Goal: Task Accomplishment & Management: Complete application form

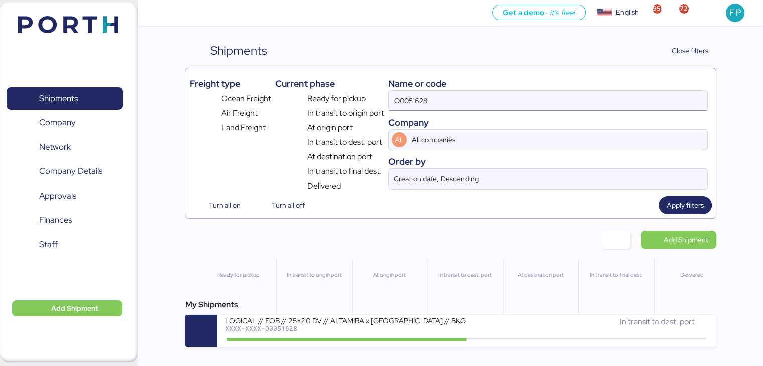
click at [418, 99] on input "O0051628" at bounding box center [548, 101] width 318 height 20
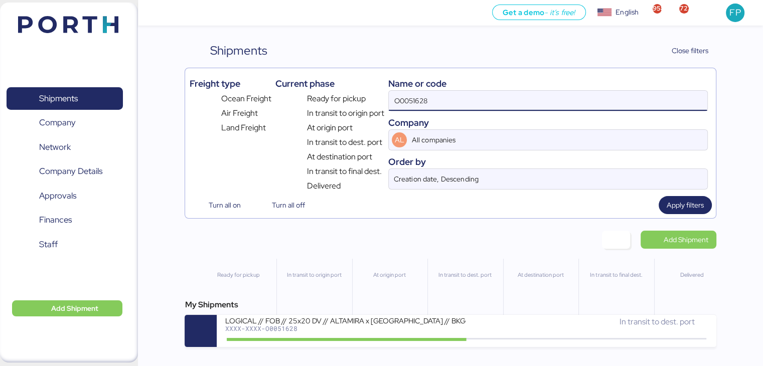
paste input "2222"
type input "O0052222"
click at [418, 105] on input "O0052222" at bounding box center [548, 101] width 318 height 20
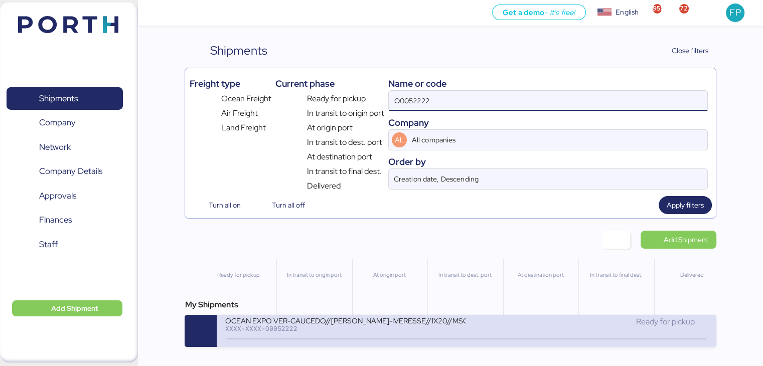
click at [331, 323] on div "OCEAN EXPO VER-CAUCEDO//[PERSON_NAME]-IVERESSE//1X20//MSC" at bounding box center [345, 320] width 241 height 9
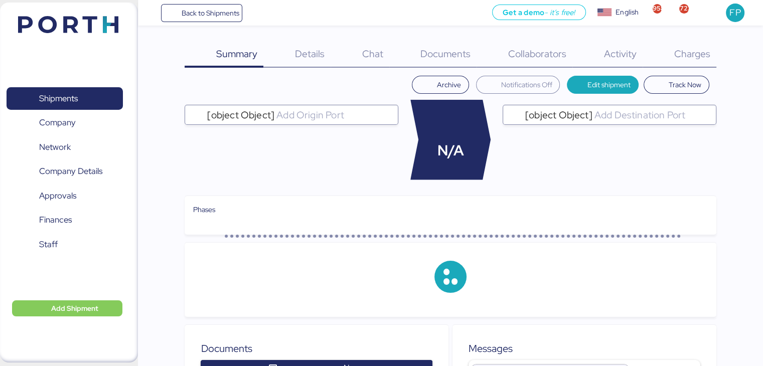
click at [687, 57] on span "Charges" at bounding box center [691, 53] width 36 height 13
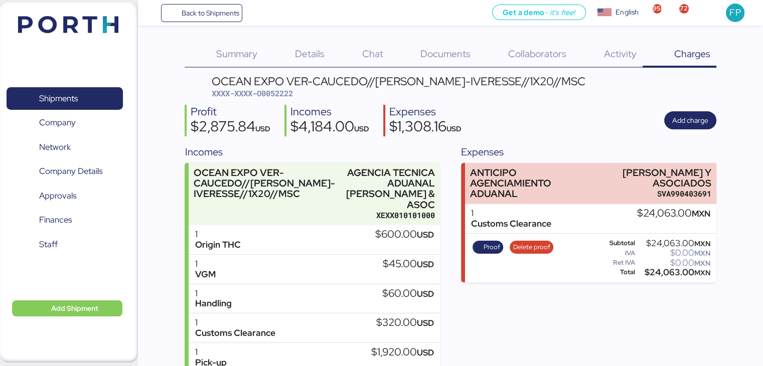
drag, startPoint x: 598, startPoint y: 170, endPoint x: 726, endPoint y: 179, distance: 128.7
click at [726, 179] on div "Summary 0 Details 0 Chat 0 Documents 0 Collaborators 0 Activity 0 Charges 0 OCE…" at bounding box center [381, 255] width 763 height 510
copy div "[PERSON_NAME] Y ASOCIADOS"
click at [666, 272] on div "$24,063.00 MXN" at bounding box center [673, 273] width 73 height 8
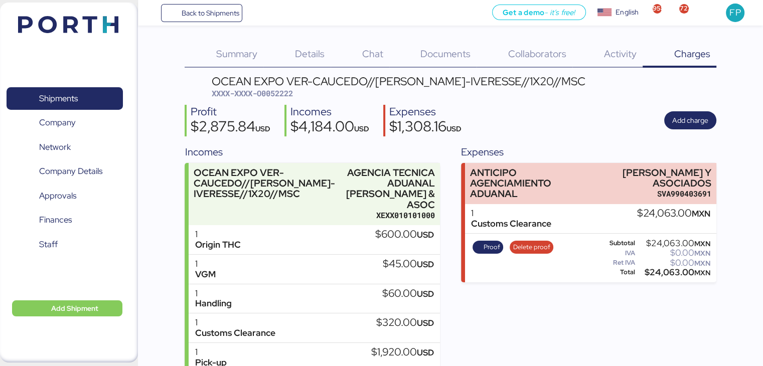
copy div "24,063.00"
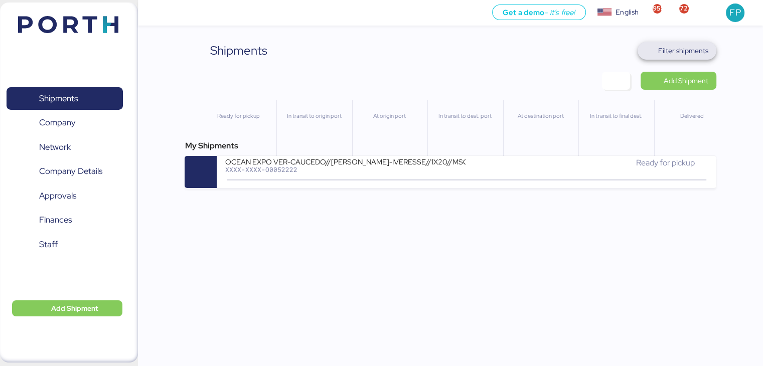
click at [695, 52] on span "Filter shipments" at bounding box center [683, 51] width 50 height 12
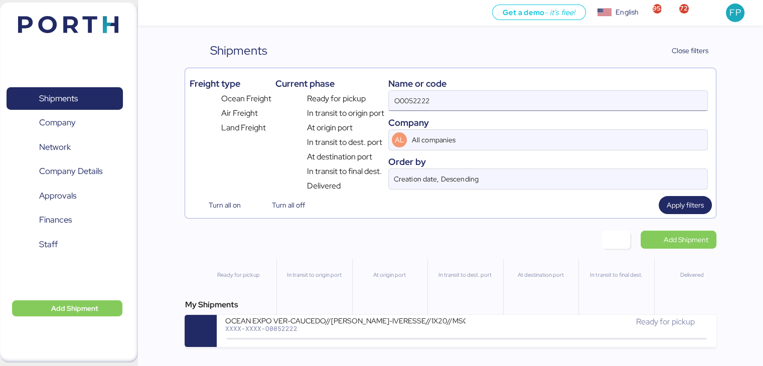
click at [411, 103] on input "O0052222" at bounding box center [548, 101] width 318 height 20
paste input "1"
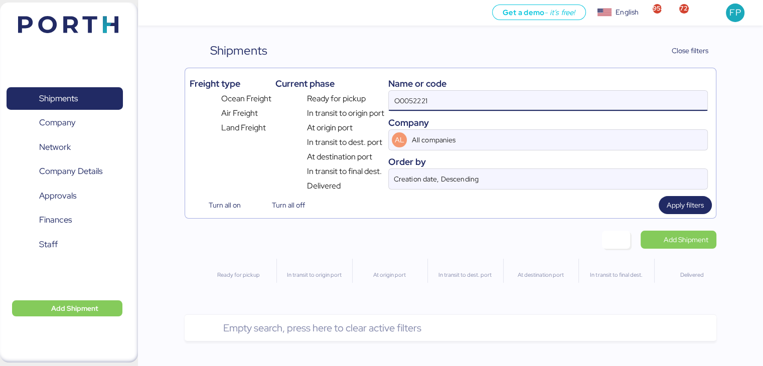
type input "O0052221"
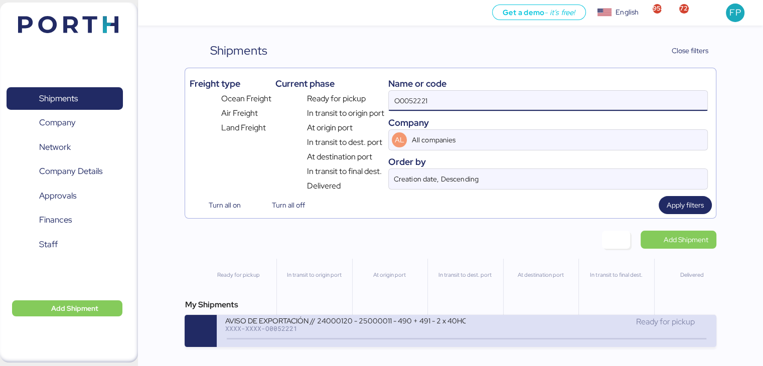
click at [361, 337] on div "AVISO DE EXPORTACIÓN // 24000120 - 25000011 - 490 + 491 - 2 x 40HC XXXX-XXXX-O0…" at bounding box center [346, 327] width 242 height 22
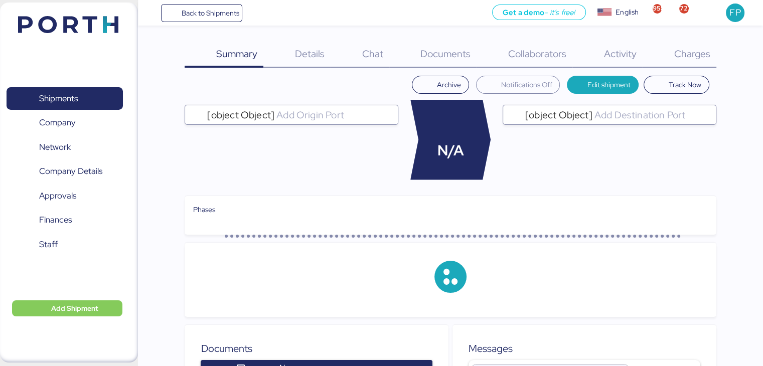
click at [699, 51] on span "Charges" at bounding box center [691, 53] width 36 height 13
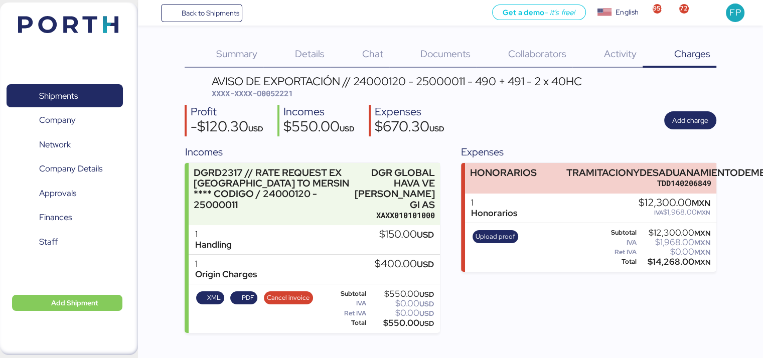
click at [265, 98] on span "XXXX-XXXX-O0052221" at bounding box center [252, 93] width 81 height 10
copy span "O0052221"
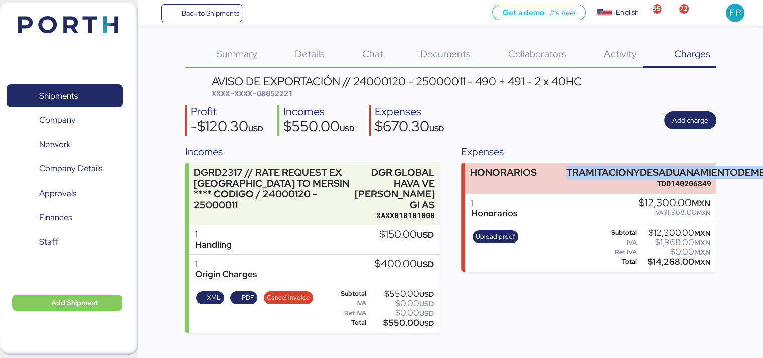
scroll to position [0, 52]
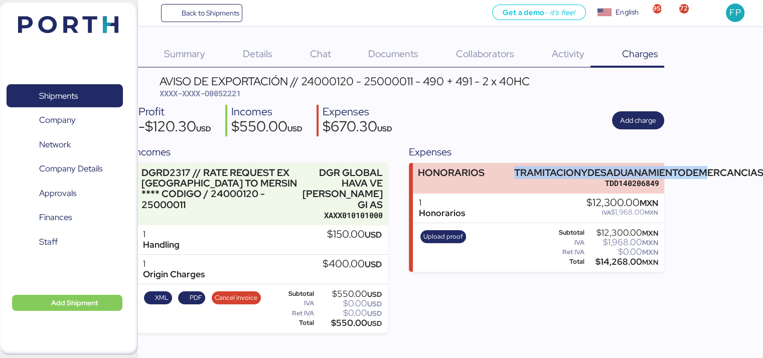
drag, startPoint x: 563, startPoint y: 173, endPoint x: 758, endPoint y: 163, distance: 195.8
click at [711, 163] on html "Back to Shipments Get a demo - it’s free! Get a demo English Inglés English 958…" at bounding box center [329, 183] width 763 height 366
copy div "TRAMITACIONYDESADUANAMIENTODEM"
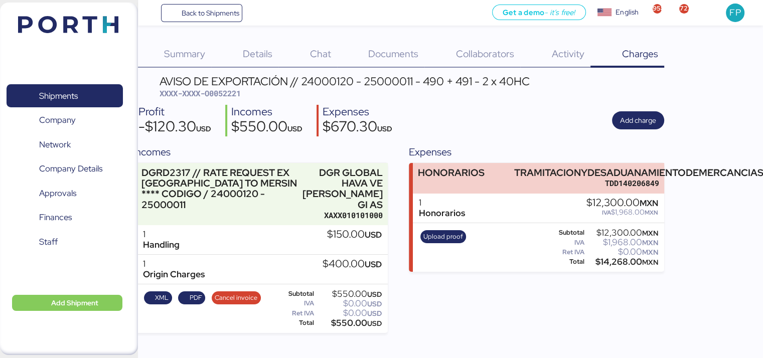
click at [614, 258] on div "$14,268.00 MXN" at bounding box center [622, 262] width 72 height 8
copy div "14,268.00"
click at [58, 94] on span "Shipments" at bounding box center [58, 96] width 39 height 15
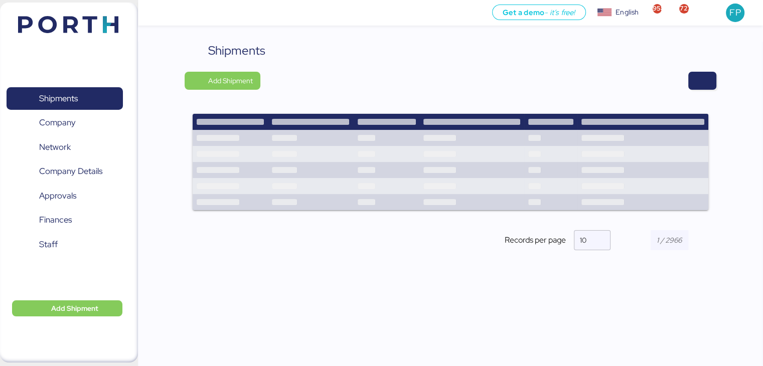
click at [703, 91] on div "Shipments Add Shipment Shipment Name LOXSON - BENTELER / SHANGHAI - MANZANILLO …" at bounding box center [450, 155] width 531 height 226
click at [704, 85] on span "button" at bounding box center [702, 81] width 12 height 14
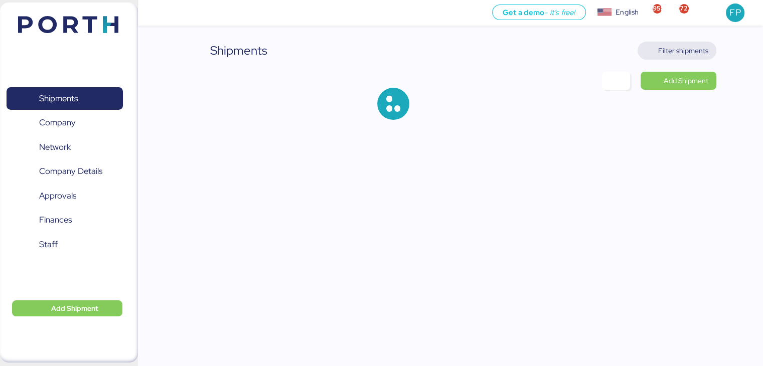
click at [689, 47] on span "Filter shipments" at bounding box center [683, 51] width 50 height 12
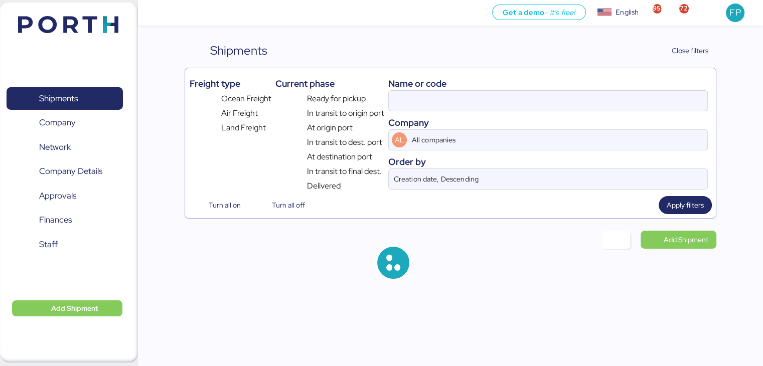
type input "O0052221"
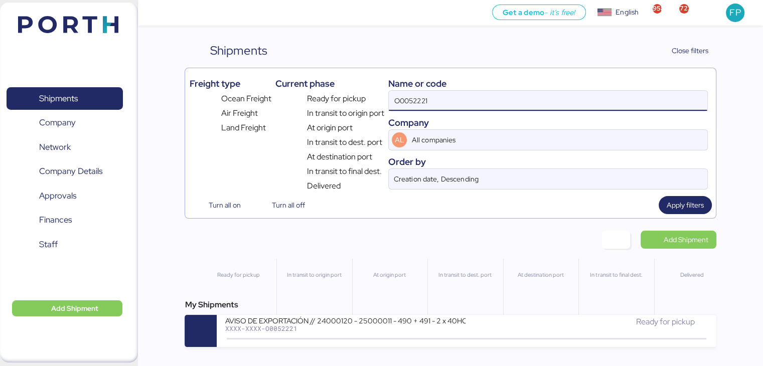
click at [403, 110] on input "O0052221" at bounding box center [548, 101] width 318 height 20
type input "52177"
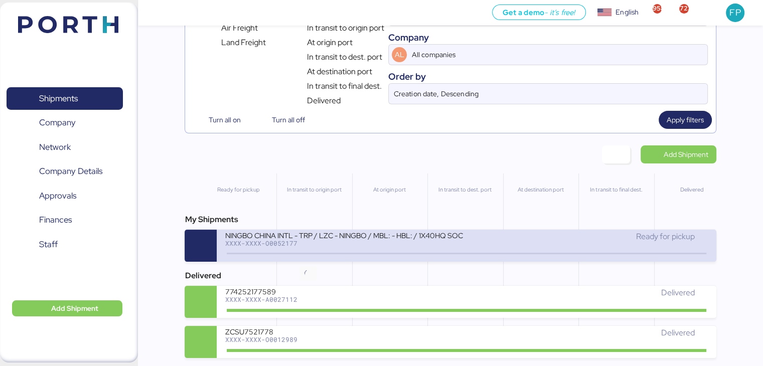
click at [330, 254] on icon at bounding box center [308, 253] width 48 height 11
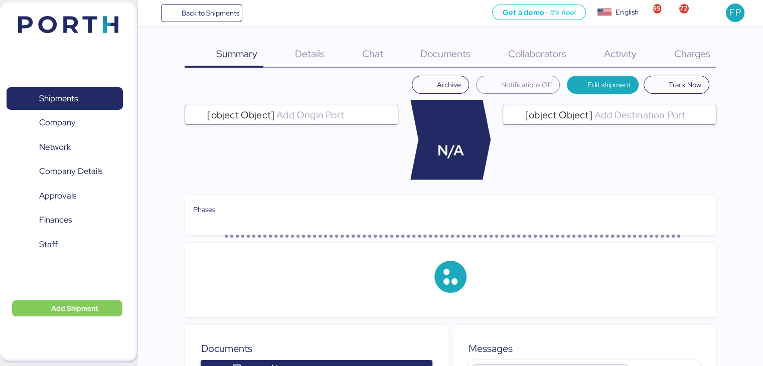
click at [699, 61] on div "Charges 0" at bounding box center [679, 55] width 74 height 26
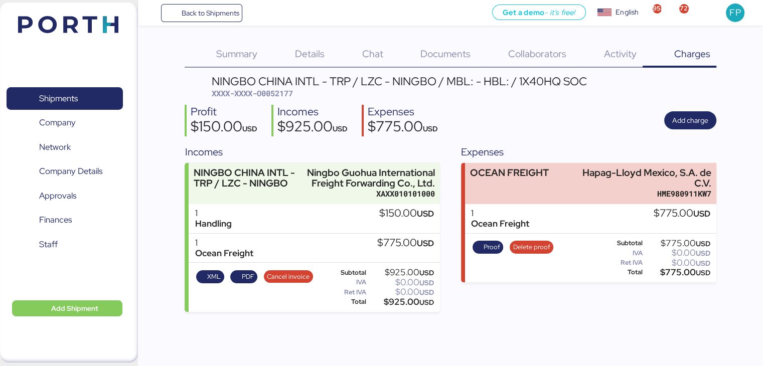
click at [274, 91] on span "XXXX-XXXX-O0052177" at bounding box center [252, 93] width 81 height 10
copy span "O0052177"
click at [679, 276] on div "$775.00 USD" at bounding box center [677, 273] width 66 height 8
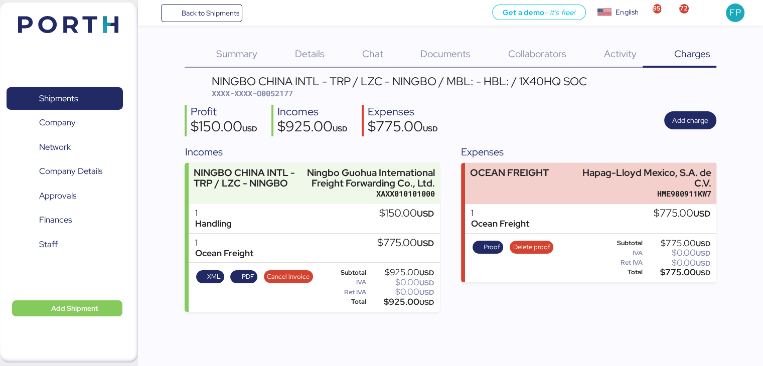
copy div "775.00"
drag, startPoint x: 582, startPoint y: 173, endPoint x: 722, endPoint y: 175, distance: 139.4
click at [722, 175] on div "Summary 0 Details 0 Chat 0 Documents 0 Collaborators 0 Activity 0 Charges 0 NIN…" at bounding box center [381, 156] width 763 height 312
copy div "Hapag-Lloyd Mexico, S.A. de"
click at [485, 252] on span "Proof" at bounding box center [491, 247] width 17 height 11
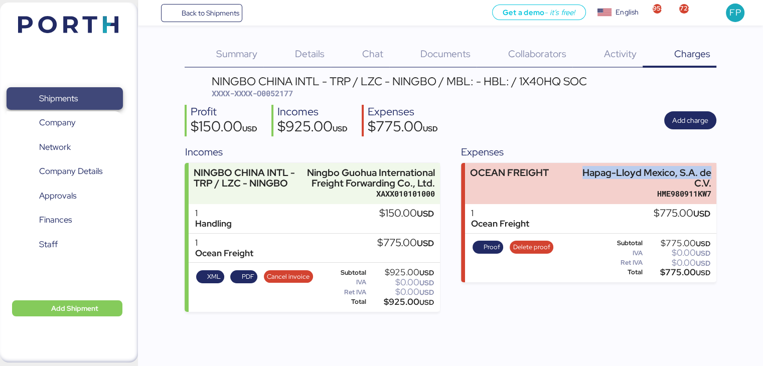
click at [68, 98] on span "Shipments" at bounding box center [58, 98] width 39 height 15
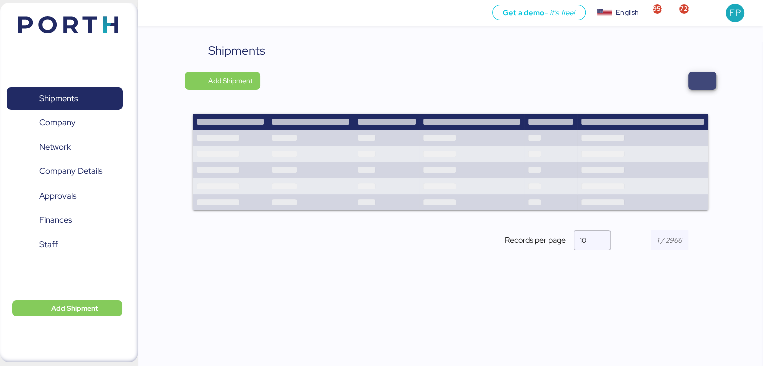
click at [704, 87] on span "button" at bounding box center [702, 81] width 12 height 14
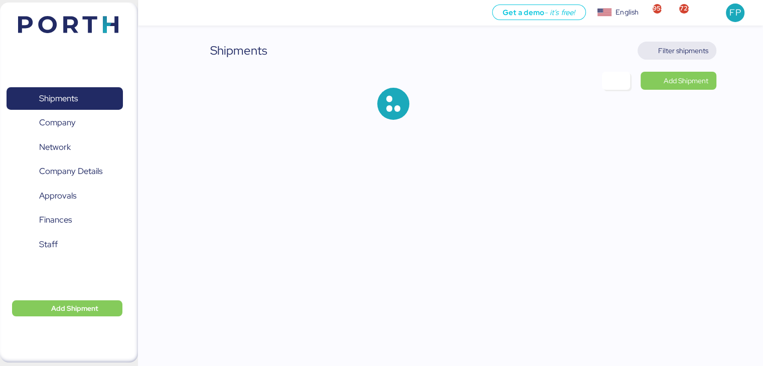
click at [696, 53] on span "Filter shipments" at bounding box center [683, 51] width 50 height 12
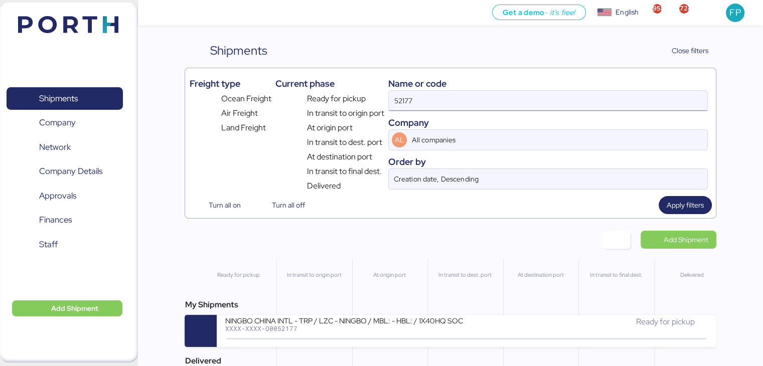
click at [393, 95] on input "52177" at bounding box center [548, 101] width 318 height 20
paste input "8-oct-2025"
type input "8"
type input "52258"
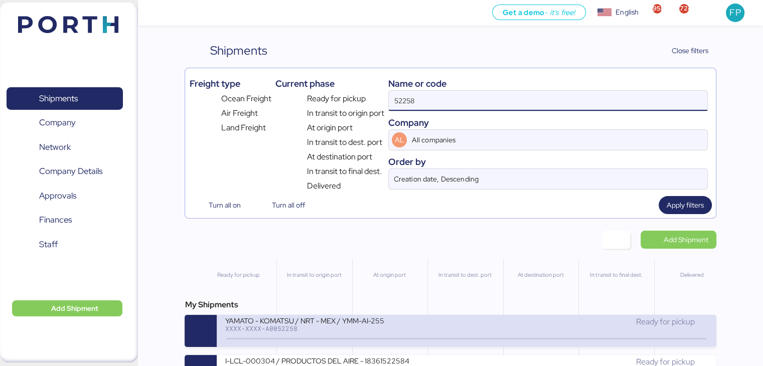
click at [339, 327] on div "XXXX-XXXX-A0052258" at bounding box center [345, 328] width 241 height 7
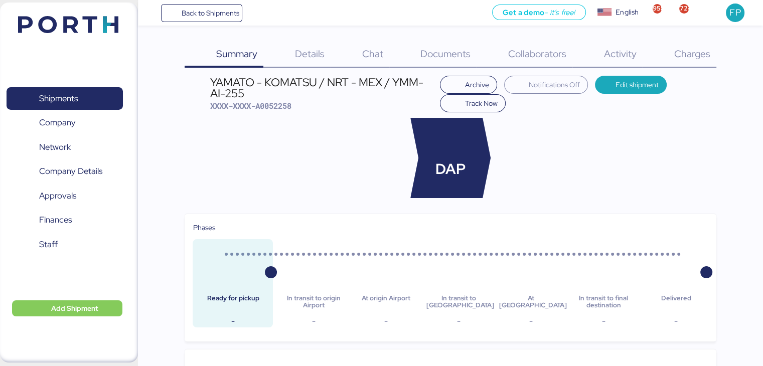
click at [689, 54] on span "Charges" at bounding box center [691, 53] width 36 height 13
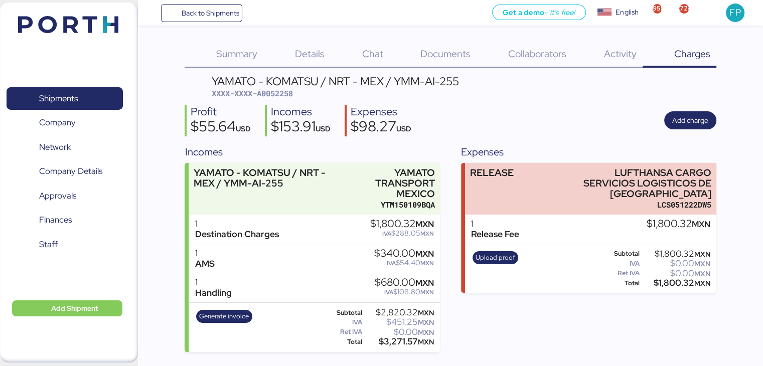
click at [290, 95] on span "XXXX-XXXX-A0052258" at bounding box center [252, 93] width 81 height 10
copy span "A0052258"
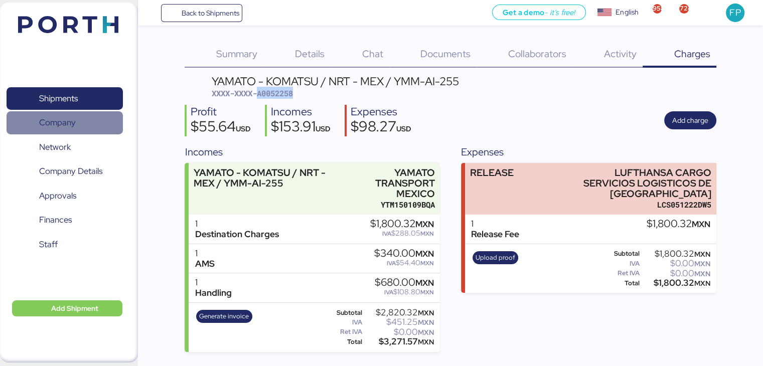
click at [87, 115] on span "Company" at bounding box center [65, 122] width 108 height 15
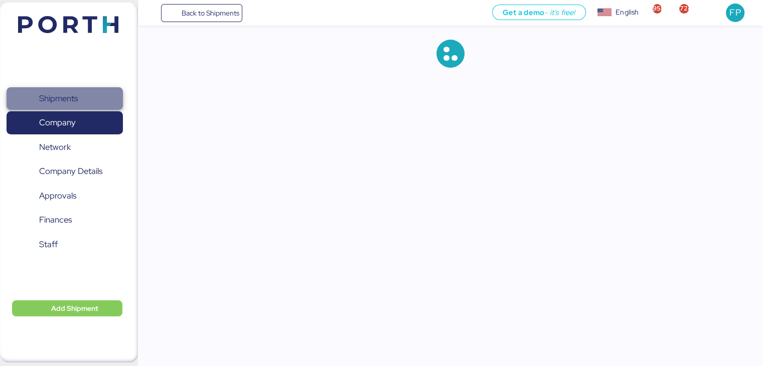
click at [76, 106] on span "Shipments" at bounding box center [65, 98] width 108 height 15
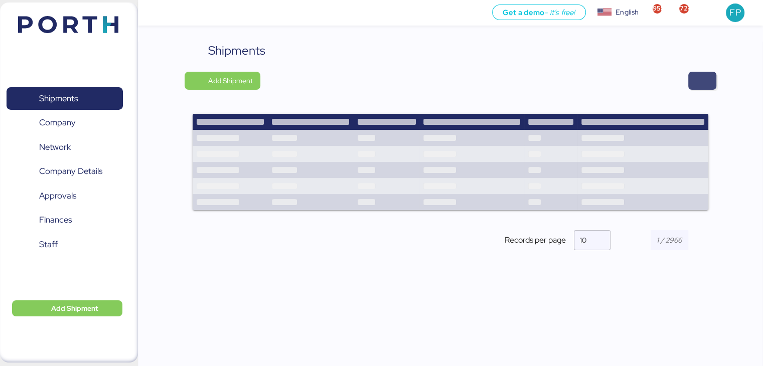
click at [704, 77] on span "button" at bounding box center [702, 81] width 12 height 14
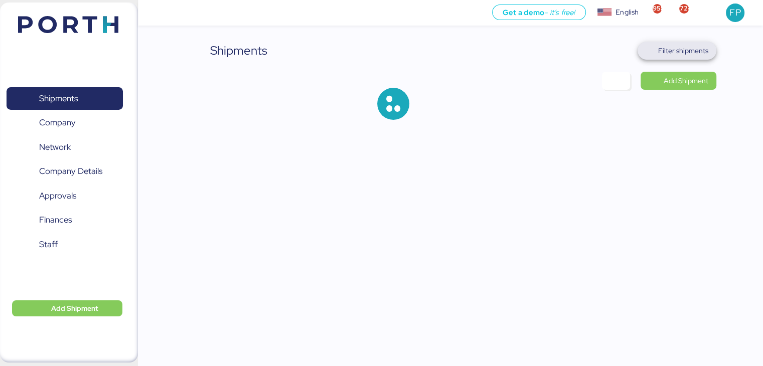
click at [681, 47] on span "Filter shipments" at bounding box center [683, 51] width 50 height 12
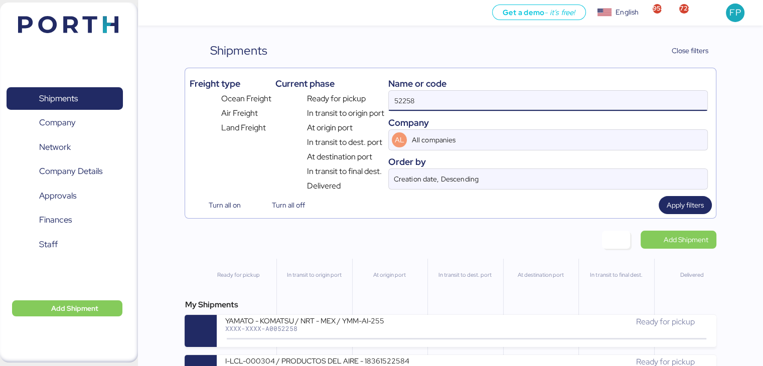
click at [404, 98] on input "52258" at bounding box center [548, 101] width 318 height 20
paste input "A0052251"
type input "A0052251"
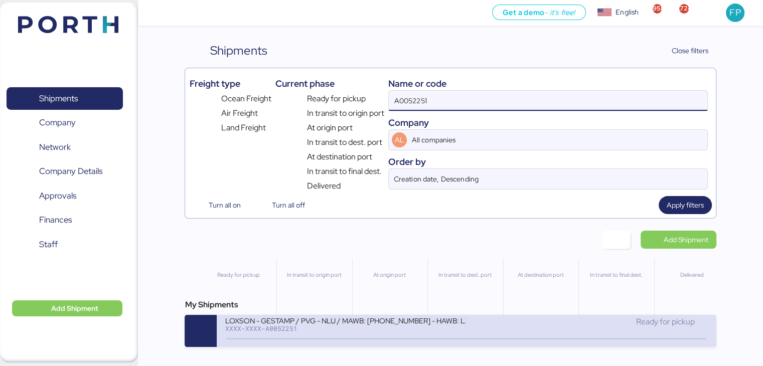
click at [355, 323] on div "LOXSON - GESTAMP / PVG - NLU / MAWB: 160-9019 8953 - HAWB: LXN25090812" at bounding box center [345, 320] width 241 height 9
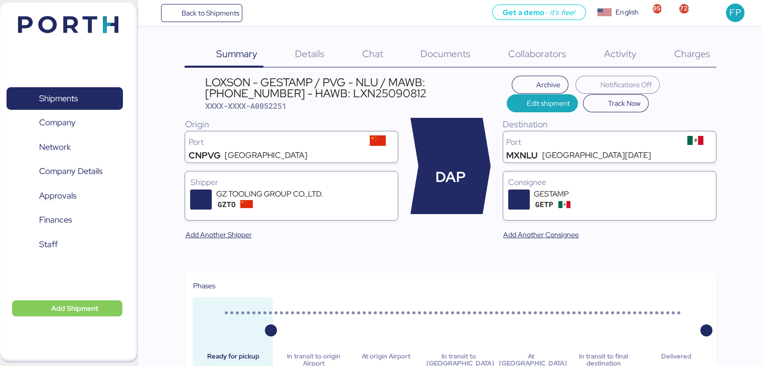
click at [681, 59] on span "Charges" at bounding box center [691, 53] width 36 height 13
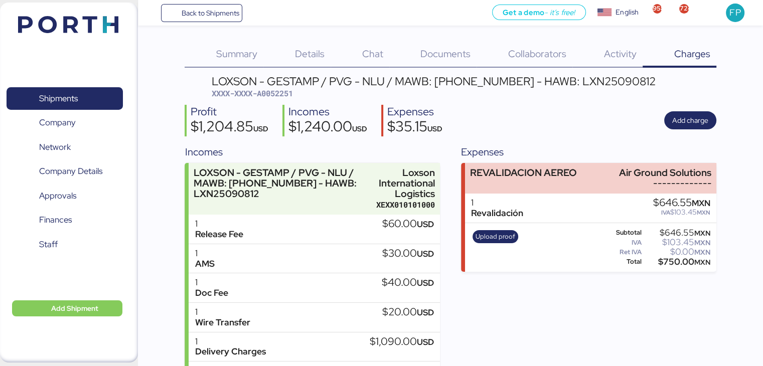
click at [276, 97] on span "XXXX-XXXX-A0052251" at bounding box center [252, 93] width 81 height 10
copy span "A0052251"
click at [668, 258] on div "$750.00 MXN" at bounding box center [676, 262] width 67 height 8
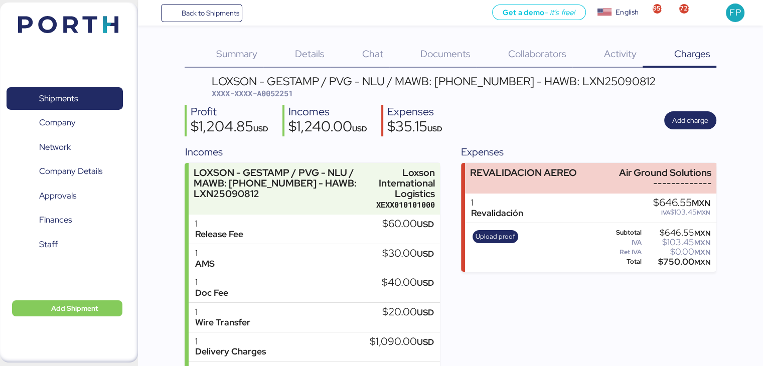
copy div "750.00"
drag, startPoint x: 617, startPoint y: 175, endPoint x: 722, endPoint y: 174, distance: 105.3
click at [722, 174] on div "Summary 0 Details 0 Chat 0 Documents 0 Collaborators 0 Activity 0 Charges 0 LOX…" at bounding box center [381, 205] width 763 height 411
copy div "Air Ground Solutions"
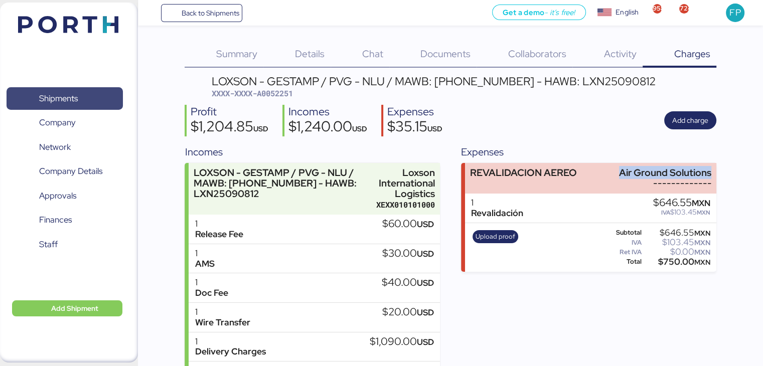
click at [103, 101] on span "Shipments" at bounding box center [65, 98] width 108 height 15
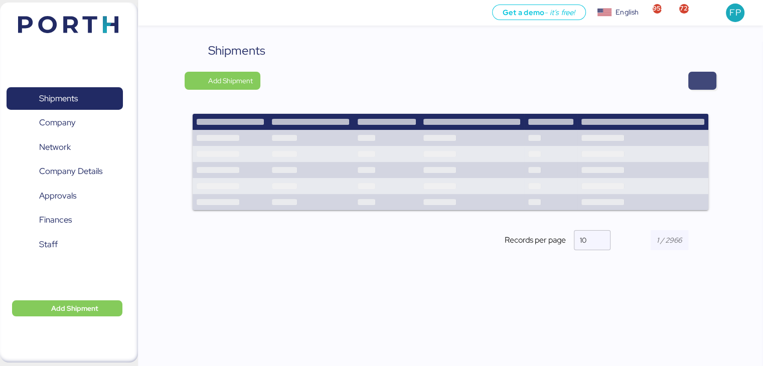
click at [708, 73] on span "button" at bounding box center [702, 81] width 28 height 18
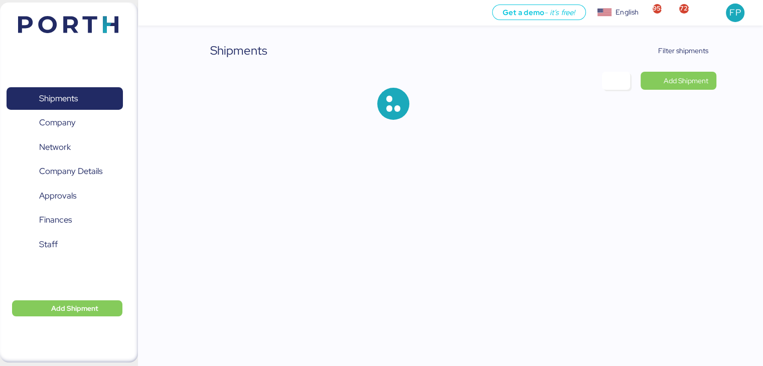
click at [685, 52] on span "Filter shipments" at bounding box center [683, 51] width 50 height 12
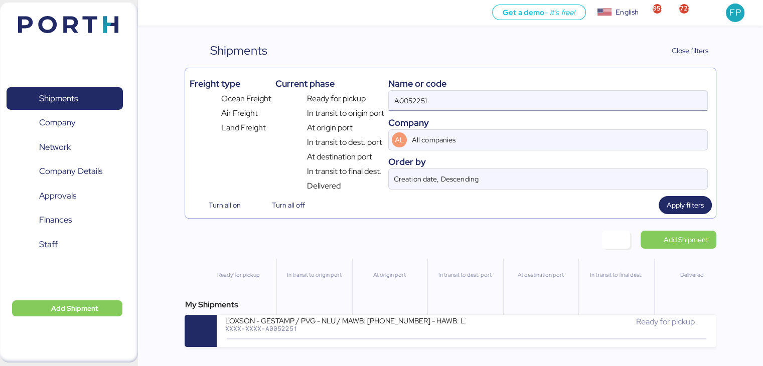
click at [407, 99] on input "A0052251" at bounding box center [548, 101] width 318 height 20
paste input "O0051899"
type input "O0051899"
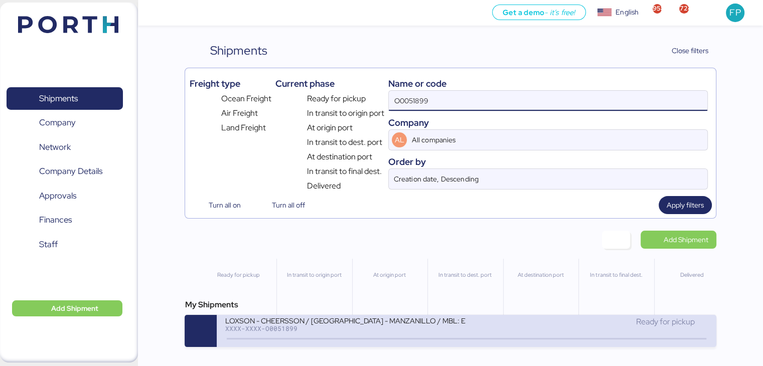
click at [352, 344] on div "LOXSON - CHEERSSON / SHANGHAI - MANZANILLO / MBL: ESLCHNSHG038927 - HBL: YQSE25…" at bounding box center [466, 331] width 499 height 32
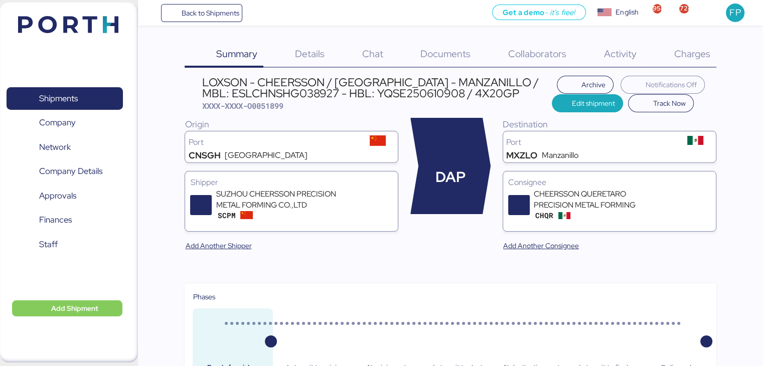
click at [675, 52] on span "Charges" at bounding box center [691, 53] width 36 height 13
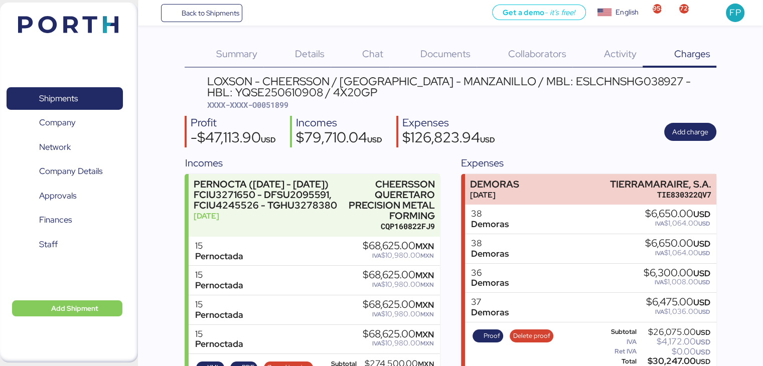
click at [271, 105] on span "XXXX-XXXX-O0051899" at bounding box center [247, 105] width 81 height 10
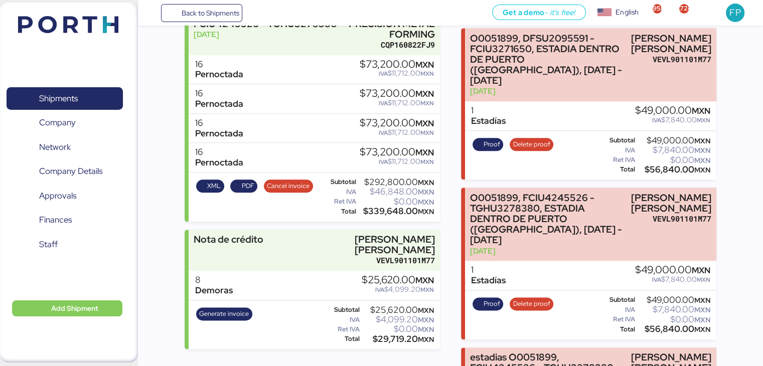
scroll to position [1147, 0]
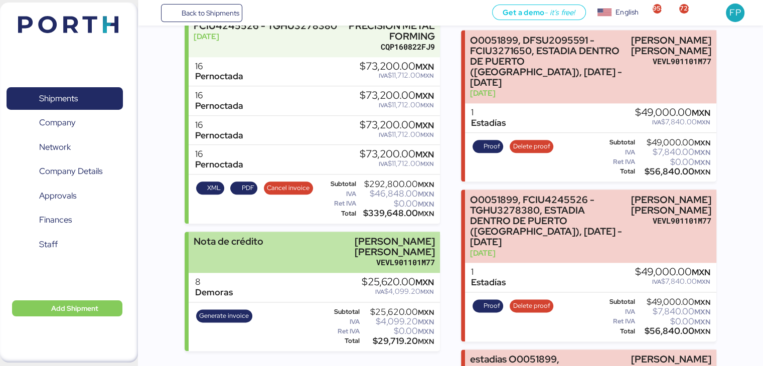
click at [325, 262] on div "VEVL901101M77" at bounding box center [362, 262] width 145 height 11
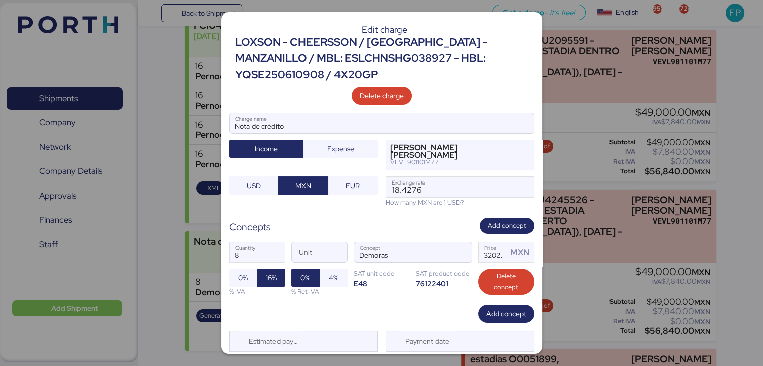
scroll to position [29, 0]
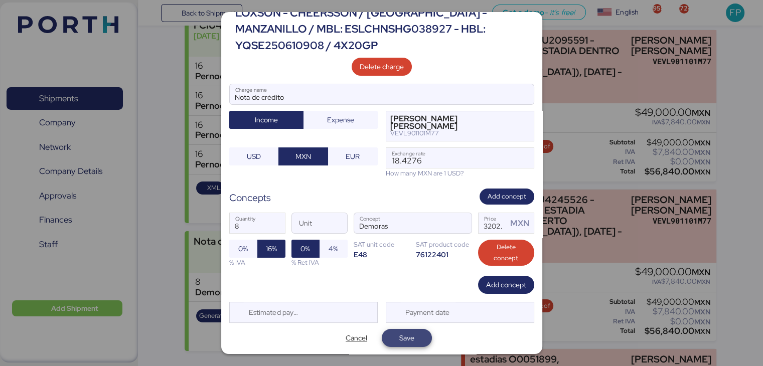
click at [415, 338] on span "Save" at bounding box center [407, 338] width 34 height 14
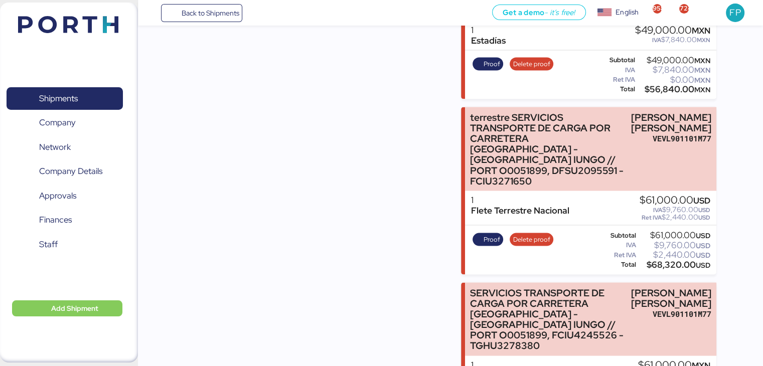
scroll to position [1911, 0]
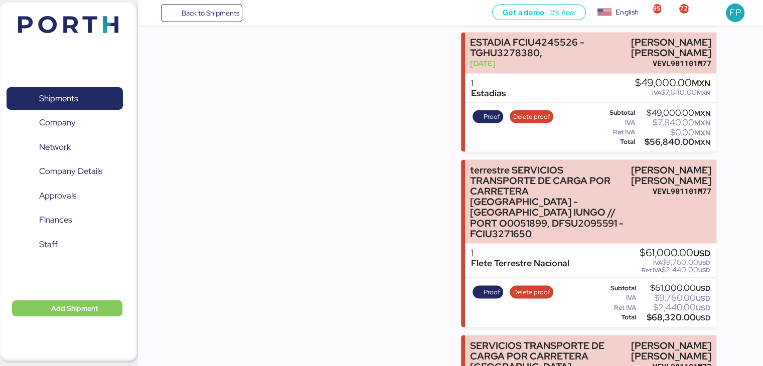
click at [662, 314] on div "$68,320.00 USD" at bounding box center [674, 318] width 72 height 8
drag, startPoint x: 687, startPoint y: 62, endPoint x: 719, endPoint y: 97, distance: 47.9
click at [489, 287] on span "Proof" at bounding box center [491, 292] width 17 height 11
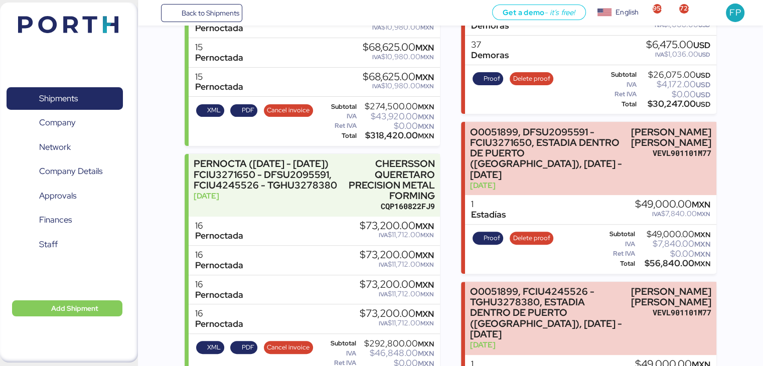
scroll to position [0, 0]
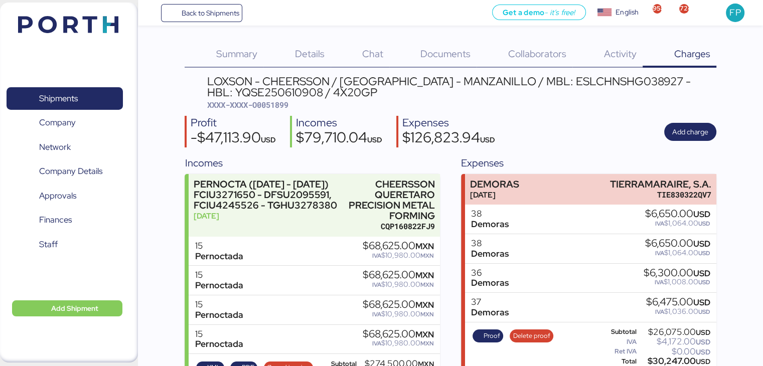
click at [281, 105] on span "XXXX-XXXX-O0051899" at bounding box center [247, 105] width 81 height 10
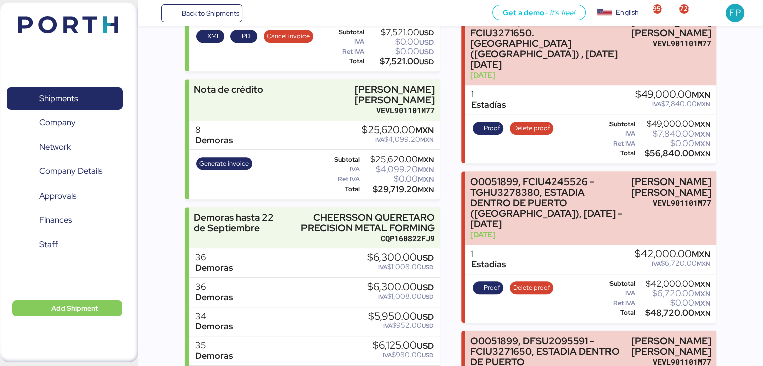
scroll to position [846, 0]
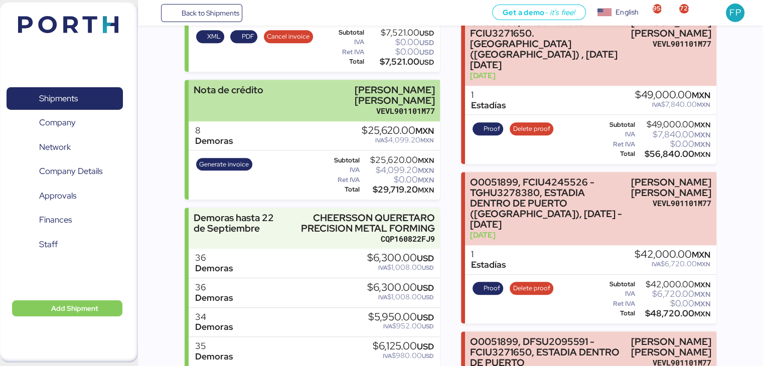
click at [287, 103] on div "Nota de crédito LUIS EDUARDO VELASCO VERA VEVL901101M77" at bounding box center [314, 101] width 251 height 42
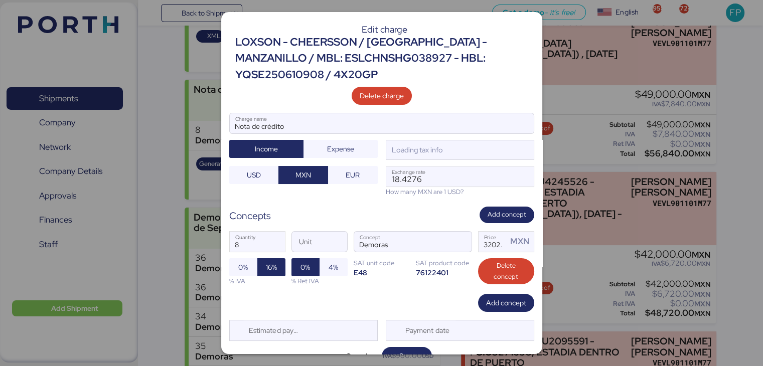
scroll to position [18, 0]
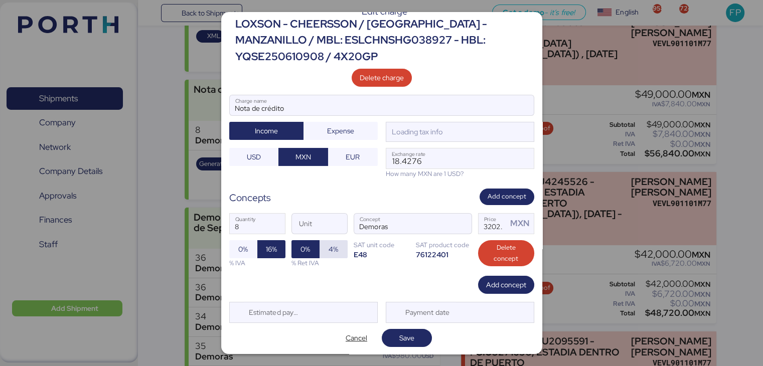
click at [330, 249] on span "4%" at bounding box center [333, 249] width 10 height 12
click at [409, 335] on span "Save" at bounding box center [406, 338] width 15 height 12
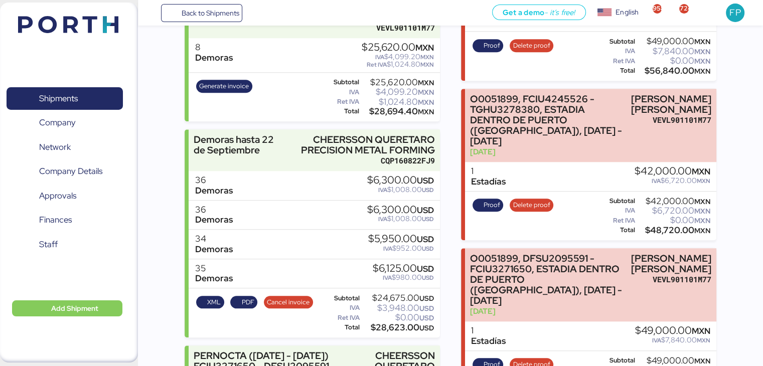
scroll to position [859, 0]
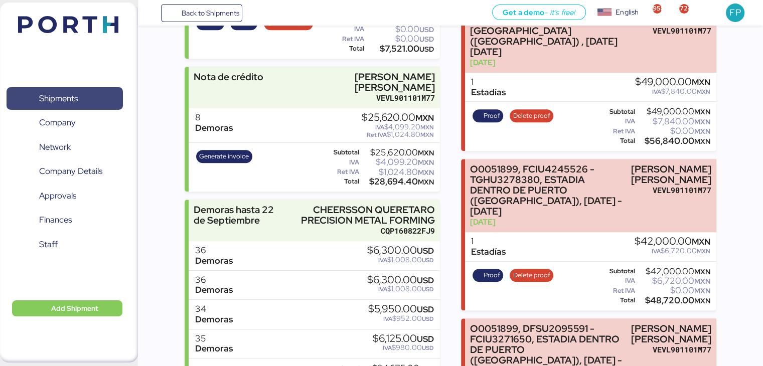
click at [86, 93] on span "Shipments" at bounding box center [65, 98] width 108 height 15
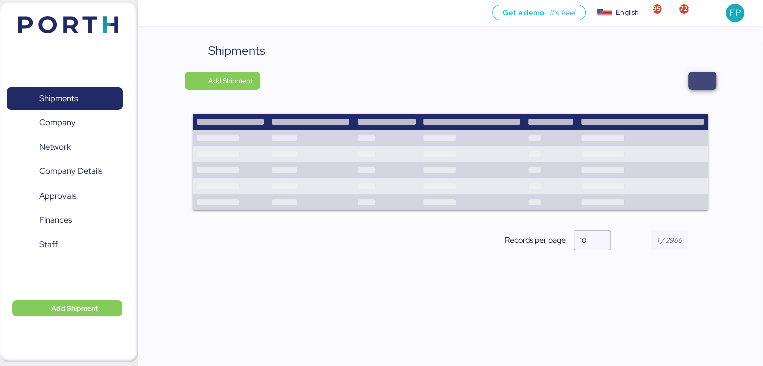
click at [692, 87] on span "button" at bounding box center [702, 81] width 28 height 18
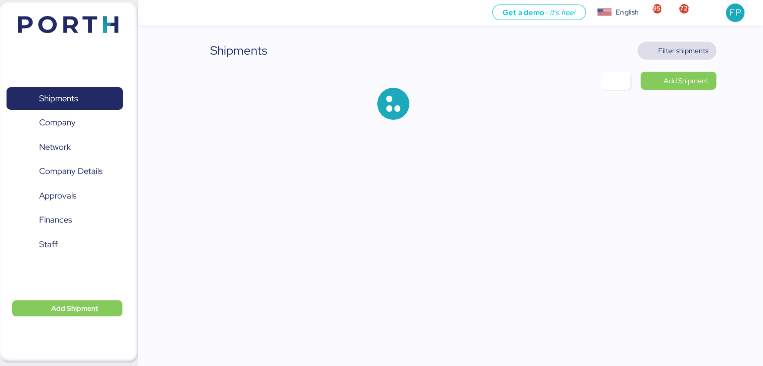
drag, startPoint x: 692, startPoint y: 87, endPoint x: 668, endPoint y: 57, distance: 38.1
click at [668, 57] on span "Filter shipments" at bounding box center [676, 51] width 63 height 14
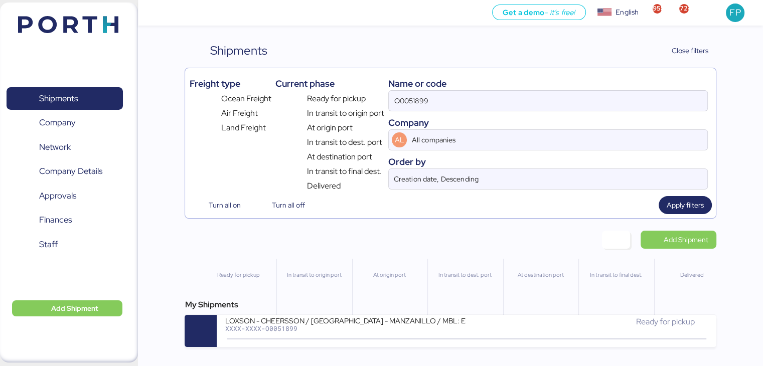
click at [421, 112] on div "Name or code O0051899 Company AL All companies Order by Creation date, Descendi…" at bounding box center [547, 132] width 319 height 120
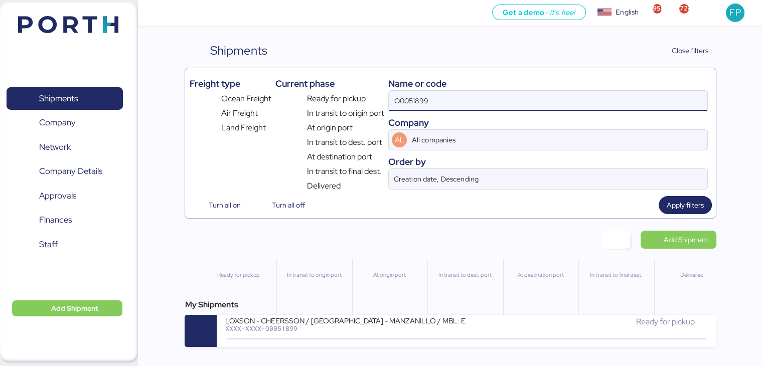
click at [412, 105] on input "O0051899" at bounding box center [548, 101] width 318 height 20
paste input "2086"
type input "O0052086"
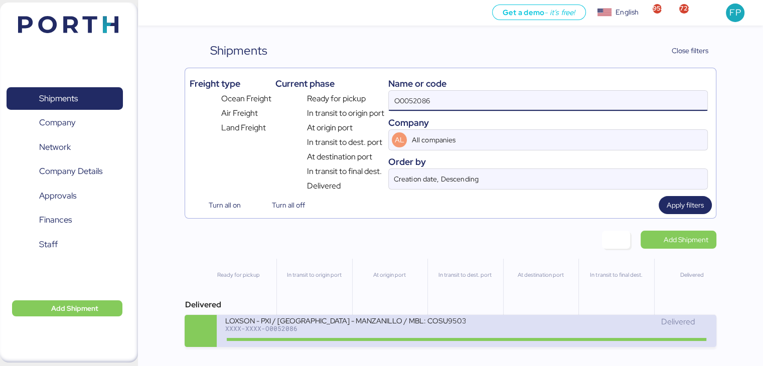
click at [373, 324] on div "LOXSON - PXI / SHANGHAI - MANZANILLO / MBL: COSU9503330580 - HBL: CSSE250804441…" at bounding box center [345, 320] width 241 height 9
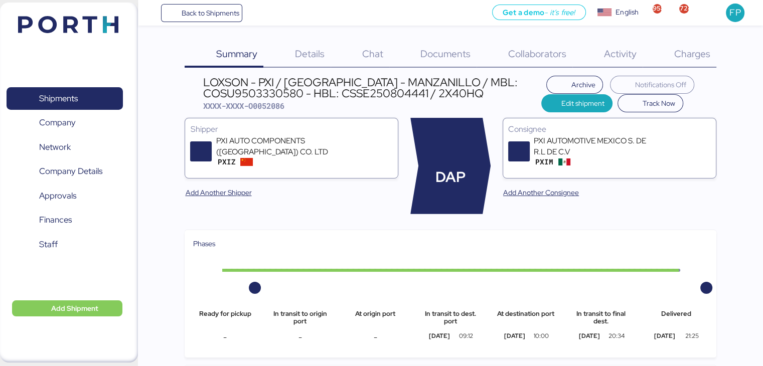
click at [706, 51] on span "Charges" at bounding box center [691, 53] width 36 height 13
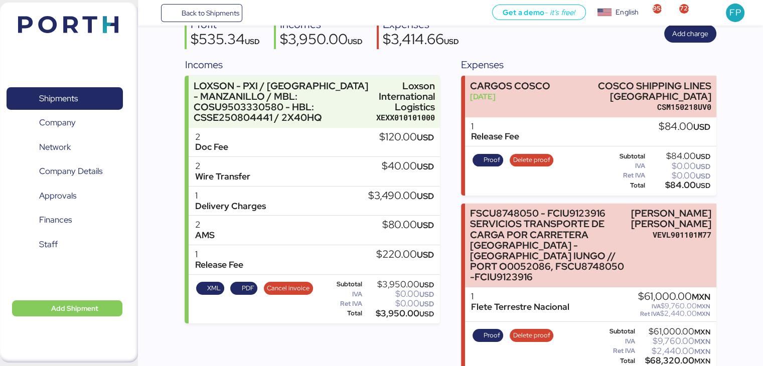
scroll to position [47, 0]
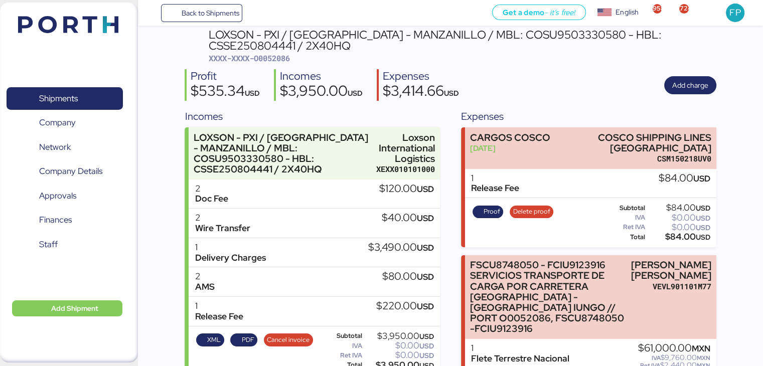
click at [280, 57] on span "XXXX-XXXX-O0052086" at bounding box center [249, 58] width 81 height 10
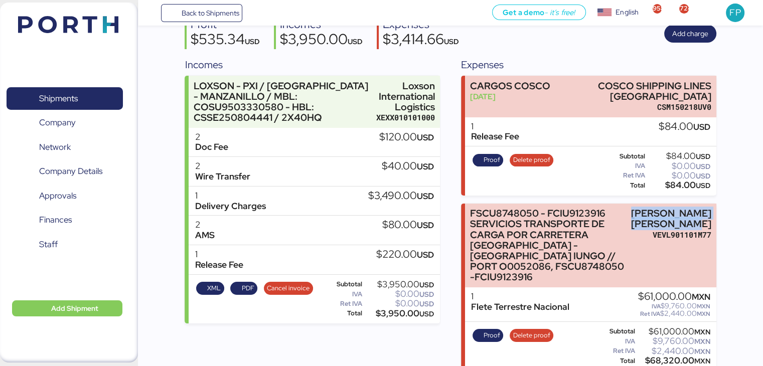
drag, startPoint x: 682, startPoint y: 209, endPoint x: 720, endPoint y: 244, distance: 51.5
click at [720, 244] on div "Summary 0 Details 0 Chat 0 Documents 0 Collaborators 0 Activity 0 Charges 0 LOX…" at bounding box center [381, 136] width 763 height 469
click at [658, 357] on div "$68,320.00 MXN" at bounding box center [673, 361] width 73 height 8
click at [493, 330] on span "Proof" at bounding box center [491, 335] width 17 height 11
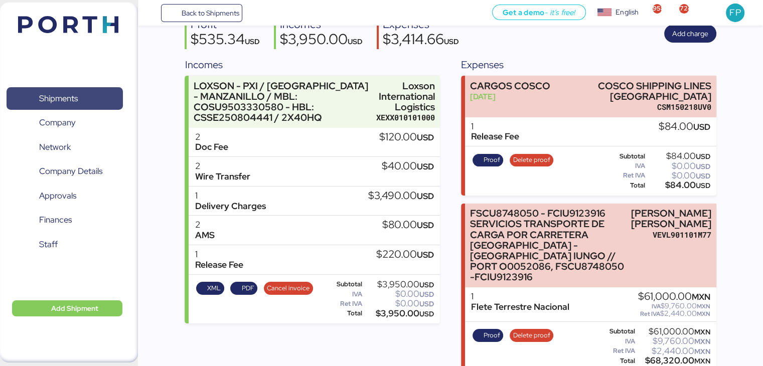
click at [97, 100] on span "Shipments" at bounding box center [65, 98] width 108 height 15
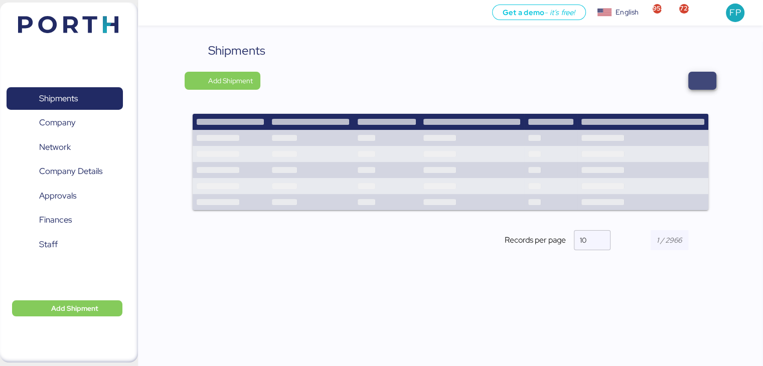
click at [701, 79] on span "button" at bounding box center [702, 81] width 12 height 14
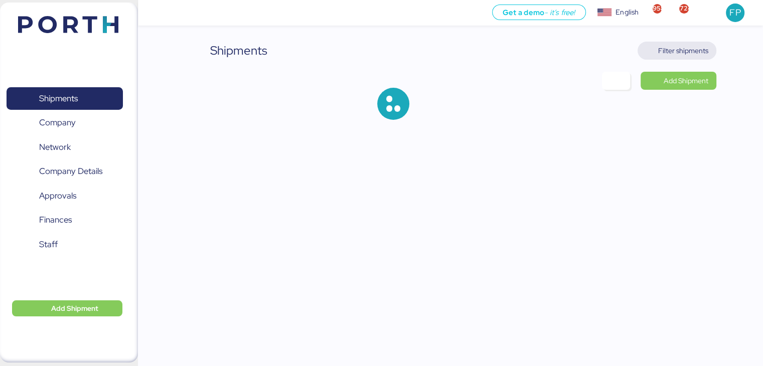
click at [666, 50] on span "Filter shipments" at bounding box center [683, 51] width 50 height 12
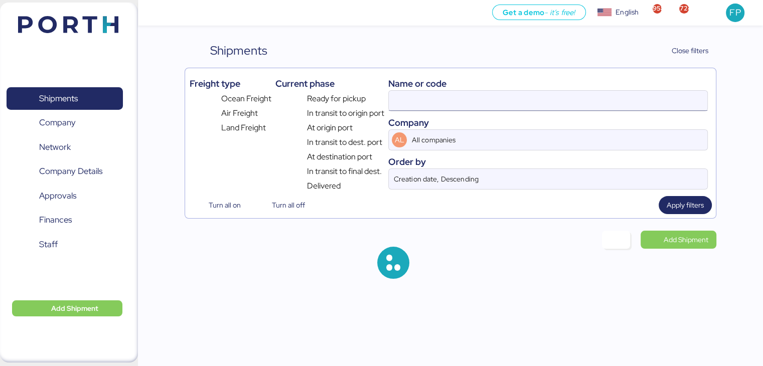
click at [425, 94] on input at bounding box center [548, 101] width 318 height 20
type input "O0052086"
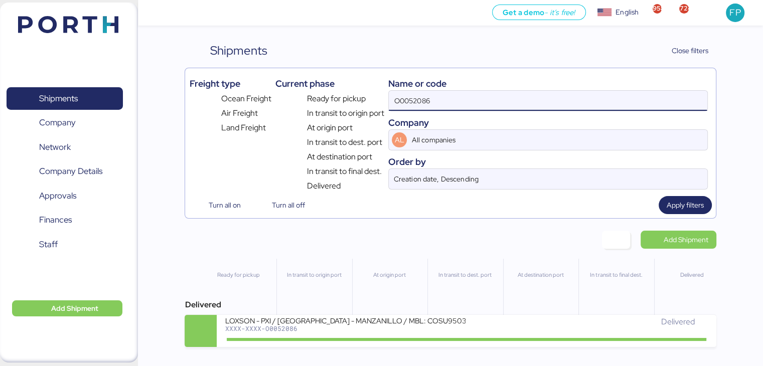
click at [403, 99] on input "O0052086" at bounding box center [548, 101] width 318 height 20
type input "52096"
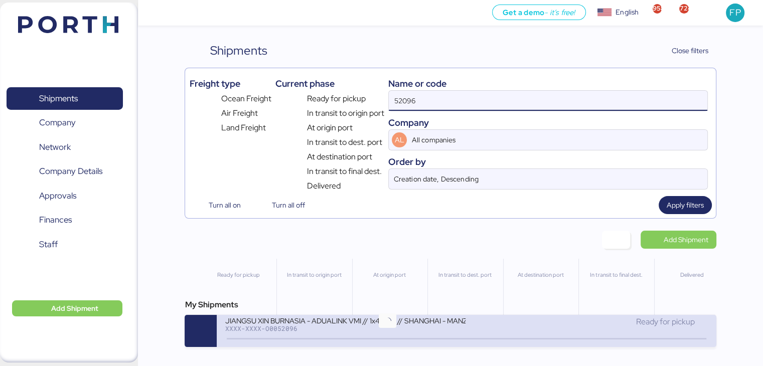
click at [404, 336] on icon at bounding box center [387, 338] width 48 height 11
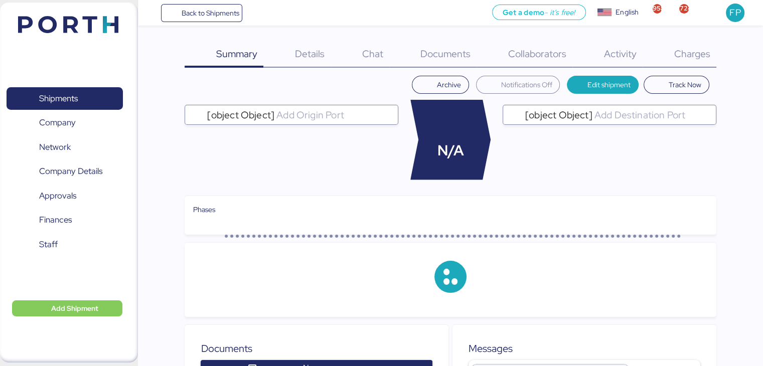
click at [712, 53] on div "Charges 0" at bounding box center [679, 55] width 74 height 26
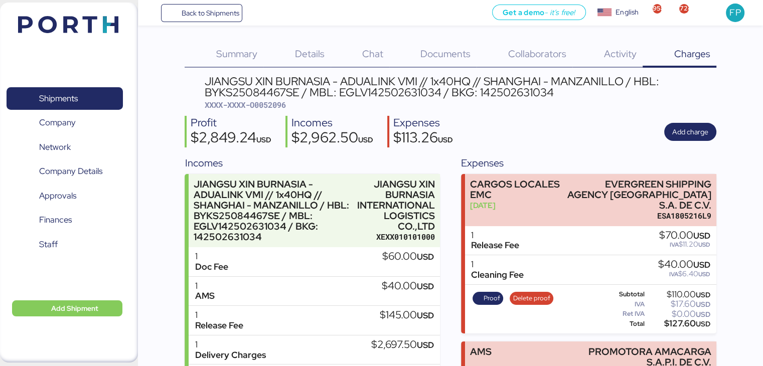
click at [271, 104] on span "XXXX-XXXX-O0052096" at bounding box center [244, 105] width 81 height 10
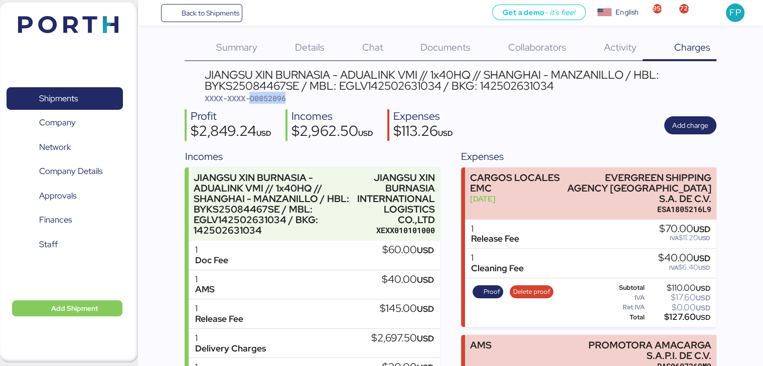
scroll to position [6, 0]
click at [265, 98] on span "XXXX-XXXX-O0052096" at bounding box center [244, 99] width 81 height 10
click at [307, 59] on div "Details 0" at bounding box center [296, 49] width 67 height 26
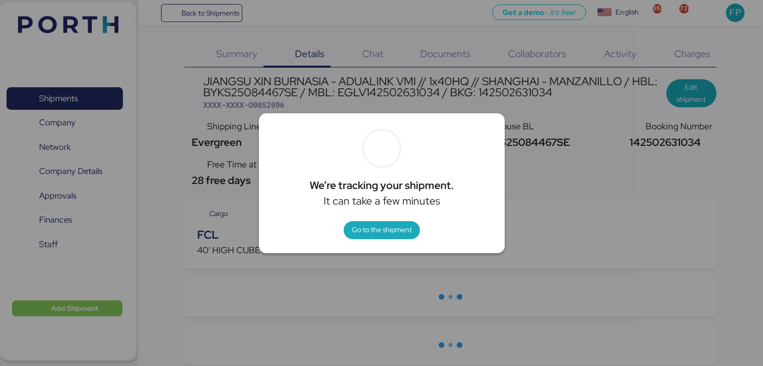
click at [578, 201] on div at bounding box center [381, 183] width 763 height 366
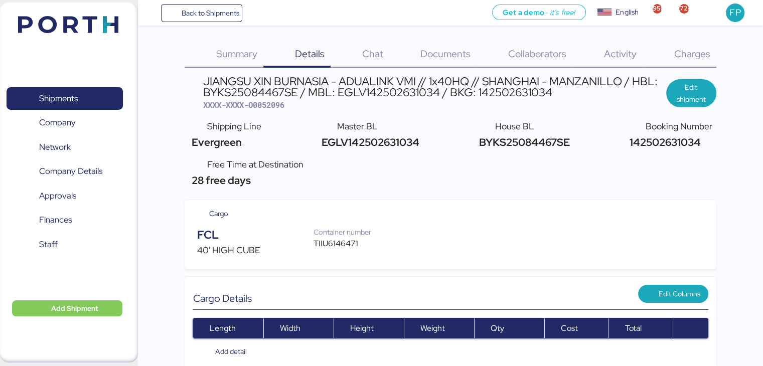
click at [264, 100] on span "XXXX-XXXX-O0052096" at bounding box center [243, 105] width 81 height 10
click at [265, 103] on span "XXXX-XXXX-O0052096" at bounding box center [243, 105] width 81 height 10
click at [670, 48] on div "Charges 0" at bounding box center [679, 55] width 74 height 26
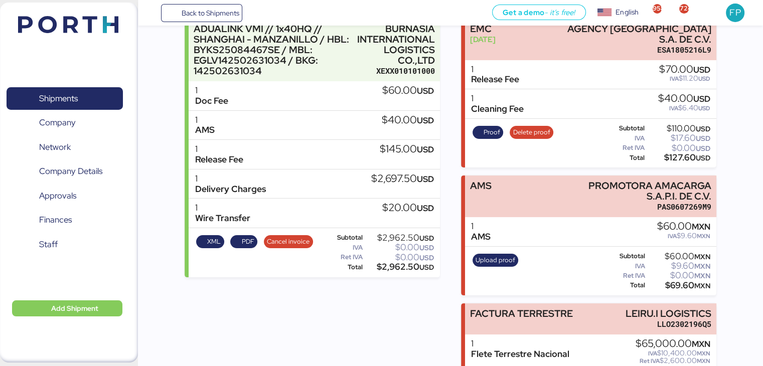
scroll to position [213, 0]
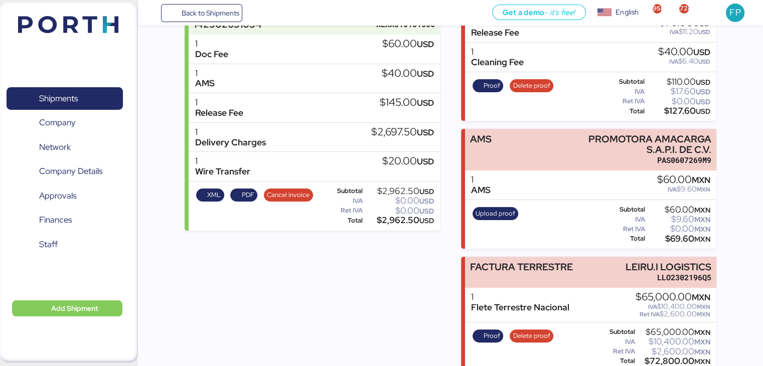
click at [654, 358] on div "$72,800.00 MXN" at bounding box center [673, 362] width 73 height 8
drag, startPoint x: 621, startPoint y: 251, endPoint x: 730, endPoint y: 253, distance: 108.8
click at [730, 253] on div "Summary 0 Details 0 Chat 0 Documents 0 Collaborators 0 Activity 0 Charges 0 JIA…" at bounding box center [381, 79] width 763 height 584
click at [483, 330] on span "Proof" at bounding box center [491, 335] width 17 height 11
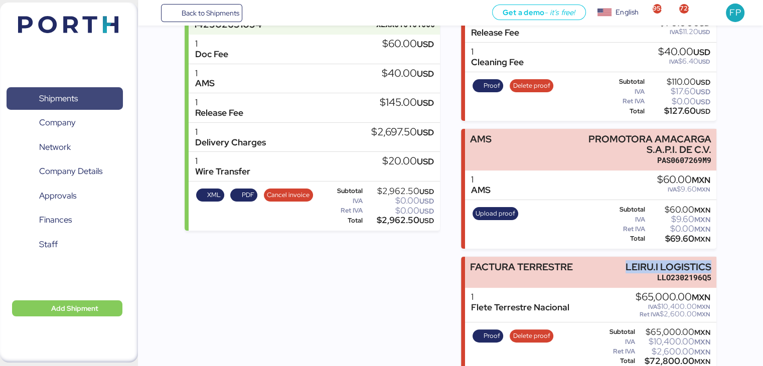
click at [69, 100] on span "Shipments" at bounding box center [58, 98] width 39 height 15
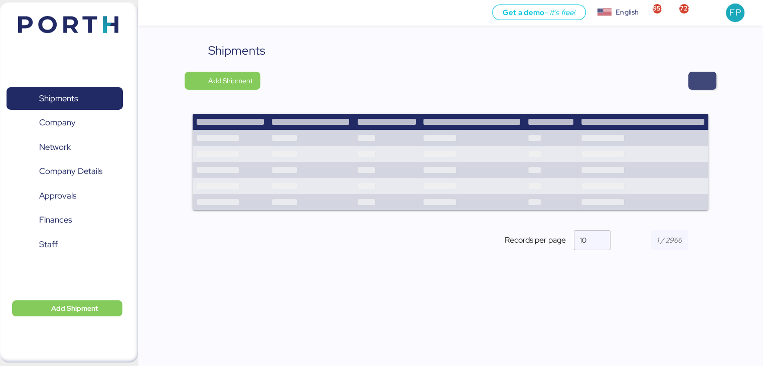
click at [689, 84] on span "button" at bounding box center [702, 81] width 28 height 18
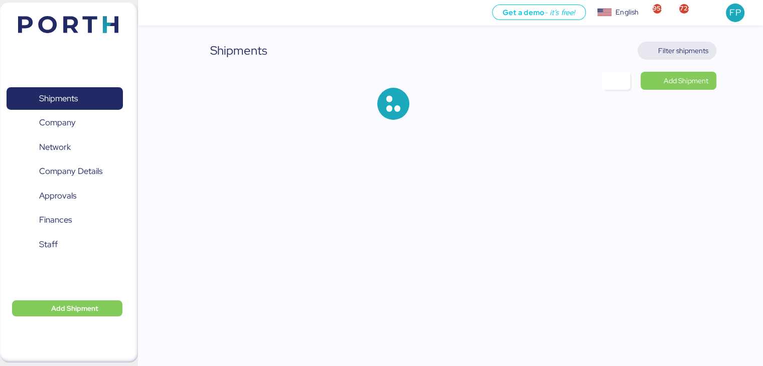
click at [674, 53] on span "Filter shipments" at bounding box center [683, 51] width 50 height 12
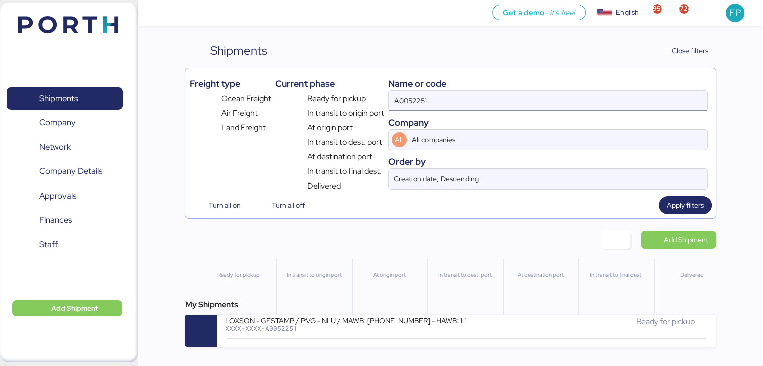
click at [409, 99] on input "A0052251" at bounding box center [548, 101] width 318 height 20
paste input "O0052222"
type input "O0052222"
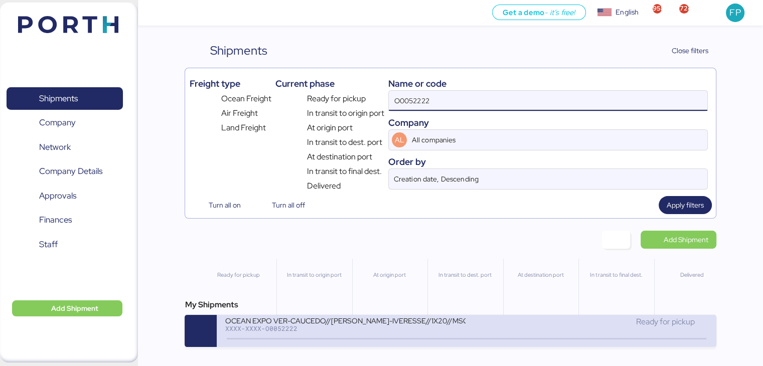
click at [349, 324] on div "OCEAN EXPO VER-CAUCEDO//CARLOS NOUEL-IVERESSE//1X20//MSC" at bounding box center [345, 320] width 241 height 9
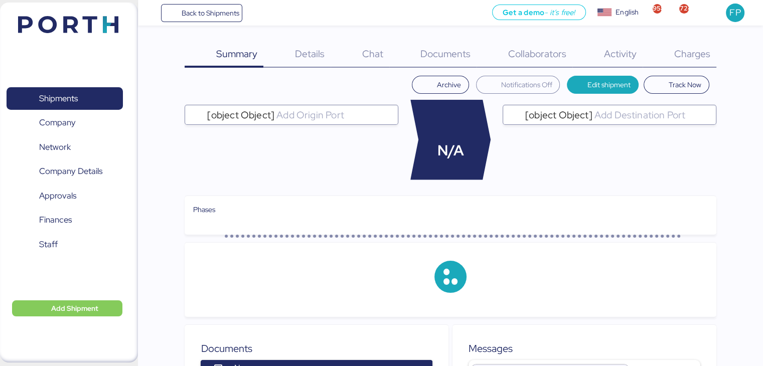
click at [706, 55] on span "Charges" at bounding box center [691, 53] width 36 height 13
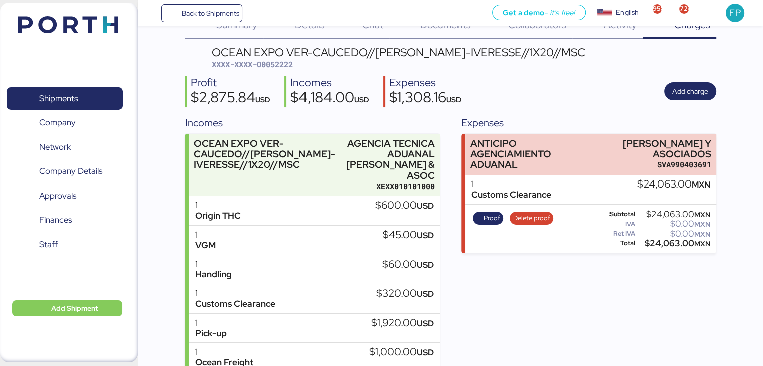
scroll to position [30, 0]
click at [82, 98] on span "Shipments" at bounding box center [65, 98] width 108 height 15
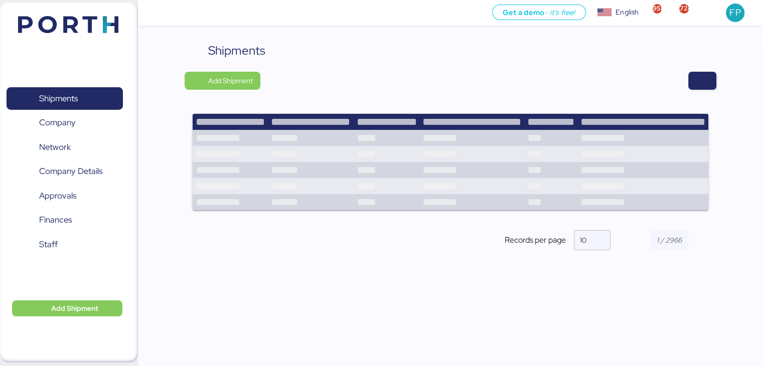
click at [716, 87] on div "Shipments Add Shipment Records per page 10" at bounding box center [450, 208] width 625 height 333
click at [712, 85] on span "button" at bounding box center [702, 81] width 28 height 18
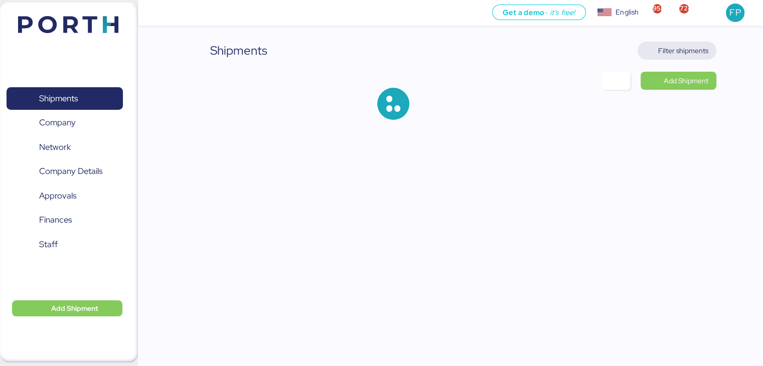
click at [692, 53] on span "Filter shipments" at bounding box center [683, 51] width 50 height 12
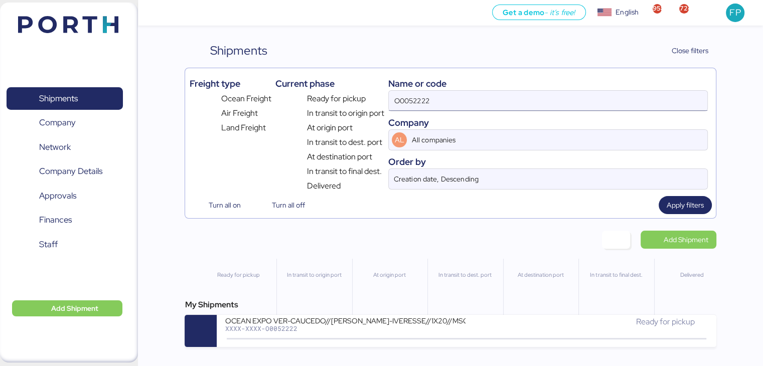
click at [408, 103] on input "O0052222" at bounding box center [548, 101] width 318 height 20
paste input "177"
type input "O0052177"
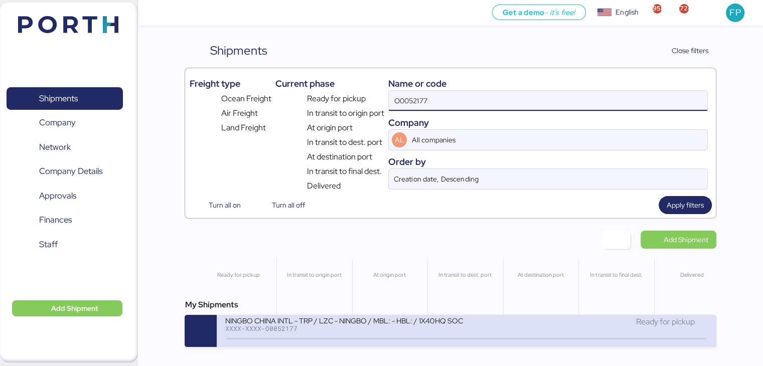
click at [369, 322] on div "NINGBO CHINA INTL - TRP / LZC - NINGBO / MBL: - HBL: / 1X40HQ SOC" at bounding box center [345, 320] width 241 height 9
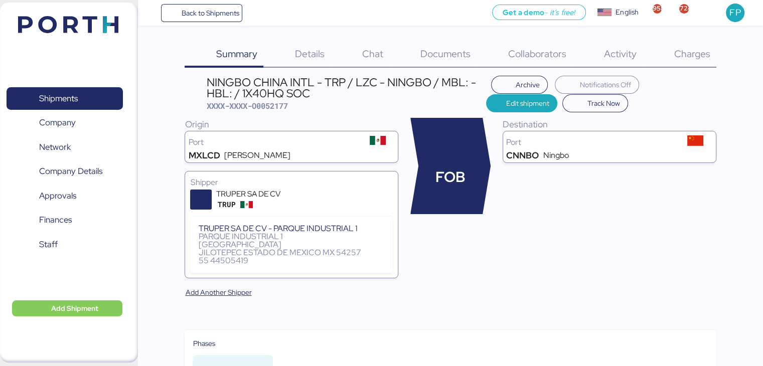
click at [678, 58] on span "Charges" at bounding box center [691, 53] width 36 height 13
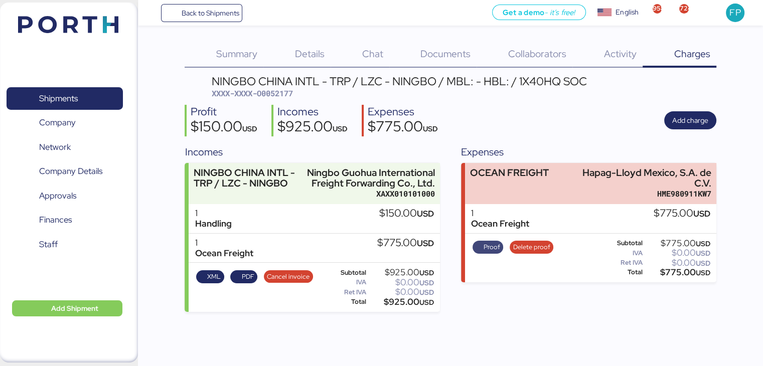
click at [492, 245] on span "Proof" at bounding box center [491, 247] width 17 height 11
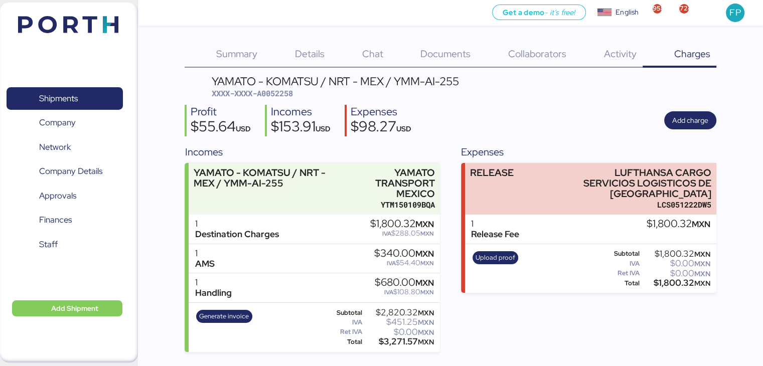
click at [266, 101] on div "YAMATO - KOMATSU / NRT - MEX / YMM-AI-255 XXXX-XXXX-A0052258 Profit $55.64 USD …" at bounding box center [450, 214] width 531 height 276
click at [271, 97] on span "XXXX-XXXX-A0052258" at bounding box center [252, 93] width 81 height 10
copy span "A0052258"
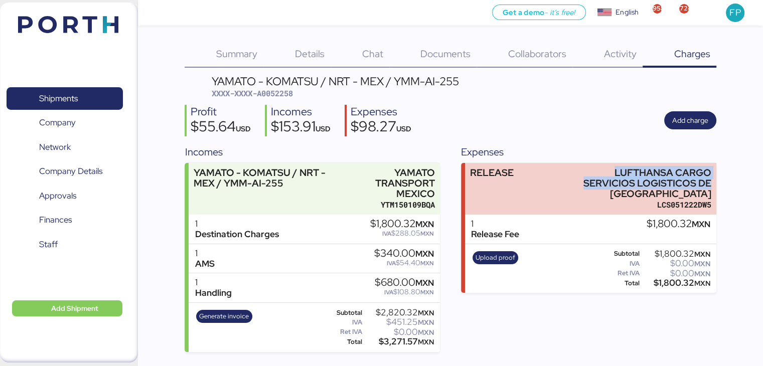
drag, startPoint x: 612, startPoint y: 170, endPoint x: 724, endPoint y: 182, distance: 112.5
click at [724, 182] on div "Summary 0 Details 0 Chat 0 Documents 0 Collaborators 0 Activity 0 Charges 0 YAM…" at bounding box center [381, 176] width 763 height 352
copy div "LUFTHANSA CARGO SERVICIOS LOGISTICOS DE"
click at [681, 285] on div "$1,800.32 MXN" at bounding box center [675, 283] width 69 height 8
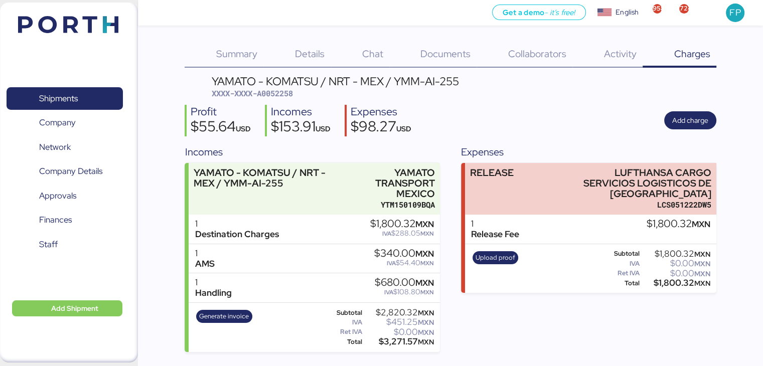
copy div "1,800.32"
click at [286, 95] on span "XXXX-XXXX-A0052258" at bounding box center [252, 93] width 81 height 10
copy span "A0052258"
drag, startPoint x: 614, startPoint y: 165, endPoint x: 722, endPoint y: 180, distance: 108.9
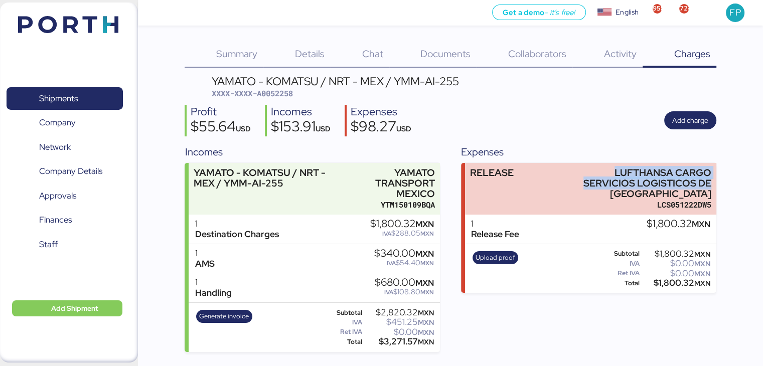
click at [722, 180] on div "Summary 0 Details 0 Chat 0 Documents 0 Collaborators 0 Activity 0 Charges 0 YAM…" at bounding box center [381, 176] width 763 height 352
copy div "LUFTHANSA CARGO SERVICIOS LOGISTICOS DE"
click at [241, 316] on span "Generate invoice" at bounding box center [224, 316] width 50 height 11
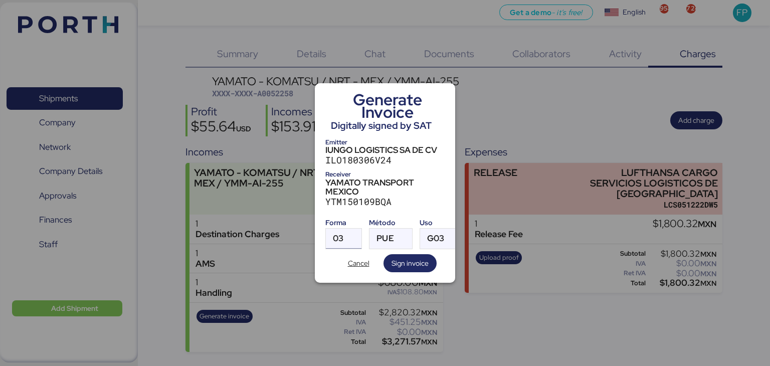
click at [347, 229] on div at bounding box center [353, 239] width 18 height 20
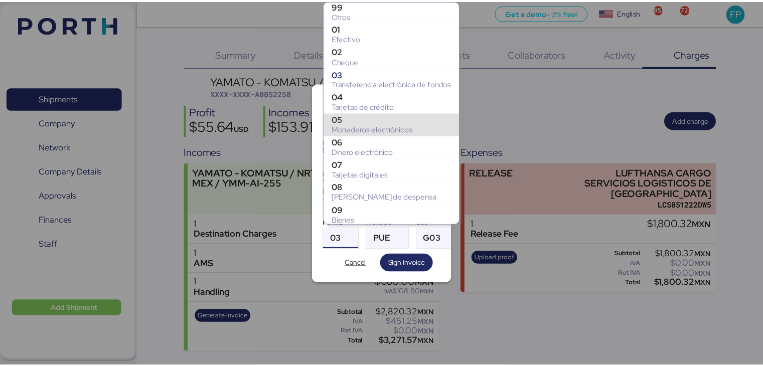
scroll to position [143, 0]
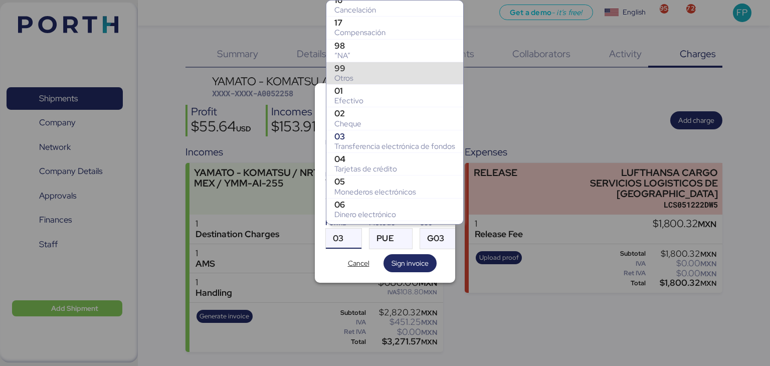
click at [347, 74] on div "Otros" at bounding box center [394, 78] width 121 height 10
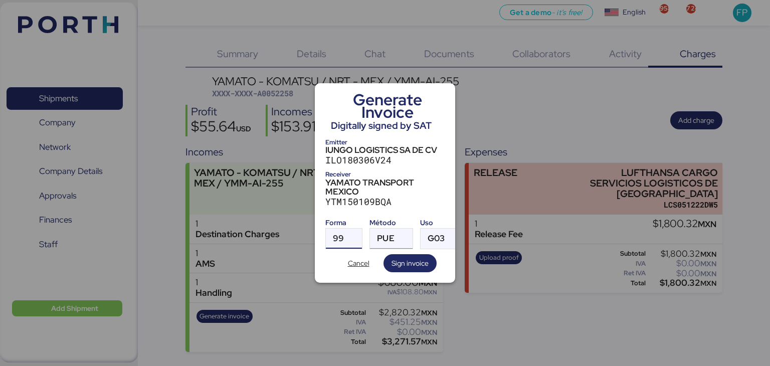
click at [387, 234] on span "PUE" at bounding box center [385, 238] width 17 height 9
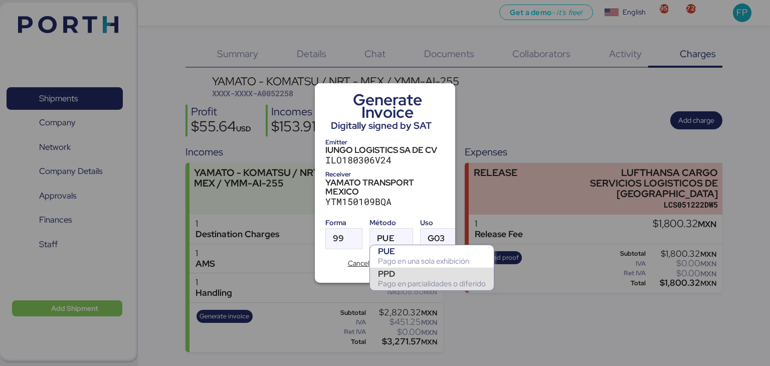
click at [399, 276] on div "PPD" at bounding box center [432, 274] width 108 height 10
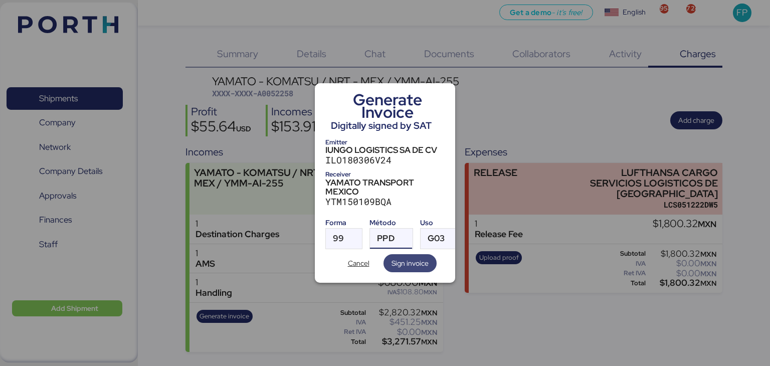
click at [419, 257] on span "Sign invoice" at bounding box center [410, 263] width 37 height 12
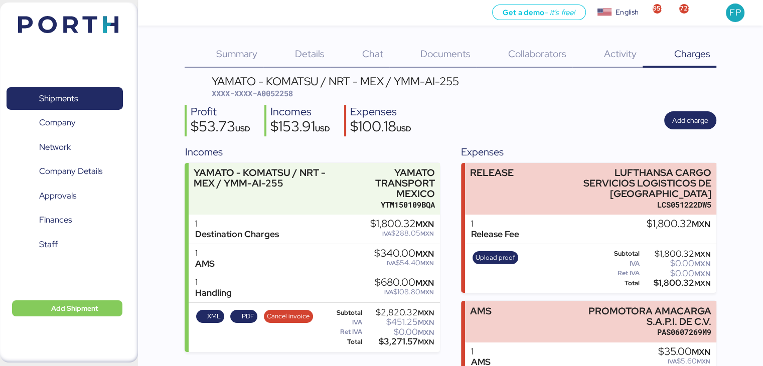
click at [277, 119] on div "$153.91 USD" at bounding box center [300, 127] width 60 height 17
click at [279, 95] on span "XXXX-XXXX-A0052258" at bounding box center [252, 93] width 81 height 10
copy span "A0052258"
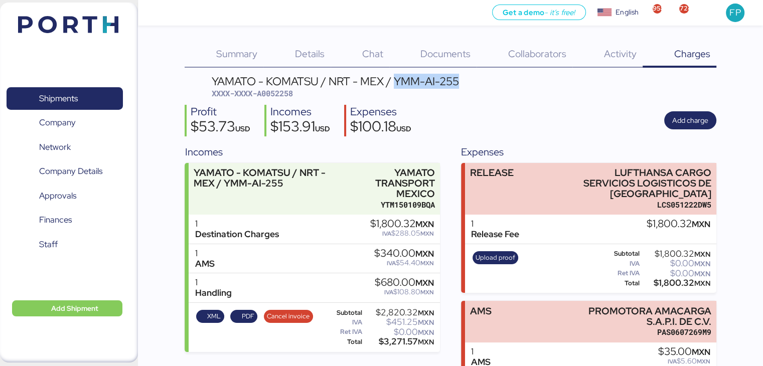
drag, startPoint x: 394, startPoint y: 83, endPoint x: 469, endPoint y: 86, distance: 75.3
click at [469, 86] on header "YAMATO - KOMATSU / NRT - MEX / YMM-AI-255 XXXX-XXXX-A0052258" at bounding box center [450, 88] width 531 height 24
copy div "YMM-AI-255"
click at [395, 341] on div "$3,271.57 MXN" at bounding box center [399, 342] width 70 height 8
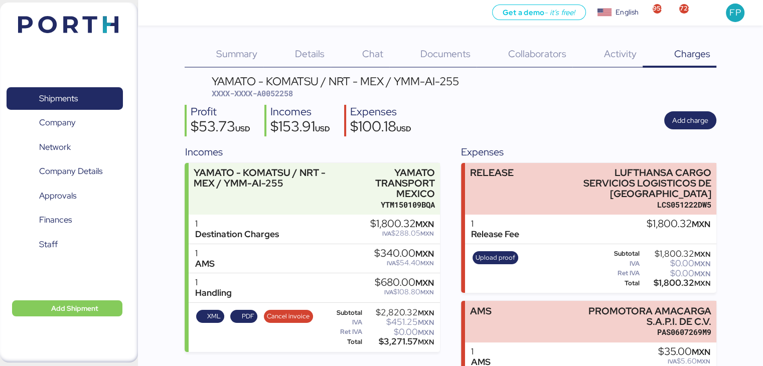
copy div "3,271.57"
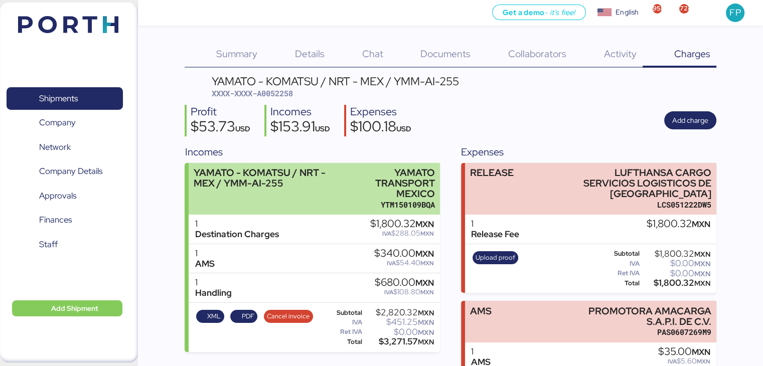
scroll to position [52, 0]
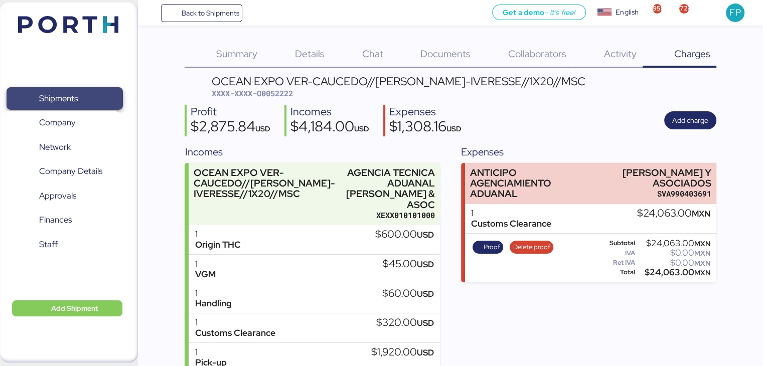
click at [74, 99] on span "Shipments" at bounding box center [58, 98] width 39 height 15
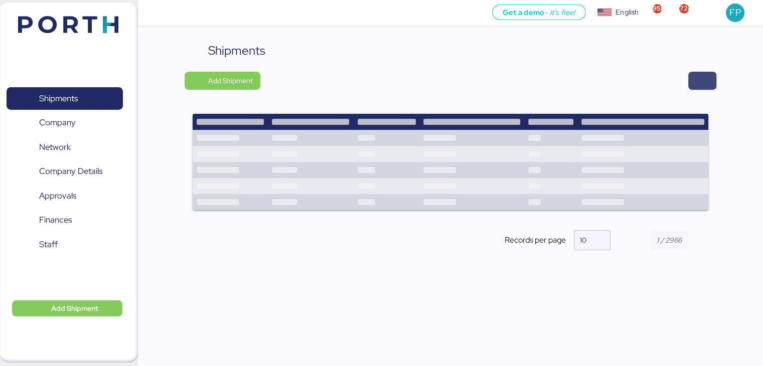
click at [702, 79] on span "button" at bounding box center [702, 81] width 12 height 14
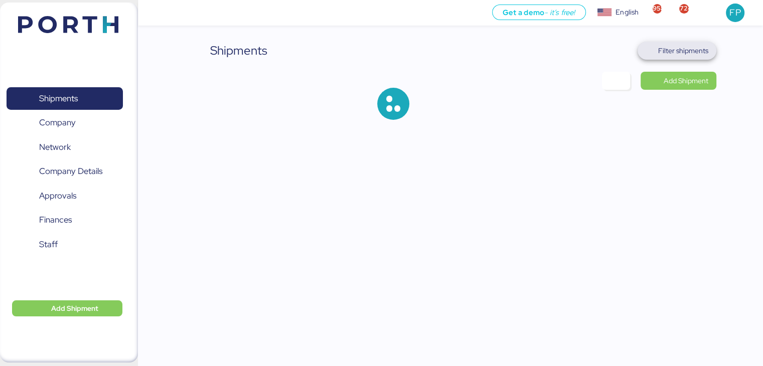
click at [688, 45] on span "Filter shipments" at bounding box center [683, 51] width 50 height 12
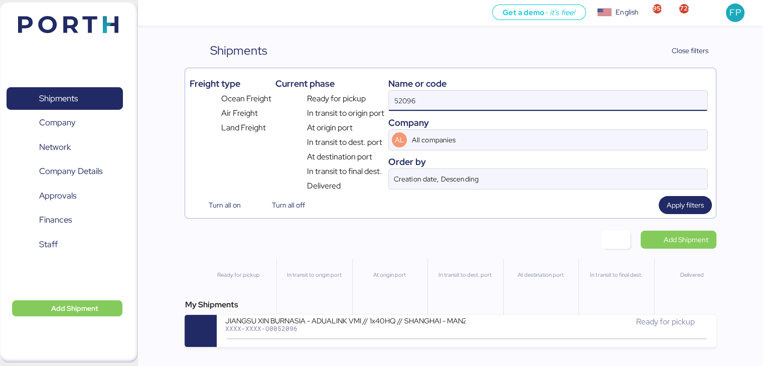
click at [401, 101] on input "52096" at bounding box center [548, 101] width 318 height 20
paste input "A0052251"
type input "A0052251"
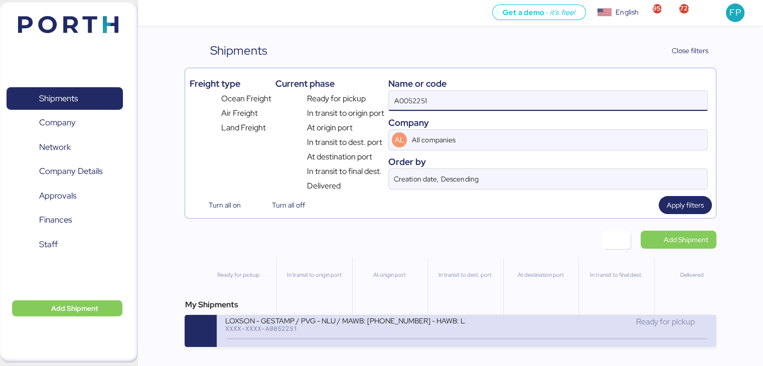
click at [349, 317] on div "LOXSON - GESTAMP / PVG - NLU / MAWB: 160-9019 8953 - HAWB: LXN25090812 XXXX-XXX…" at bounding box center [466, 331] width 499 height 32
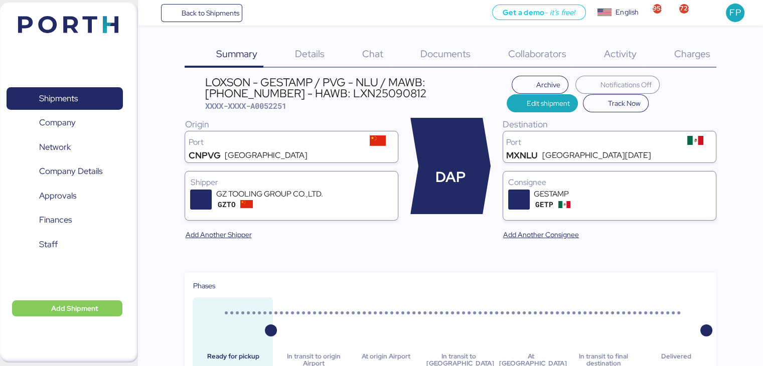
click at [699, 63] on div "Charges 0" at bounding box center [679, 55] width 74 height 26
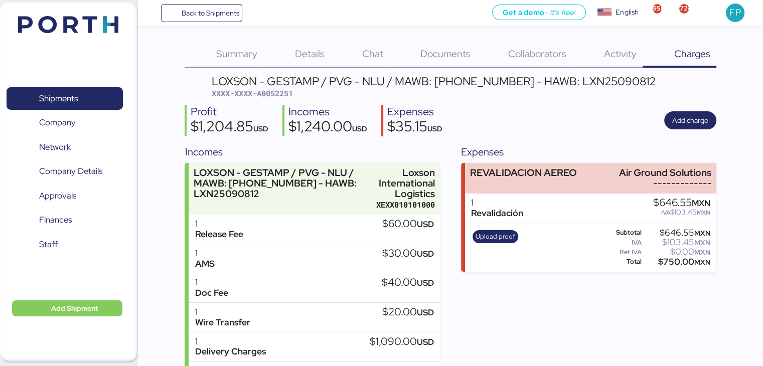
click at [272, 97] on span "XXXX-XXXX-A0052251" at bounding box center [252, 93] width 81 height 10
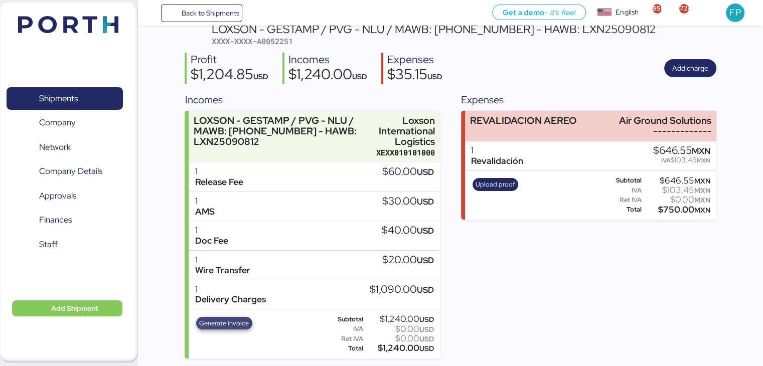
click at [217, 326] on span "Generate invoice" at bounding box center [224, 323] width 50 height 11
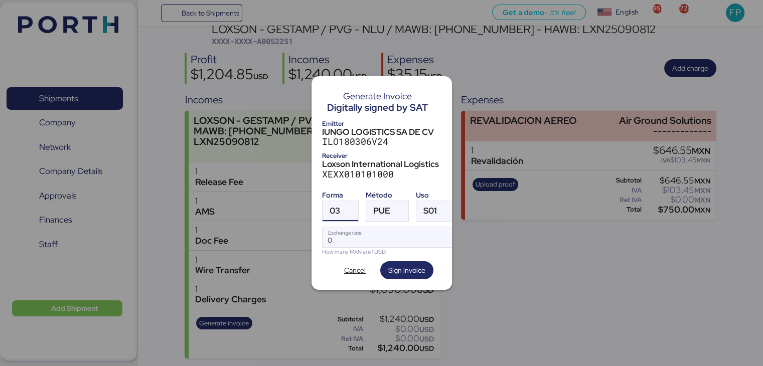
click at [333, 209] on span "03" at bounding box center [334, 211] width 11 height 9
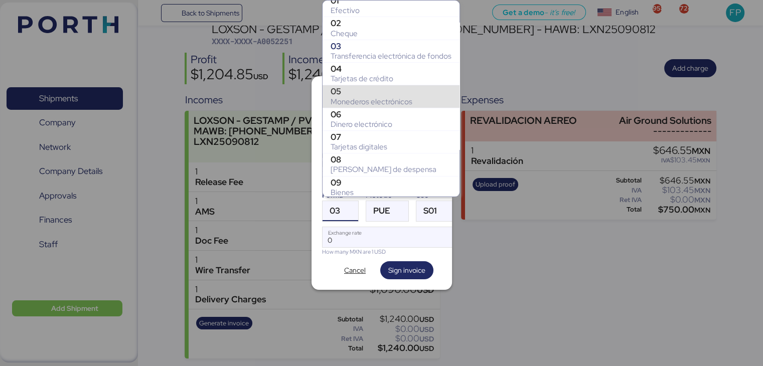
scroll to position [178, 0]
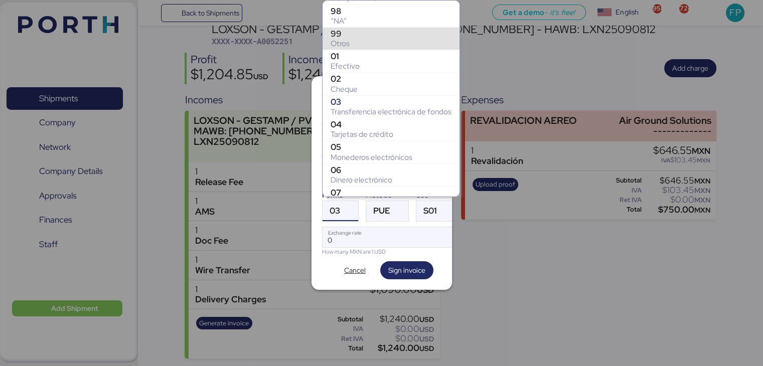
click at [348, 33] on div "99" at bounding box center [390, 34] width 121 height 10
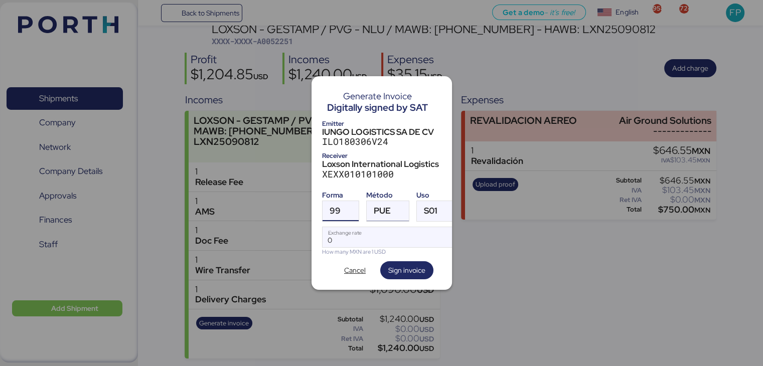
click at [376, 201] on div "PUE" at bounding box center [382, 211] width 17 height 20
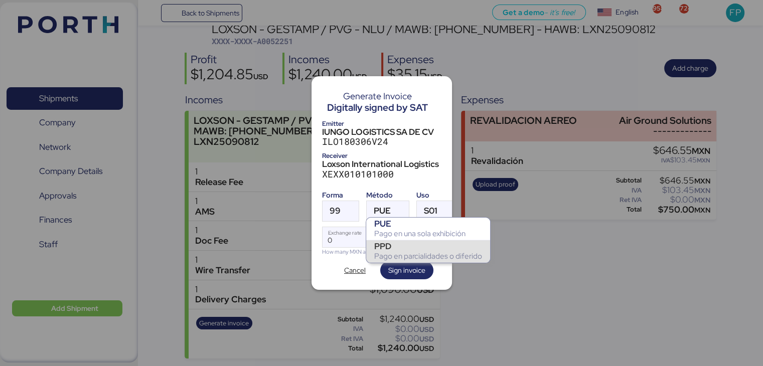
click at [384, 254] on div "Pago en parcialidades o diferido" at bounding box center [428, 256] width 108 height 10
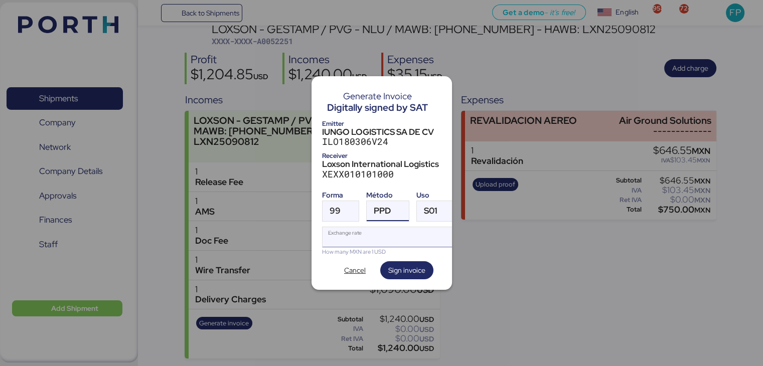
click at [354, 236] on input "Exchange rate" at bounding box center [388, 237] width 133 height 20
type input "0"
paste input "18.3242"
type input "18.3242"
click at [420, 265] on span "Sign invoice" at bounding box center [406, 270] width 37 height 12
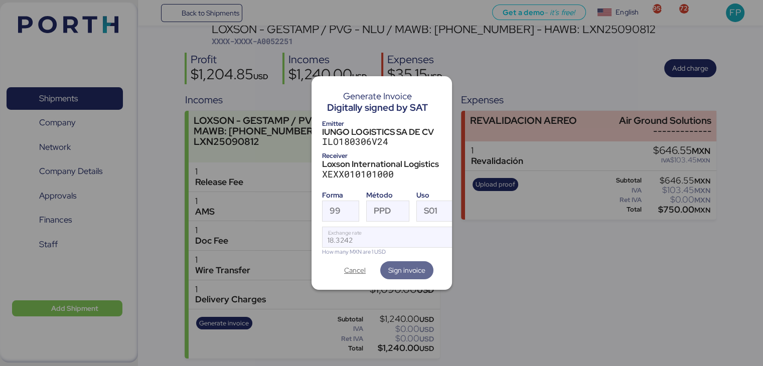
click at [278, 41] on div at bounding box center [381, 183] width 763 height 366
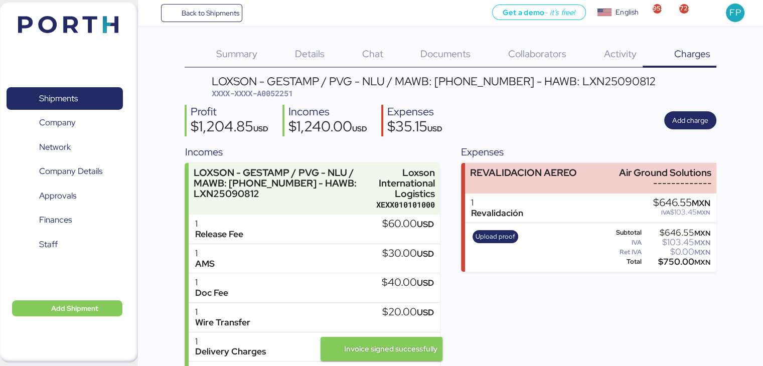
scroll to position [52, 0]
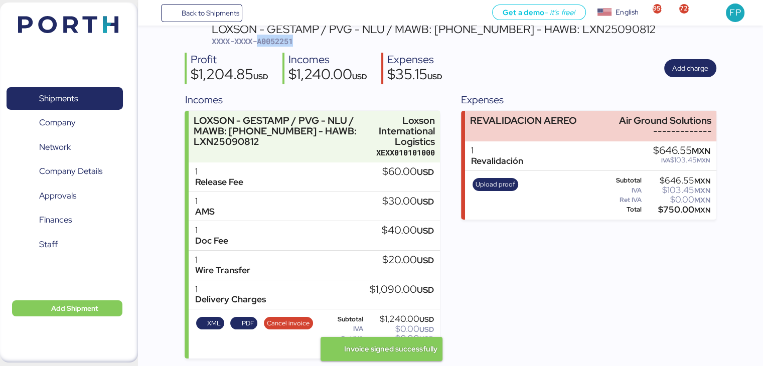
click at [278, 41] on span "XXXX-XXXX-A0052251" at bounding box center [252, 41] width 81 height 10
copy header "XXXX-XXXX-A0052251"
click at [289, 45] on span "XXXX-XXXX-A0052251" at bounding box center [252, 41] width 81 height 10
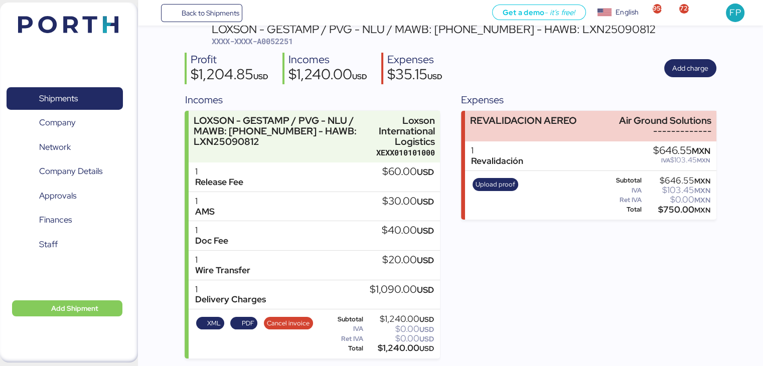
click at [399, 345] on div "$1,240.00 USD" at bounding box center [399, 349] width 69 height 8
copy div "1,240.00"
drag, startPoint x: 435, startPoint y: 29, endPoint x: 514, endPoint y: 28, distance: 78.7
click at [514, 28] on div "LOXSON - GESTAMP / PVG - NLU / MAWB: 160-9019 8953 - HAWB: LXN25090812" at bounding box center [434, 29] width 444 height 11
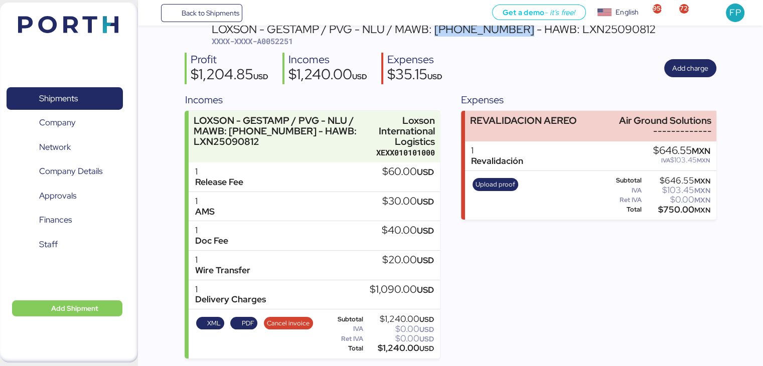
copy div "160-9019 8953"
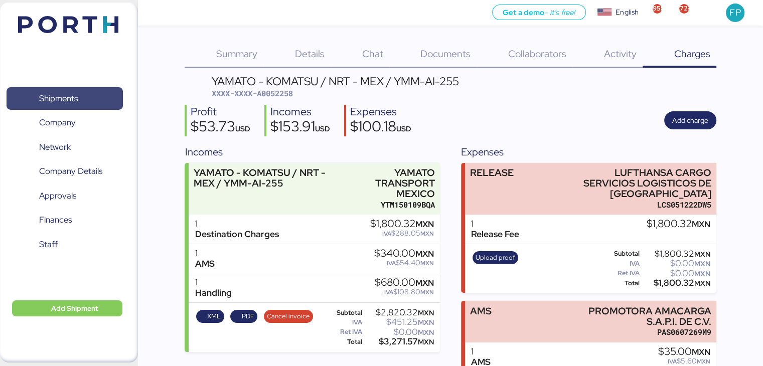
click at [90, 92] on span "Shipments" at bounding box center [65, 98] width 108 height 15
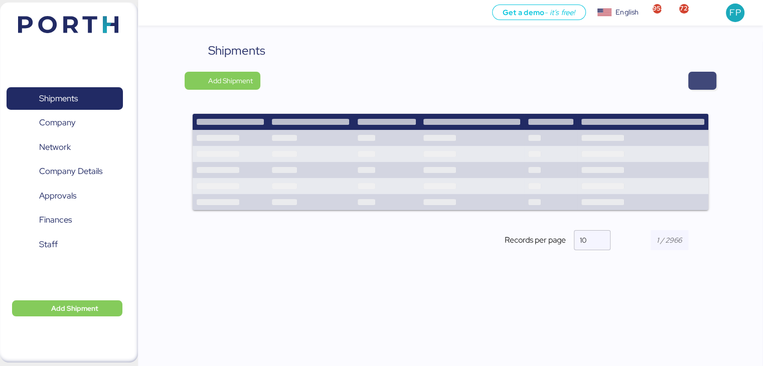
click at [699, 82] on span "button" at bounding box center [702, 81] width 12 height 14
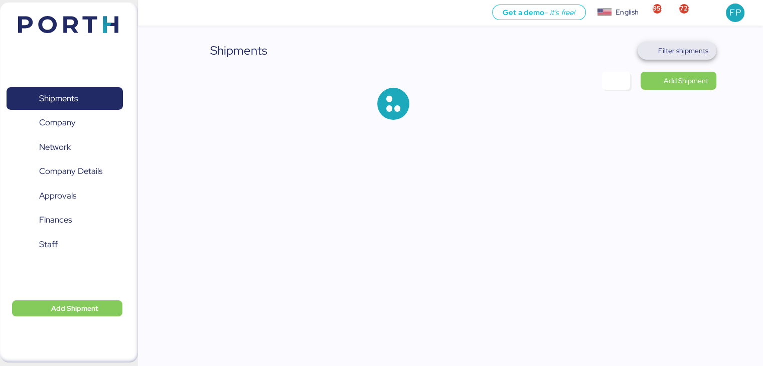
click at [670, 46] on span "Filter shipments" at bounding box center [683, 51] width 50 height 12
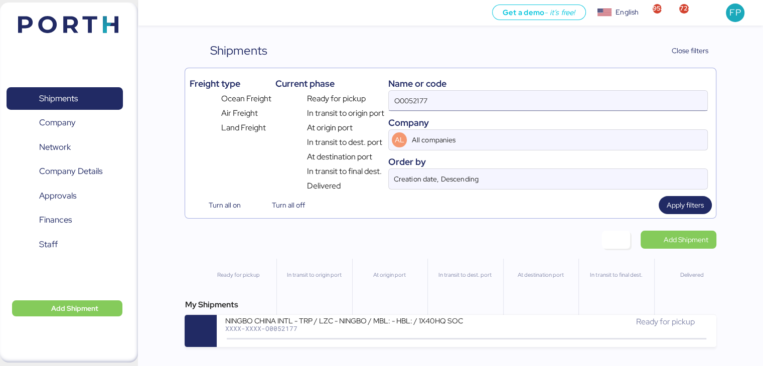
click at [423, 95] on input "O0052177" at bounding box center [548, 101] width 318 height 20
paste input "A0052251"
type input "A0052251"
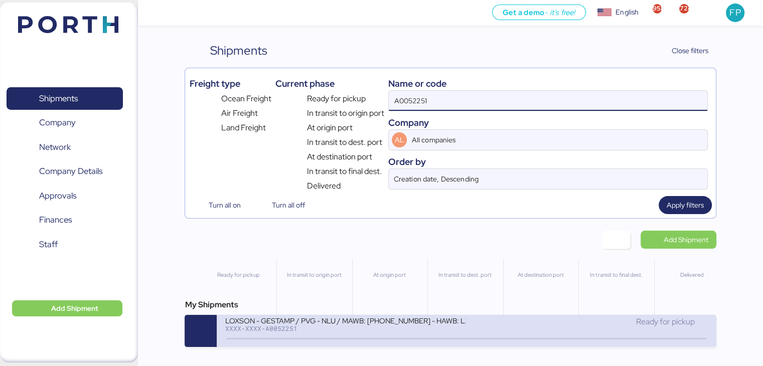
click at [337, 332] on div "XXXX-XXXX-A0052251" at bounding box center [345, 328] width 241 height 7
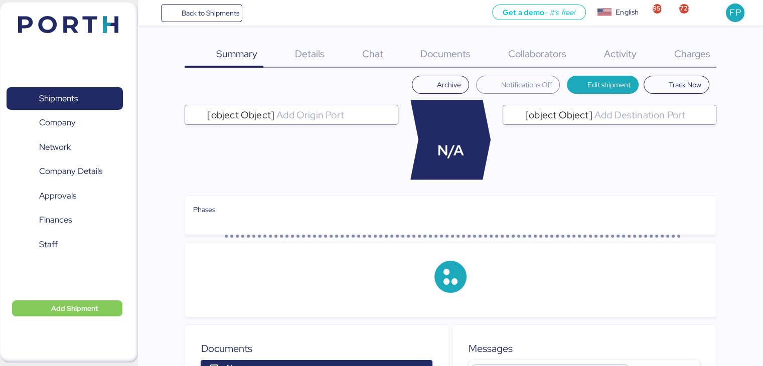
click at [704, 55] on span "Charges" at bounding box center [691, 53] width 36 height 13
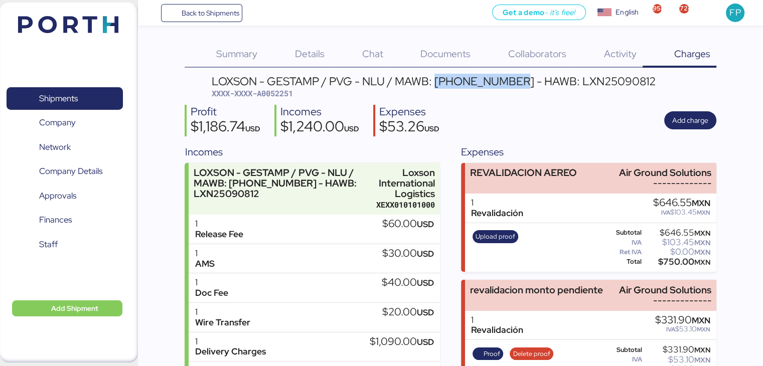
drag, startPoint x: 508, startPoint y: 80, endPoint x: 433, endPoint y: 74, distance: 75.0
click at [433, 76] on div "LOXSON - GESTAMP / PVG - NLU / MAWB: 160-9019 8953 - HAWB: LXN25090812" at bounding box center [434, 81] width 444 height 11
copy div "160-9019 8953"
click at [102, 91] on span "Shipments" at bounding box center [65, 98] width 108 height 15
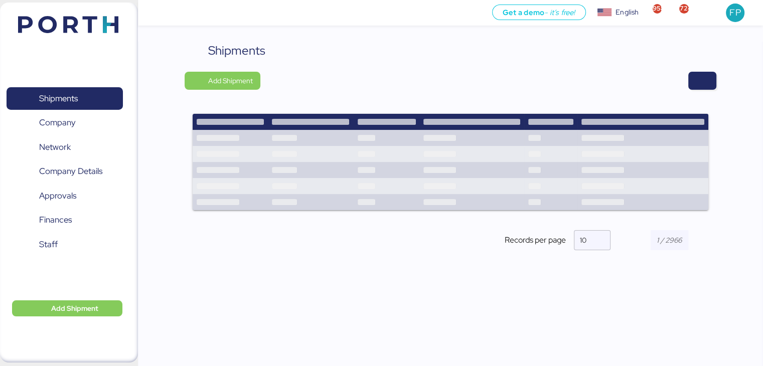
click at [686, 79] on div at bounding box center [491, 81] width 448 height 18
click at [700, 84] on span "button" at bounding box center [702, 81] width 12 height 14
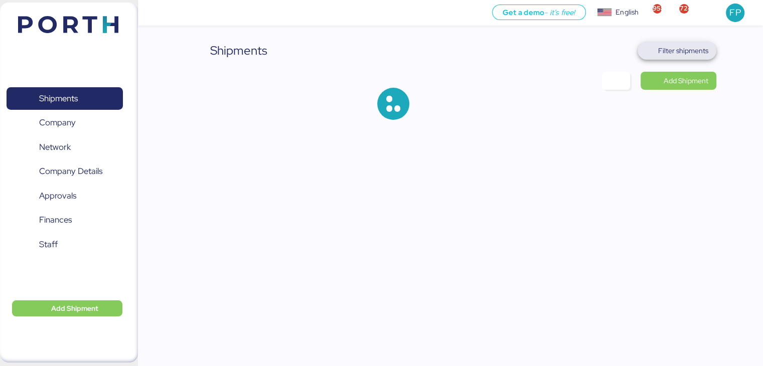
click at [683, 50] on span "Filter shipments" at bounding box center [683, 51] width 50 height 12
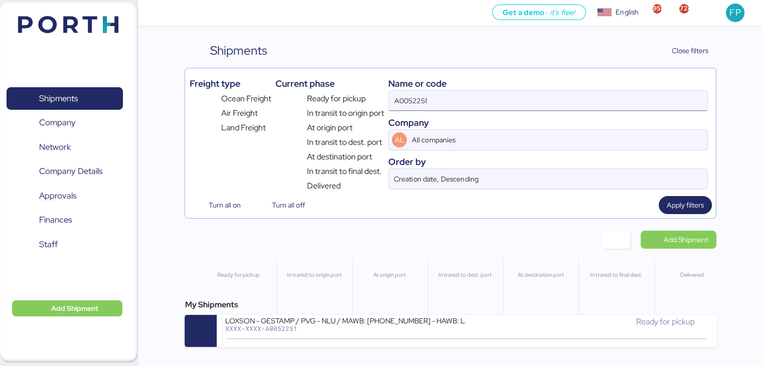
click at [420, 107] on input "A0052251" at bounding box center [548, 101] width 318 height 20
paste input "O0052064"
type input "O0052064"
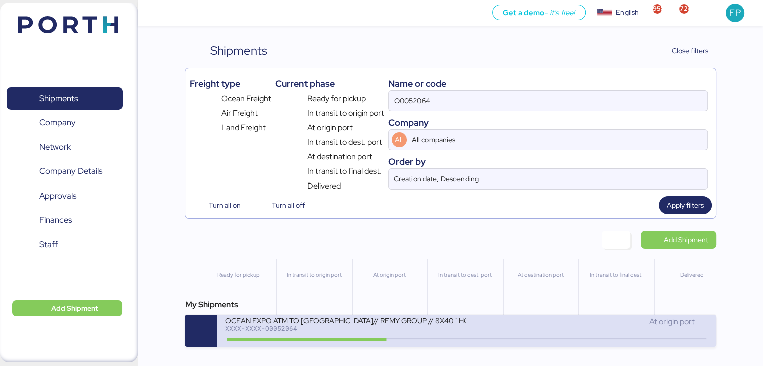
click at [298, 321] on div "OCEAN EXPO ATM TO TRINIDAD Y TOBAGO// REMY GROUP // 8X40´HQ// MSC 01 SEP" at bounding box center [345, 320] width 241 height 9
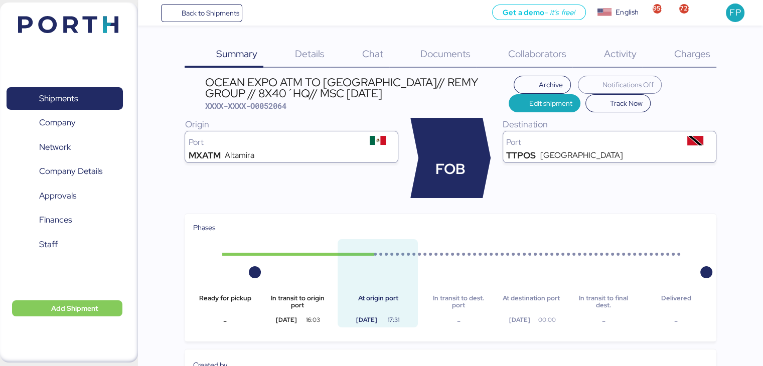
click at [703, 47] on div "Charges 0" at bounding box center [679, 55] width 74 height 26
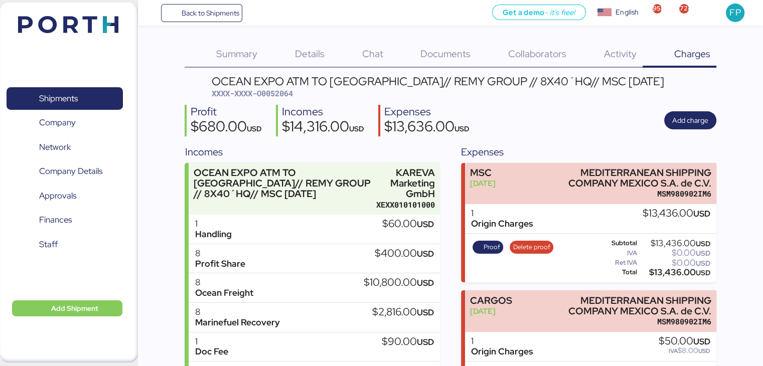
click at [280, 93] on span "XXXX-XXXX-O0052064" at bounding box center [252, 93] width 81 height 10
copy span "O0052064"
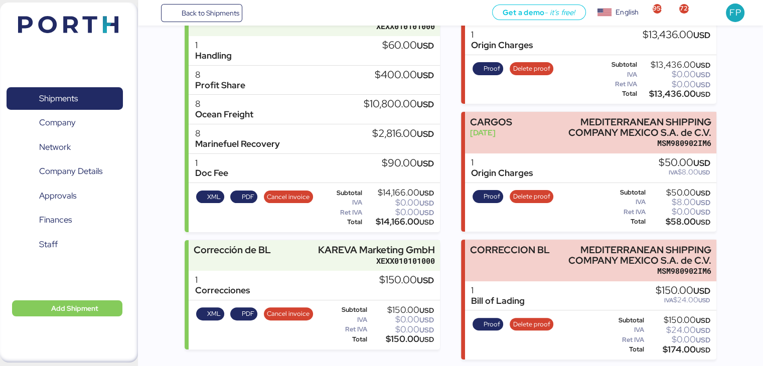
scroll to position [177, 0]
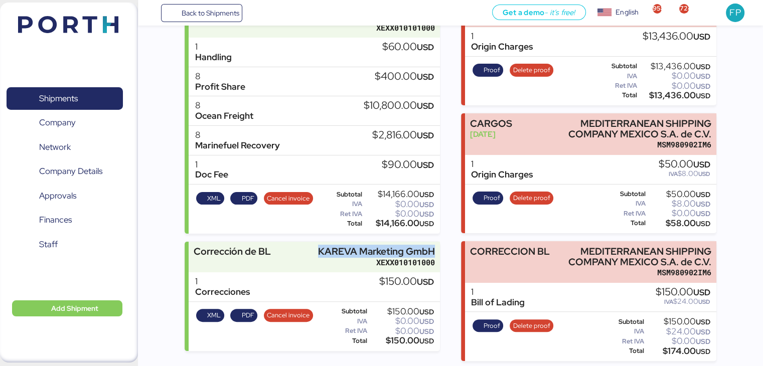
drag, startPoint x: 317, startPoint y: 245, endPoint x: 444, endPoint y: 246, distance: 126.9
click at [444, 246] on div "Incomes OCEAN EXPO ATM TO TRINIDAD Y TOBAGO// REMY GROUP // 8X40´HQ// MSC 01 SE…" at bounding box center [450, 164] width 531 height 394
copy div "KAREVA Marketing GmbH"
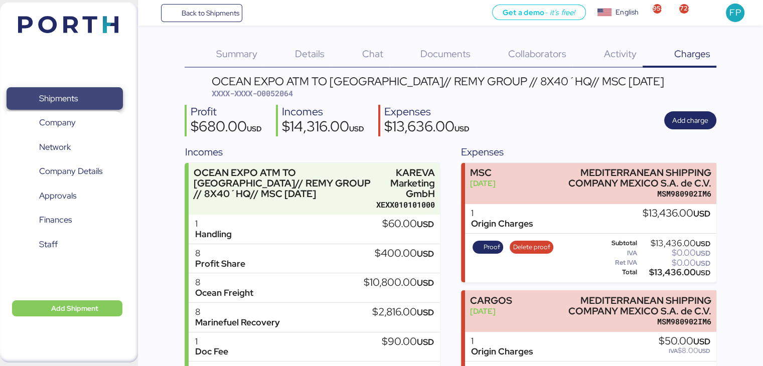
click at [80, 92] on span "Shipments" at bounding box center [65, 98] width 108 height 15
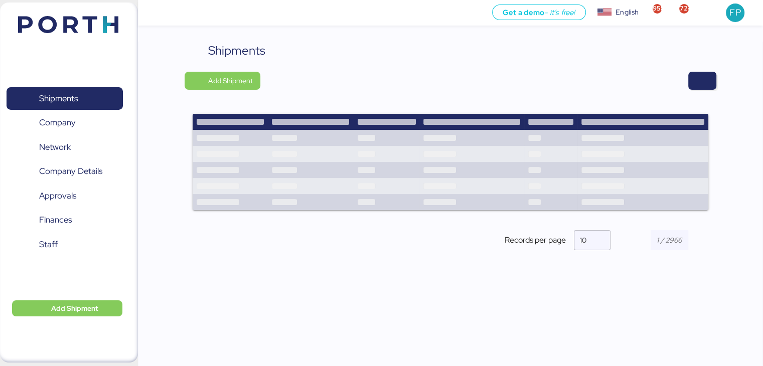
click at [690, 91] on div "Shipments Add Shipment Shipment Name LOXSON - BENTELER / SHANGHAI - MANZANILLO …" at bounding box center [450, 155] width 531 height 226
click at [695, 86] on span "button" at bounding box center [702, 81] width 28 height 18
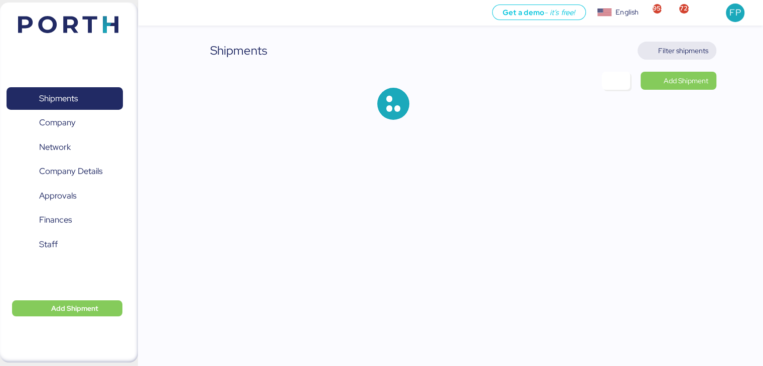
click at [688, 52] on span "Filter shipments" at bounding box center [683, 51] width 50 height 12
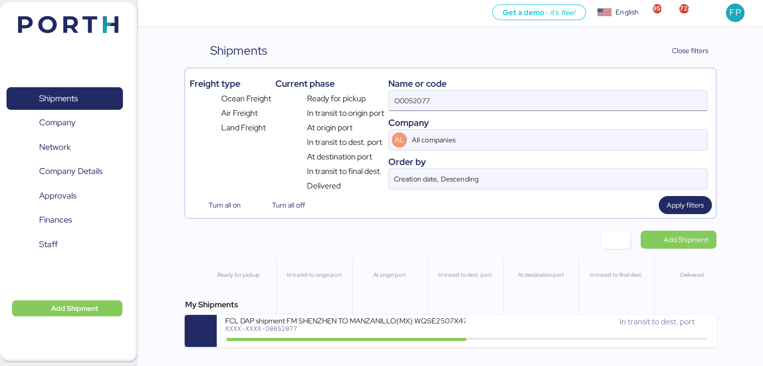
click at [413, 99] on input "O0052077" at bounding box center [548, 101] width 318 height 20
paste input "A0052258"
type input "A0052258"
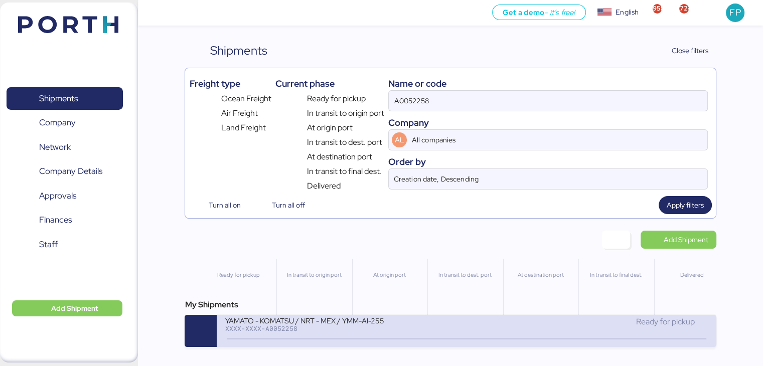
click at [355, 343] on div "YAMATO - KOMATSU / NRT - MEX / YMM-AI-255 XXXX-XXXX-A0052258 Ready for pickup" at bounding box center [466, 331] width 499 height 32
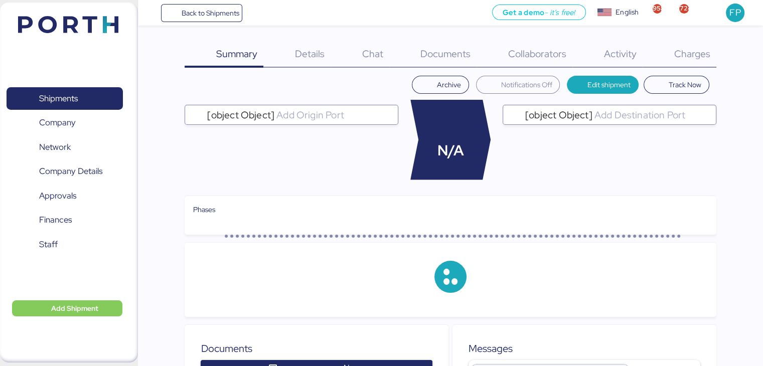
click at [704, 58] on span "Charges" at bounding box center [691, 53] width 36 height 13
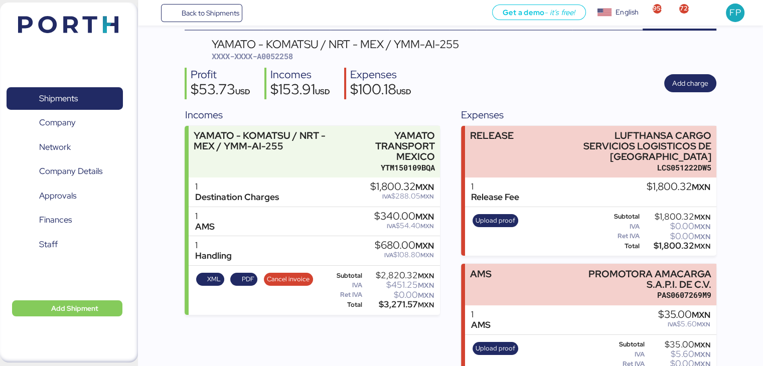
scroll to position [36, 0]
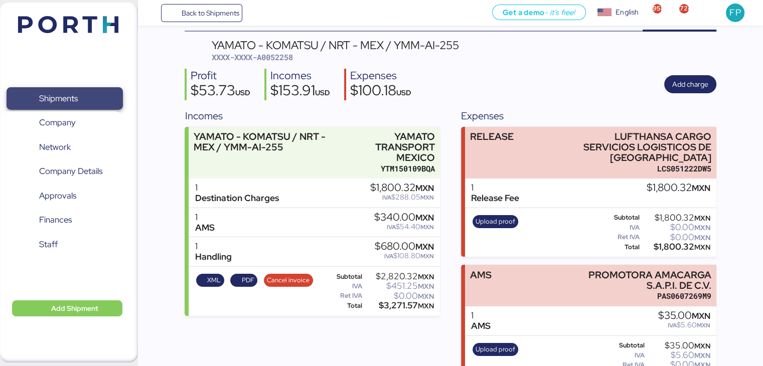
click at [55, 105] on span "Shipments" at bounding box center [58, 98] width 39 height 15
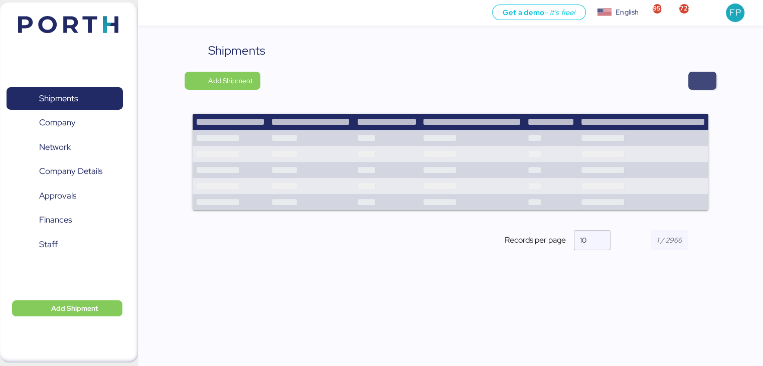
click at [698, 77] on span "button" at bounding box center [702, 81] width 12 height 14
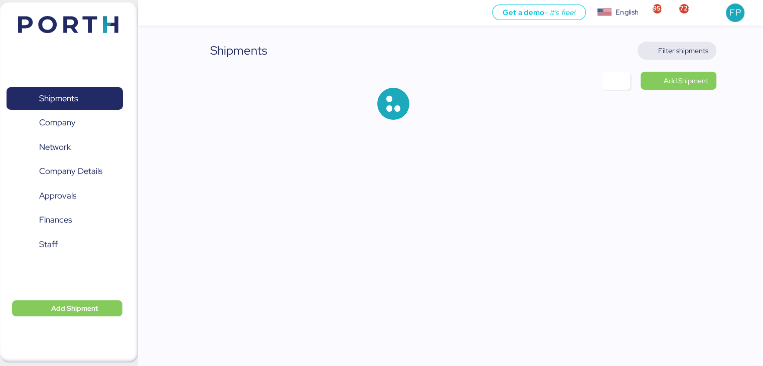
click at [696, 55] on span "Filter shipments" at bounding box center [683, 51] width 50 height 12
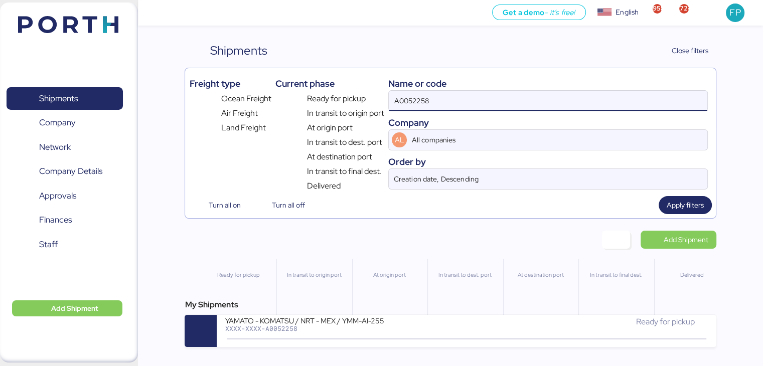
click at [413, 107] on input "A0052258" at bounding box center [548, 101] width 318 height 20
paste input "O0052016"
type input "O0052016"
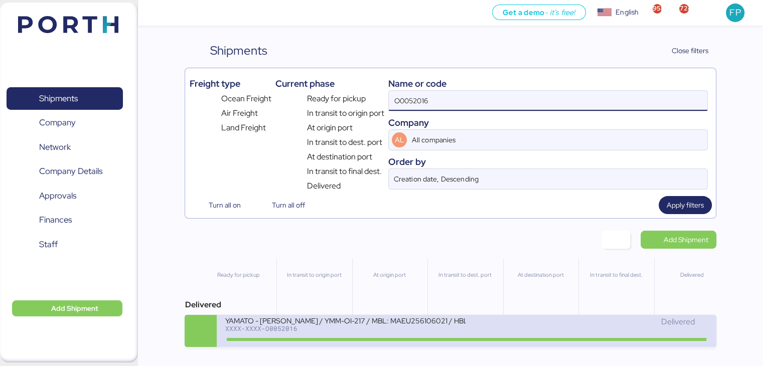
click at [400, 318] on div "YAMATO - [PERSON_NAME] / YMM-OI-217 / MBL: MAEU256106021 / HBL: YTJNGO100068 / …" at bounding box center [345, 320] width 241 height 9
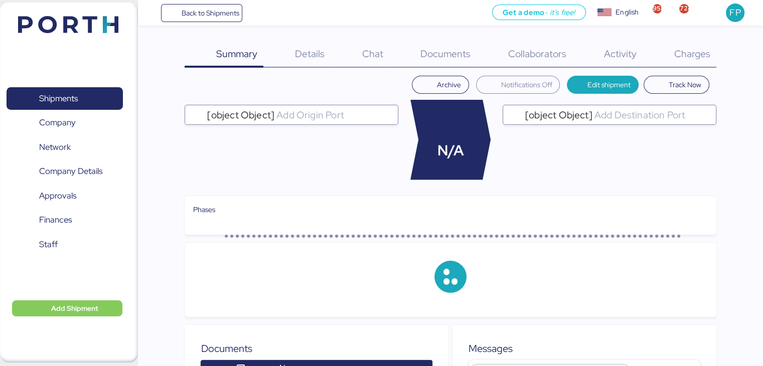
click at [710, 49] on div "Charges 0" at bounding box center [679, 55] width 74 height 26
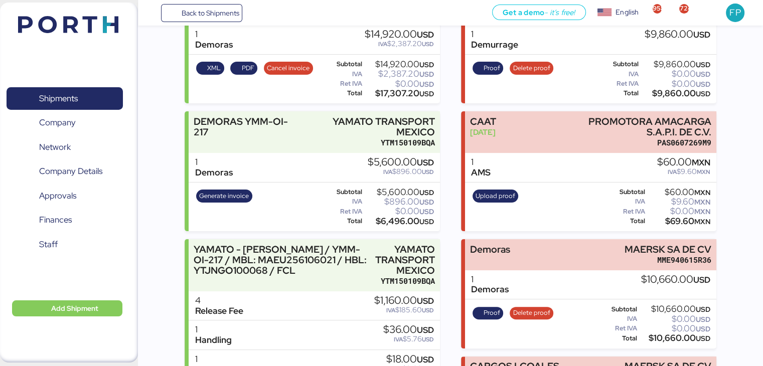
click at [454, 198] on div "Incomes DEMORAS YMM-OI-217 Sep 18, 2025 YAMATO TRANSPORT MEXICO YTM150109BQA 1 …" at bounding box center [450, 215] width 531 height 500
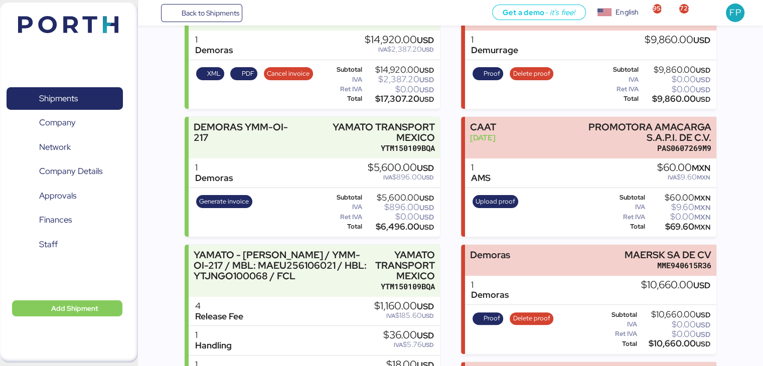
scroll to position [148, 0]
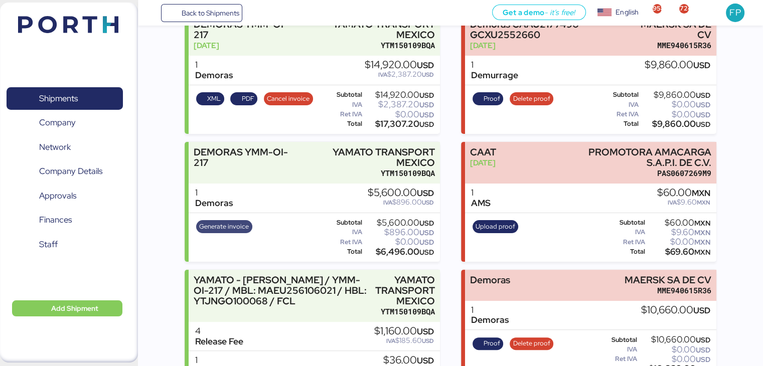
click at [242, 224] on span "Generate invoice" at bounding box center [224, 226] width 50 height 11
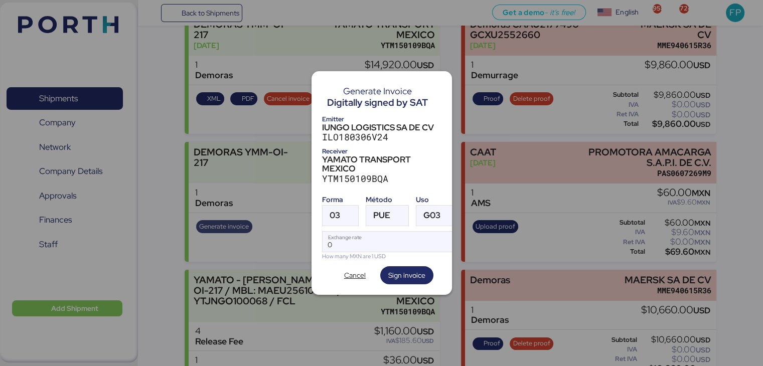
scroll to position [0, 0]
click at [341, 206] on div at bounding box center [349, 216] width 18 height 20
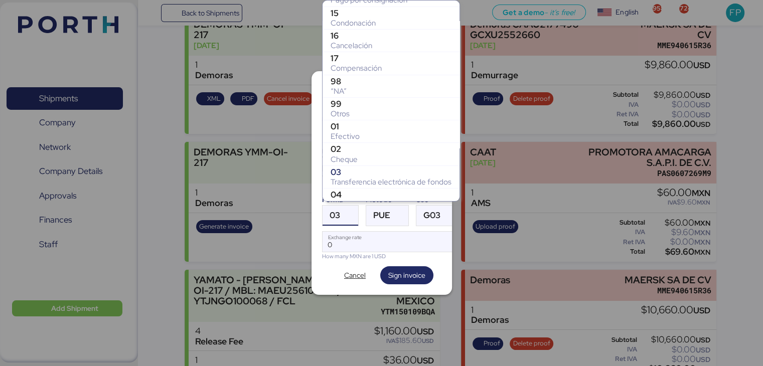
scroll to position [96, 0]
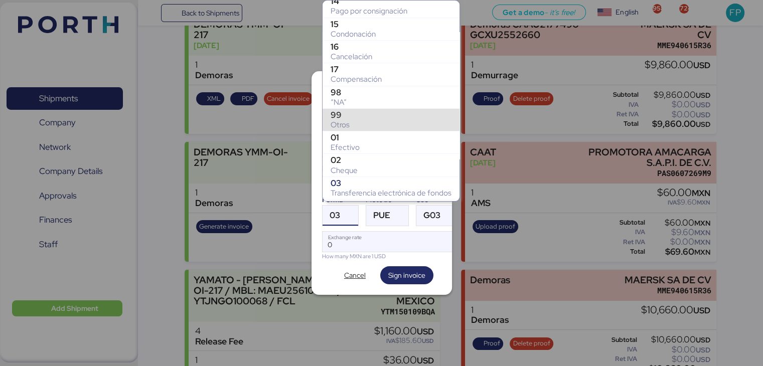
click at [347, 128] on div "Otros" at bounding box center [390, 125] width 121 height 10
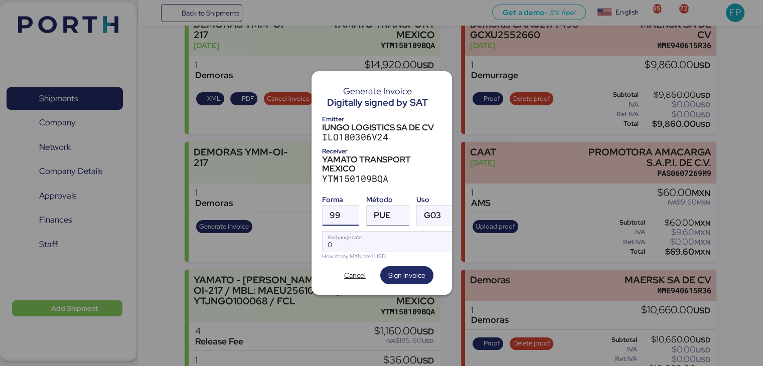
click at [379, 206] on div "PUE" at bounding box center [382, 216] width 17 height 20
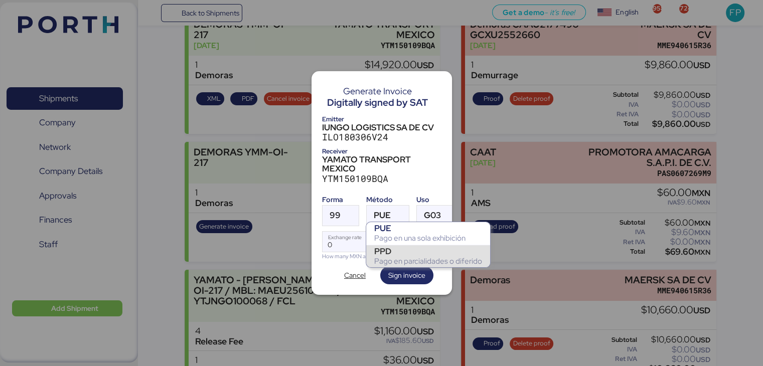
click at [388, 247] on div "PPD" at bounding box center [428, 251] width 108 height 10
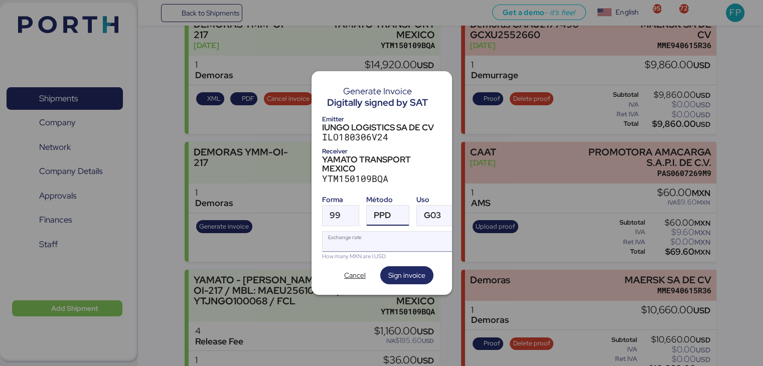
click at [362, 241] on input "Exchange rate" at bounding box center [390, 242] width 137 height 20
type input "0"
paste input "18.3242"
type input "18.3242"
click at [397, 275] on span "Sign invoice" at bounding box center [406, 275] width 37 height 12
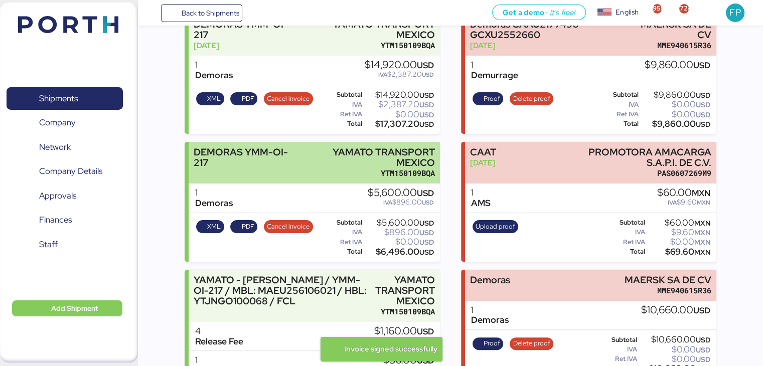
scroll to position [0, 0]
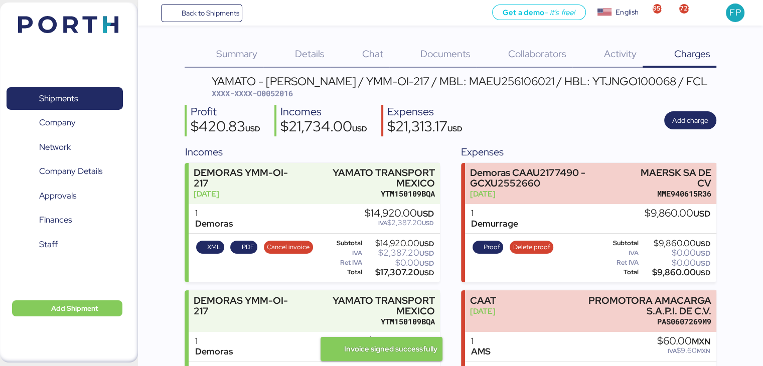
click at [277, 95] on span "XXXX-XXXX-O0052016" at bounding box center [252, 93] width 81 height 10
copy span "O0052016"
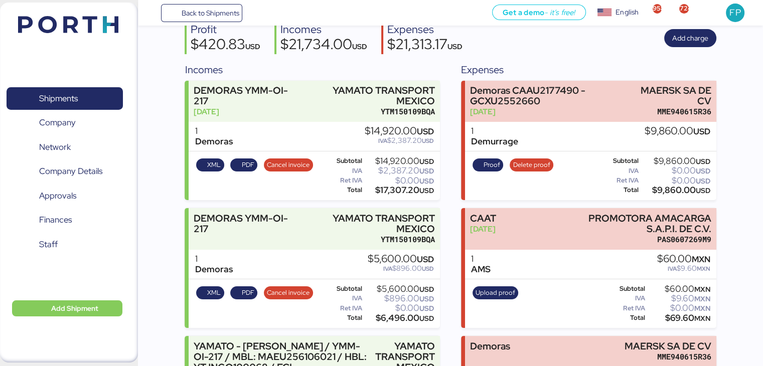
scroll to position [199, 0]
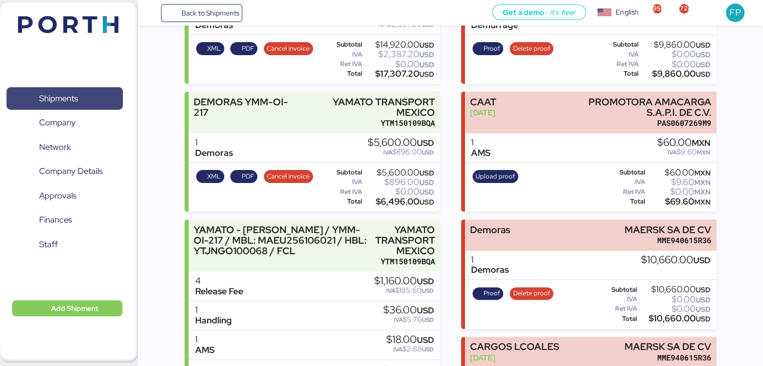
click at [82, 99] on span "Shipments" at bounding box center [65, 98] width 108 height 15
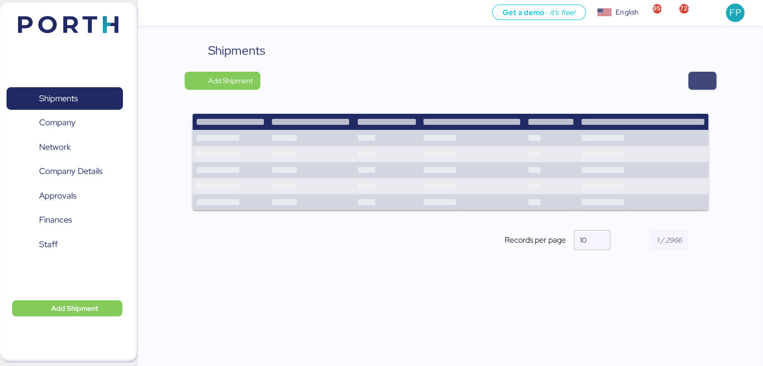
click at [703, 89] on span "button" at bounding box center [702, 81] width 28 height 18
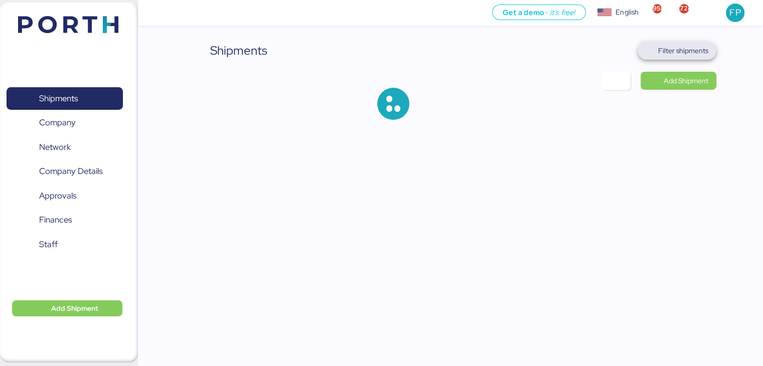
click at [661, 56] on span "Filter shipments" at bounding box center [683, 51] width 50 height 12
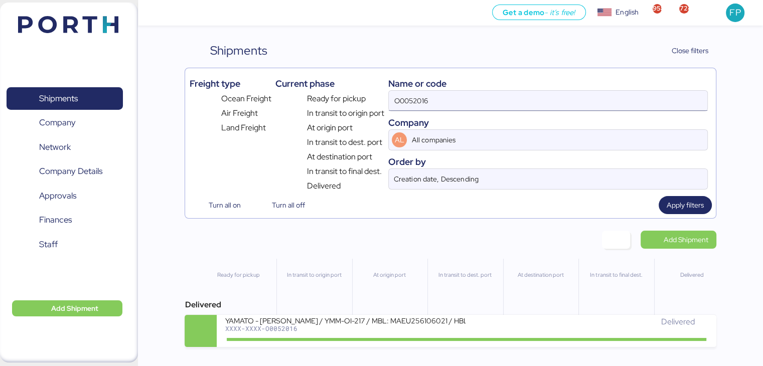
click at [408, 97] on input "O0052016" at bounding box center [548, 101] width 318 height 20
paste input "137"
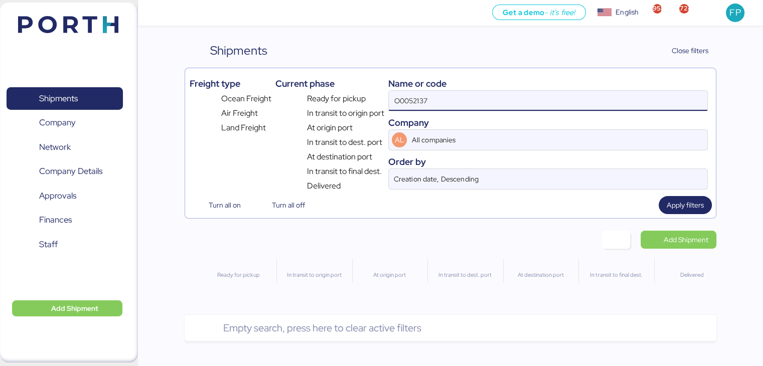
type input "O0052137"
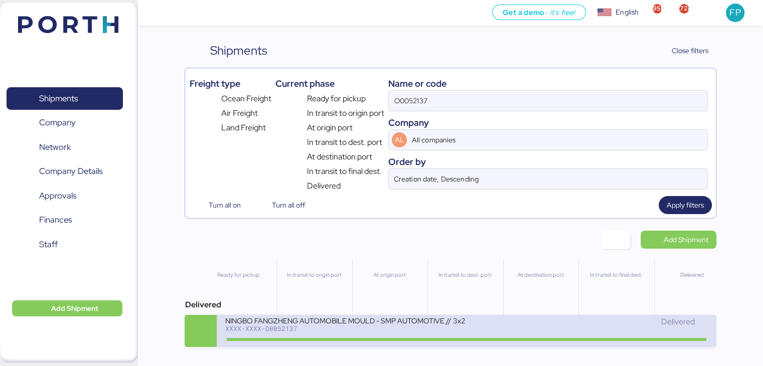
click at [422, 317] on div "NINGBO FANGZHENG AUTOMOBILE MOULD - SMP AUTOMOTIVE // 3x20OT // NINGBO - MANZAN…" at bounding box center [466, 331] width 499 height 32
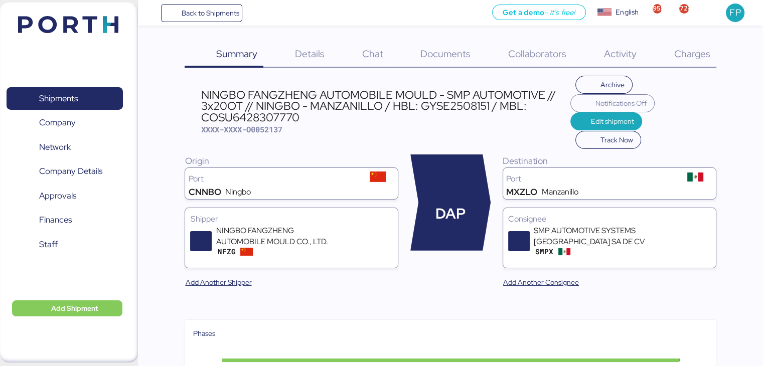
click at [692, 45] on div "Charges 0" at bounding box center [679, 55] width 74 height 26
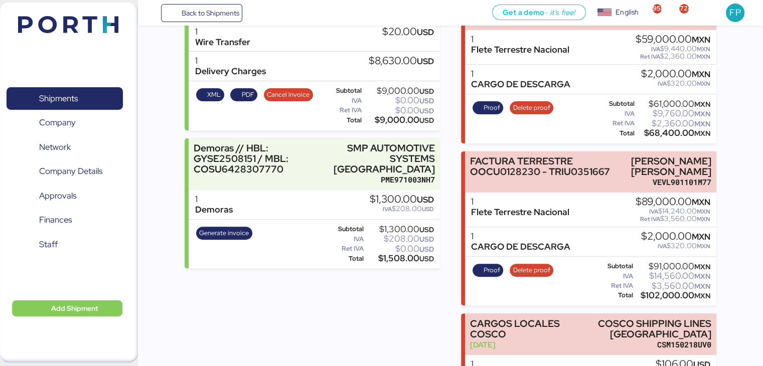
scroll to position [360, 0]
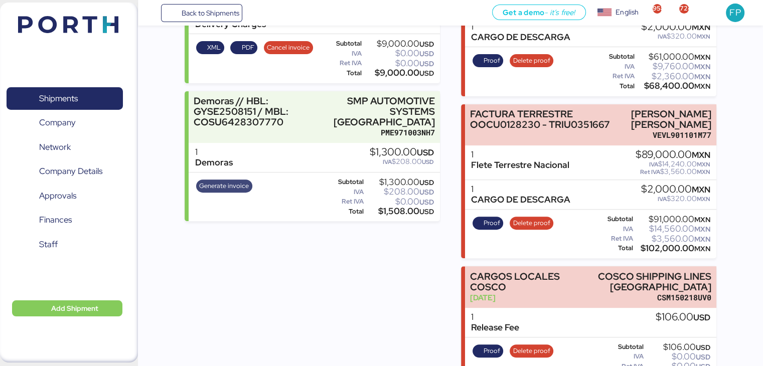
click at [225, 181] on span "Generate invoice" at bounding box center [224, 186] width 50 height 11
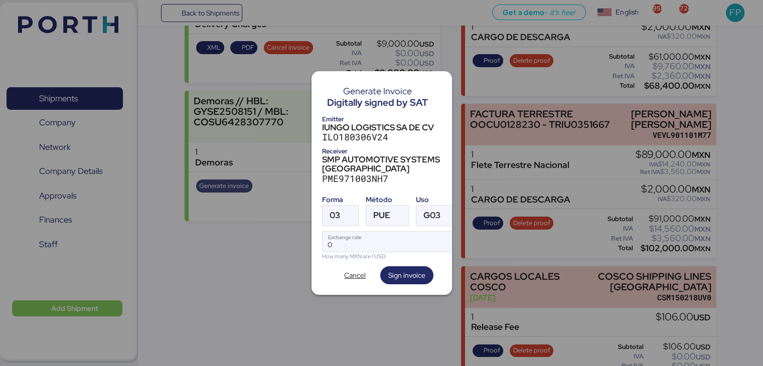
scroll to position [0, 0]
click at [338, 206] on div "03" at bounding box center [334, 216] width 11 height 20
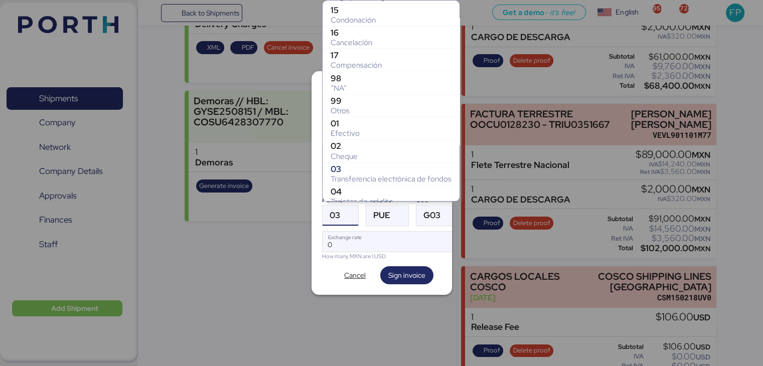
scroll to position [106, 0]
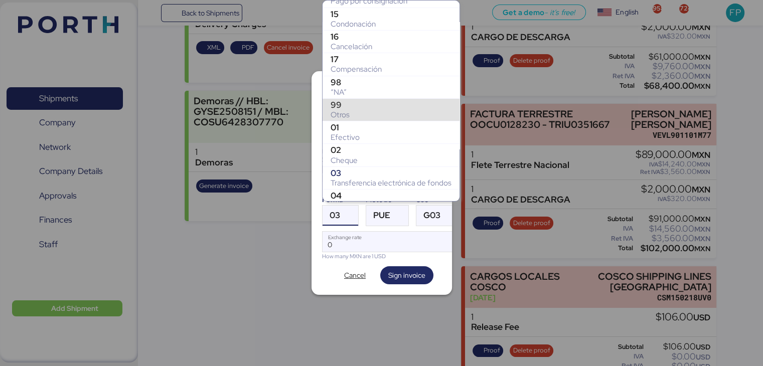
click at [346, 103] on div "99" at bounding box center [390, 105] width 121 height 10
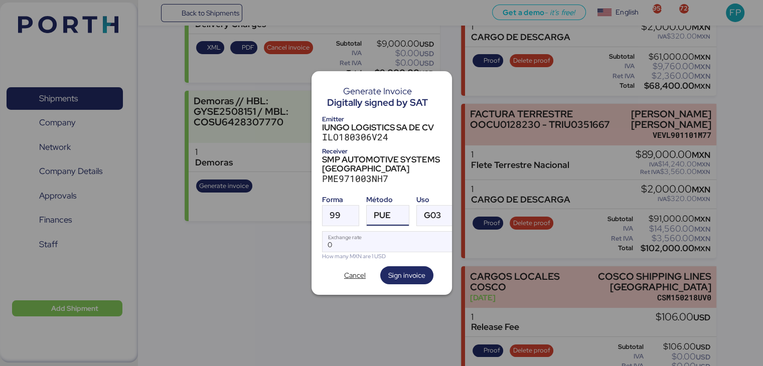
click at [380, 218] on div "PUE" at bounding box center [382, 216] width 17 height 20
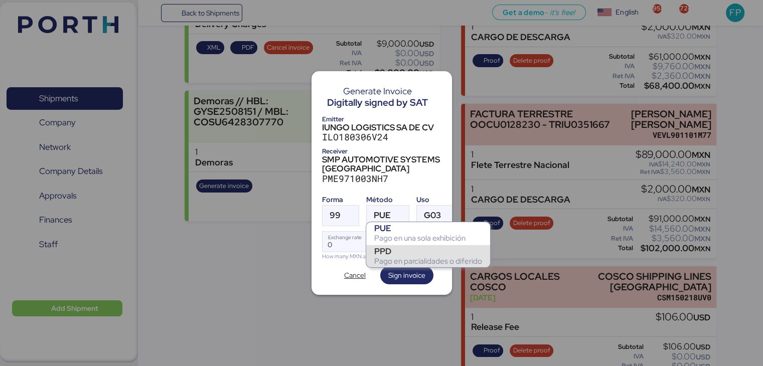
click at [382, 253] on div "PPD" at bounding box center [428, 251] width 108 height 10
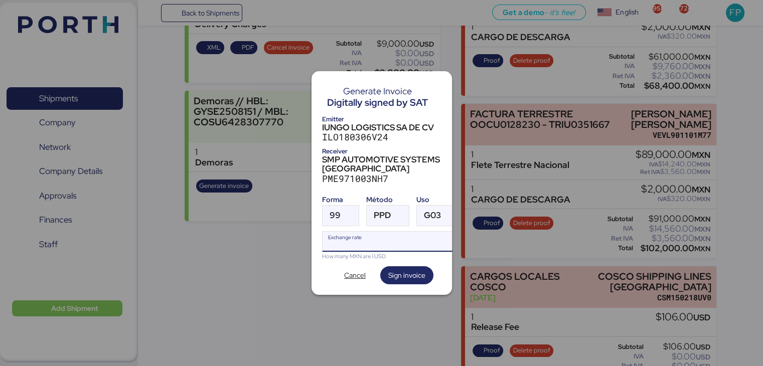
click at [350, 232] on input "Exchange rate" at bounding box center [390, 242] width 137 height 20
type input "0"
paste input "18.3242"
type input "18.3242"
click at [400, 270] on span "Sign invoice" at bounding box center [406, 275] width 37 height 12
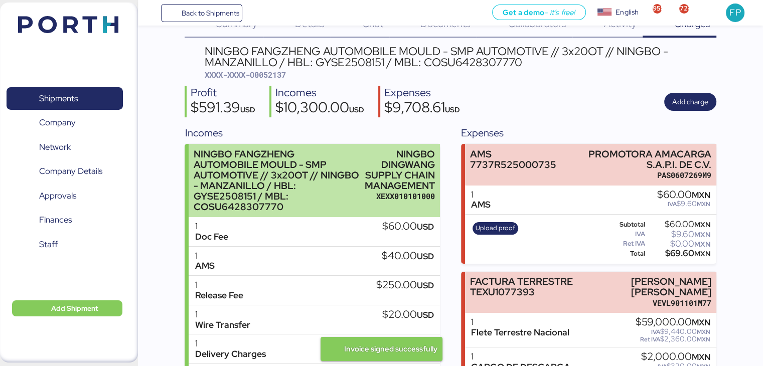
scroll to position [14, 0]
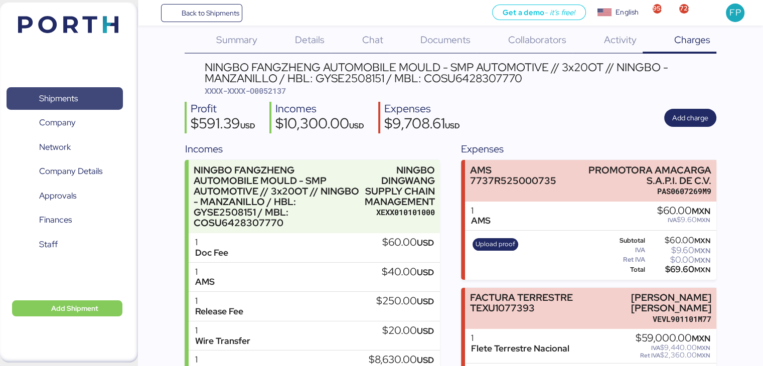
click at [66, 91] on span "Shipments" at bounding box center [58, 98] width 39 height 15
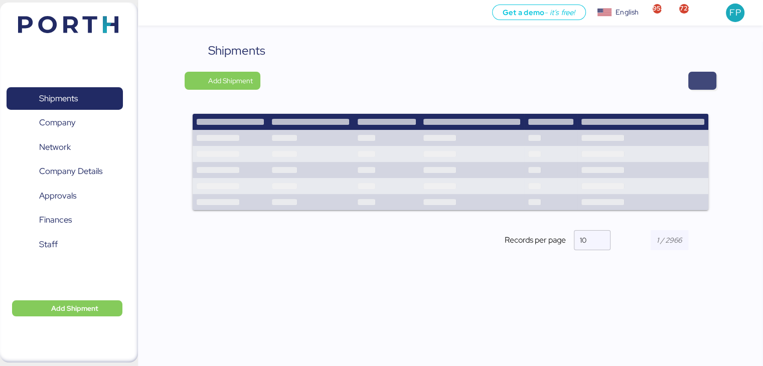
click at [714, 81] on span "button" at bounding box center [702, 81] width 28 height 18
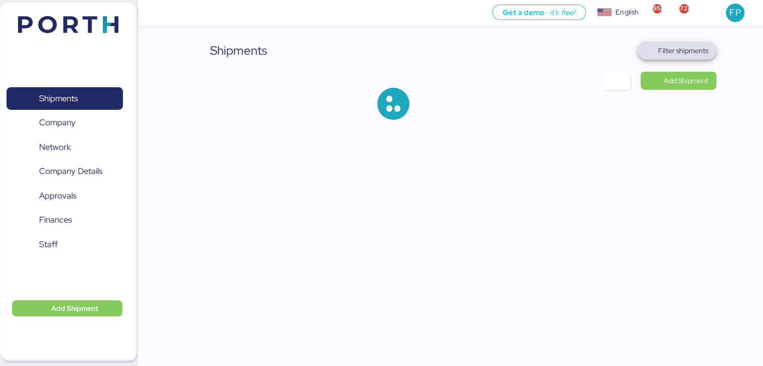
click at [689, 50] on span "Filter shipments" at bounding box center [683, 51] width 50 height 12
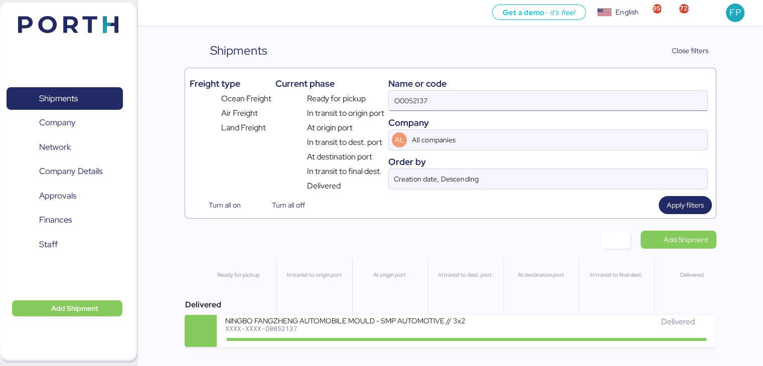
click at [420, 97] on input "O0052137" at bounding box center [548, 101] width 318 height 20
paste input "065"
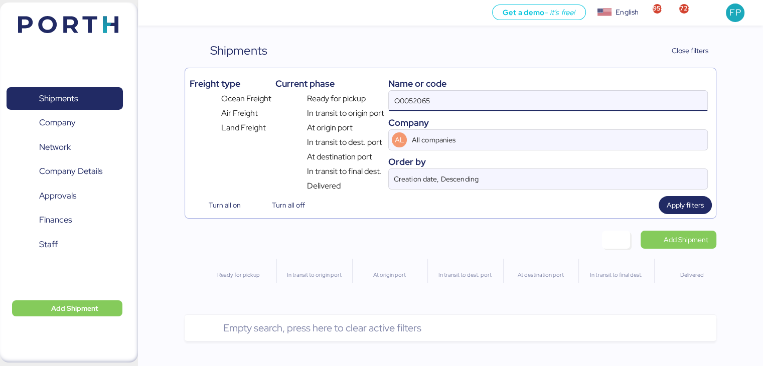
type input "O0052065"
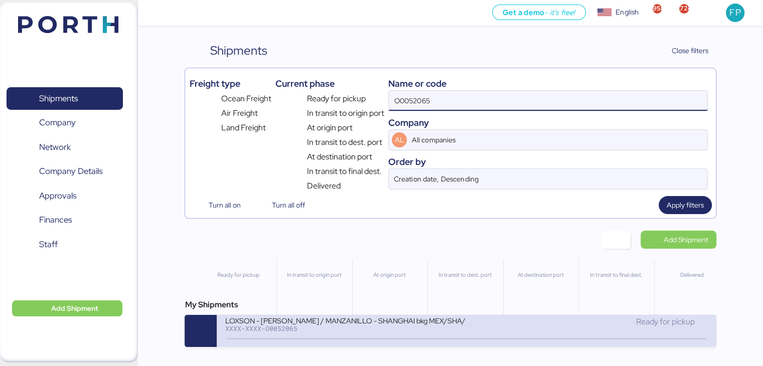
click at [350, 317] on div "LOXSON - CHIN POON / MANZANILLO - SHANGHAI bkg MEX/SHA/1129131 / LCL XXXX-XXXX-…" at bounding box center [466, 331] width 499 height 32
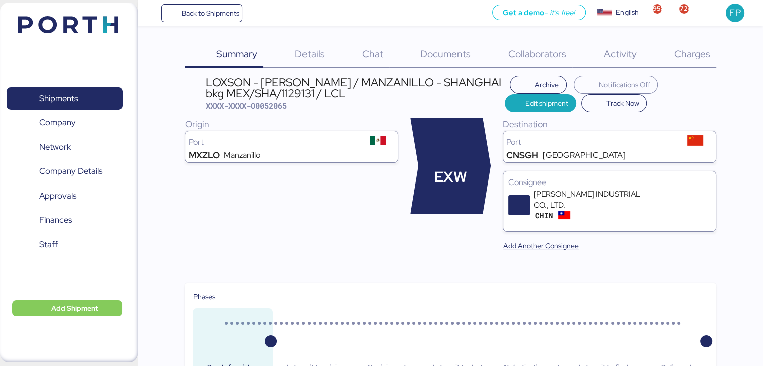
click at [691, 51] on span "Charges" at bounding box center [691, 53] width 36 height 13
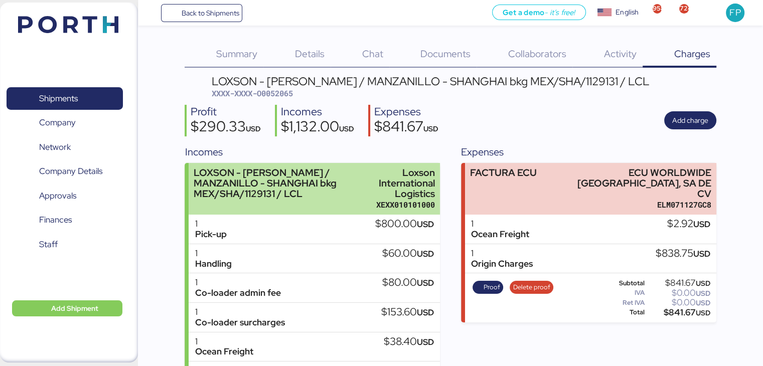
scroll to position [52, 0]
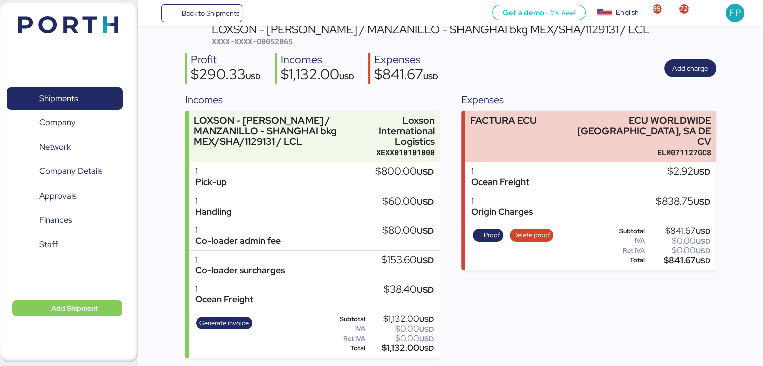
click at [286, 42] on span "XXXX-XXXX-O0052065" at bounding box center [252, 41] width 81 height 10
copy span "O0052065"
click at [229, 318] on span "Generate invoice" at bounding box center [224, 323] width 50 height 11
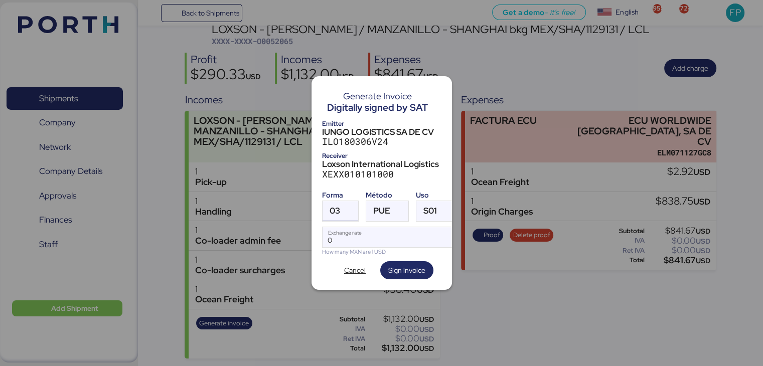
click at [345, 208] on div at bounding box center [349, 211] width 18 height 20
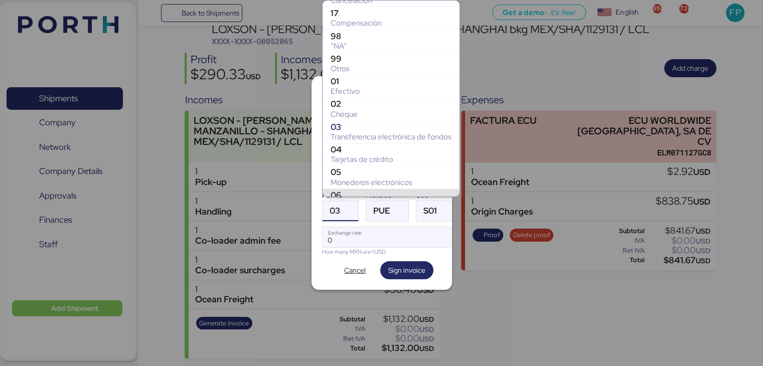
scroll to position [149, 0]
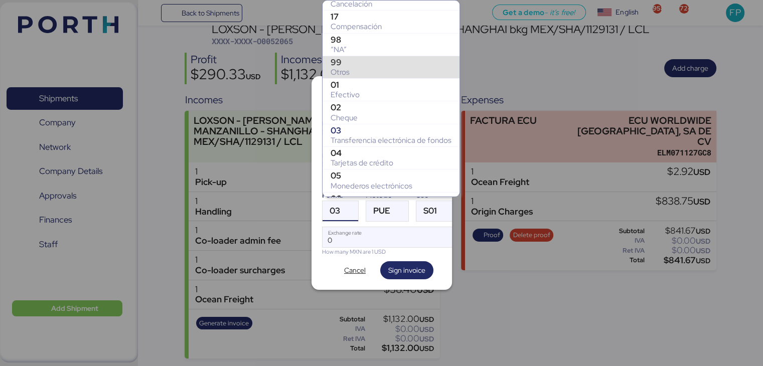
click at [335, 61] on div "99" at bounding box center [390, 62] width 121 height 10
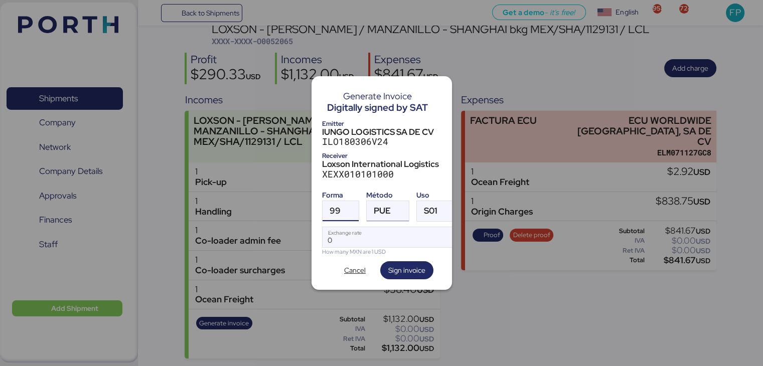
click at [379, 207] on span "PUE" at bounding box center [382, 211] width 17 height 9
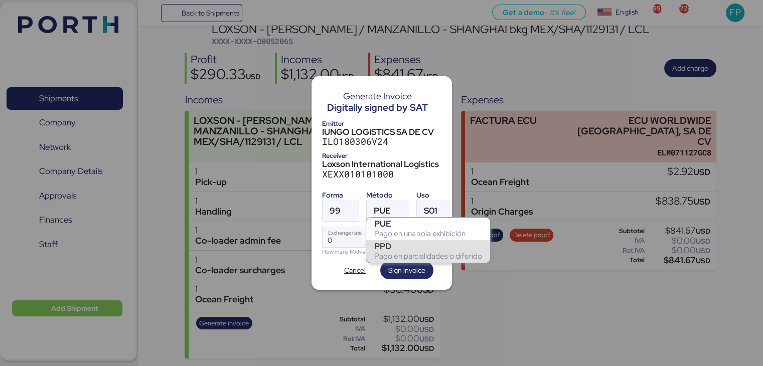
click at [387, 243] on div "PPD" at bounding box center [428, 246] width 108 height 10
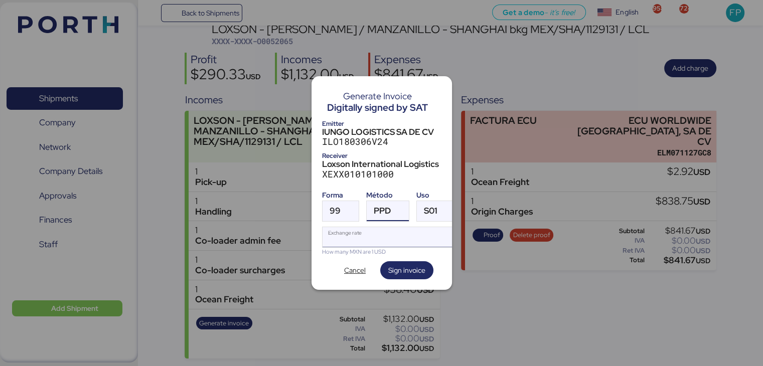
click at [349, 233] on input "Exchange rate" at bounding box center [388, 237] width 133 height 20
type input "0"
paste input "18.3242"
type input "18.3242"
click at [387, 261] on span "Sign invoice" at bounding box center [406, 270] width 53 height 18
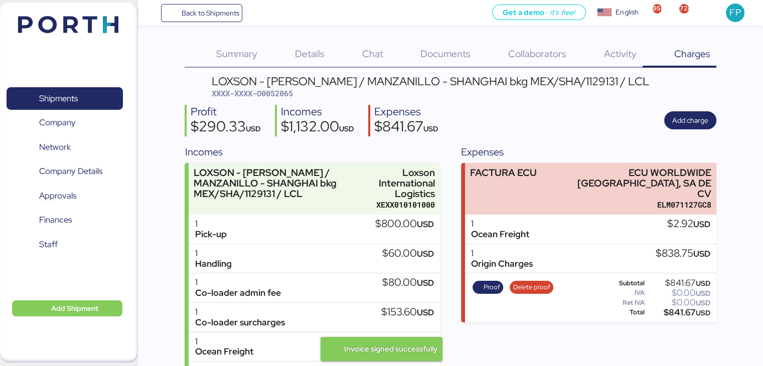
scroll to position [52, 0]
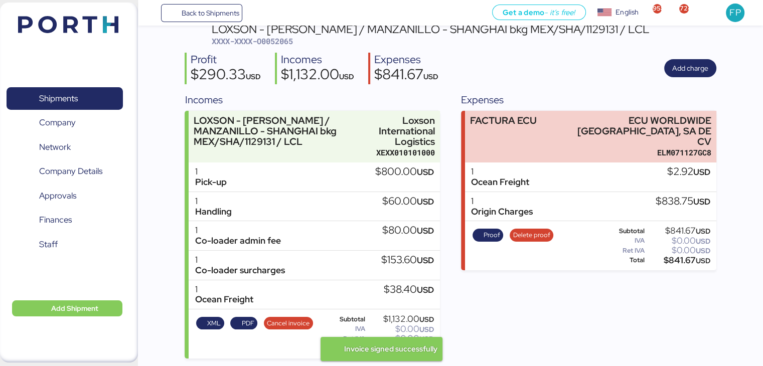
click at [277, 44] on span "XXXX-XXXX-O0052065" at bounding box center [252, 41] width 81 height 10
copy span "O0052065"
click at [397, 352] on div "$1,132.00 USD" at bounding box center [400, 349] width 67 height 8
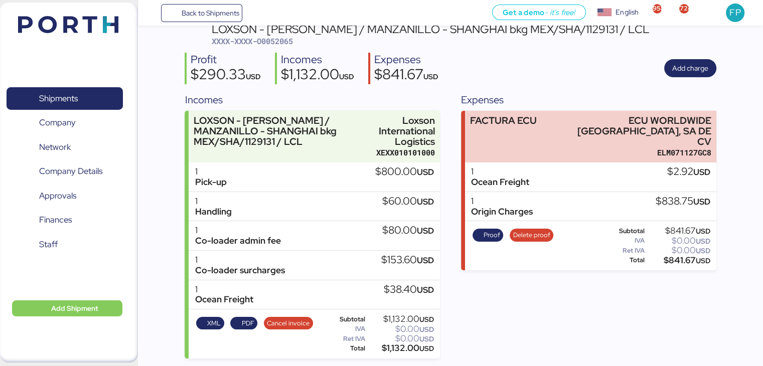
copy div "1,132.00"
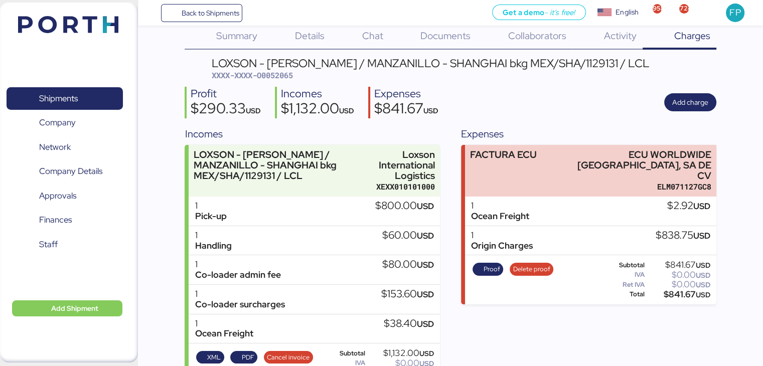
scroll to position [18, 0]
click at [53, 91] on span "Shipments" at bounding box center [65, 98] width 108 height 15
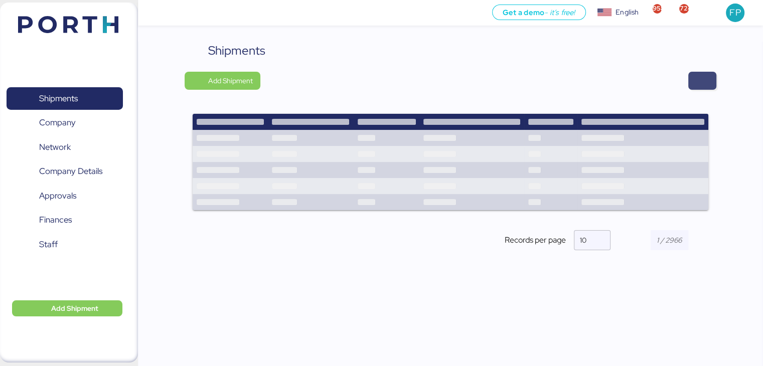
click at [708, 77] on span "button" at bounding box center [702, 81] width 12 height 14
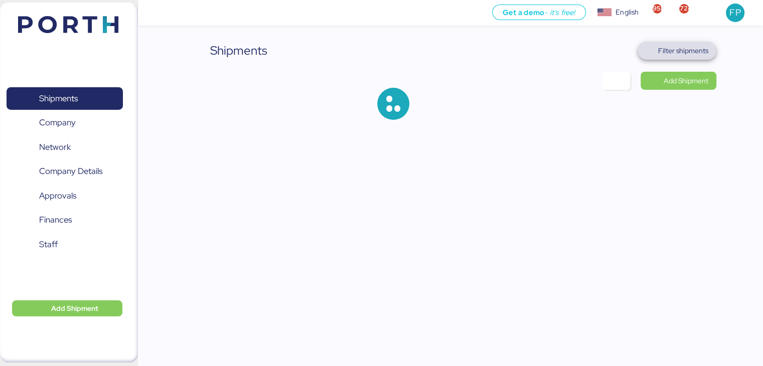
click at [679, 50] on span "Filter shipments" at bounding box center [683, 51] width 50 height 12
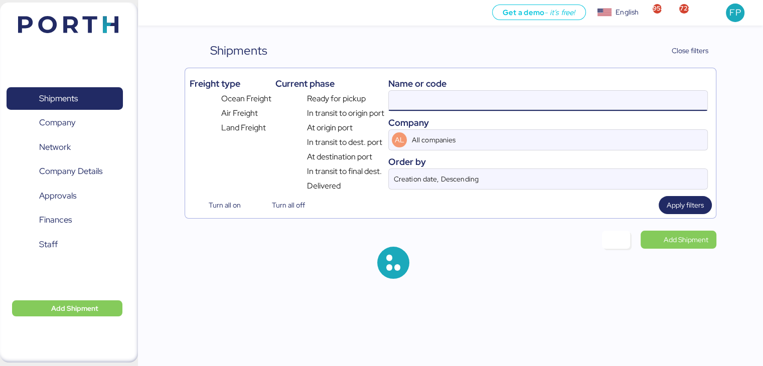
click at [409, 101] on input at bounding box center [548, 101] width 318 height 20
click at [409, 101] on input "O0052065" at bounding box center [548, 101] width 318 height 20
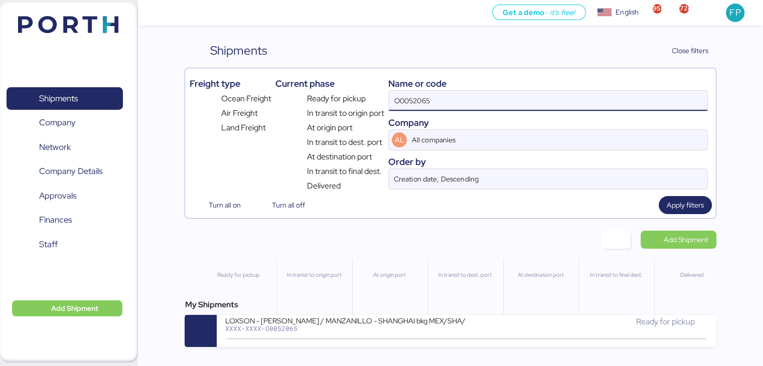
click at [409, 101] on input "O0052065" at bounding box center [548, 101] width 318 height 20
paste input "216"
type input "O0052216"
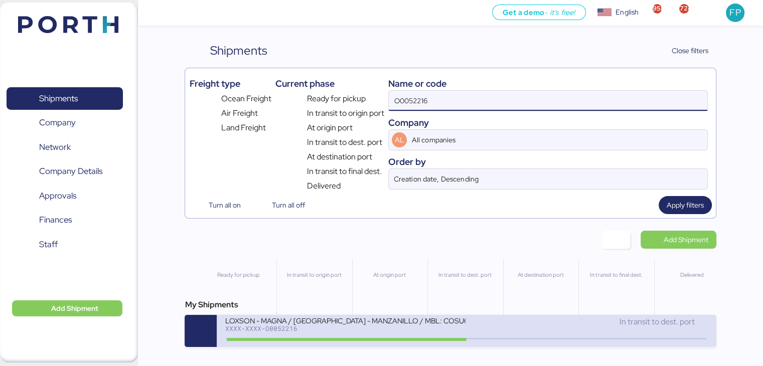
click at [383, 329] on div "XXXX-XXXX-O0052216" at bounding box center [345, 328] width 241 height 7
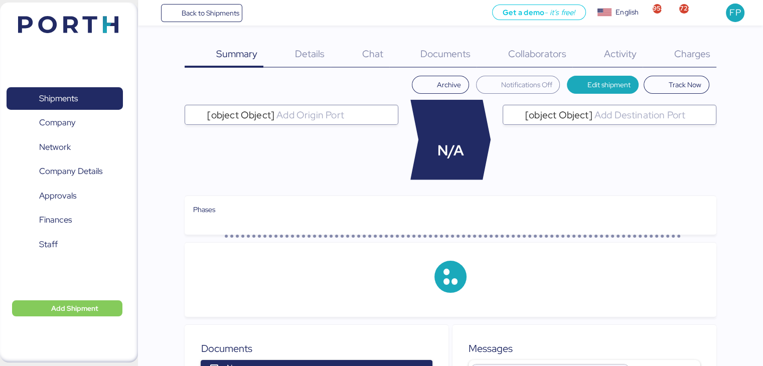
click at [690, 52] on span "Charges" at bounding box center [691, 53] width 36 height 13
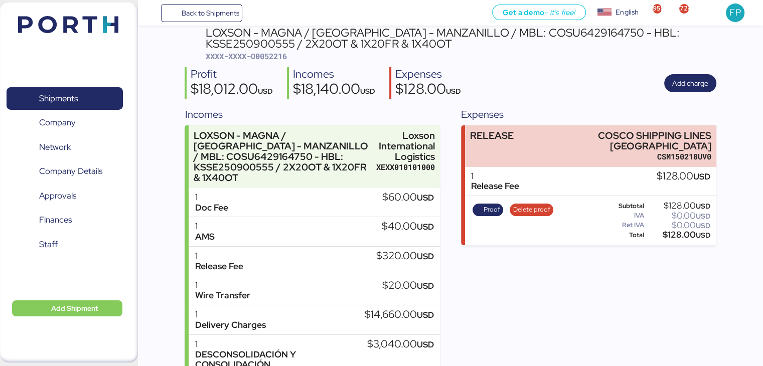
scroll to position [42, 0]
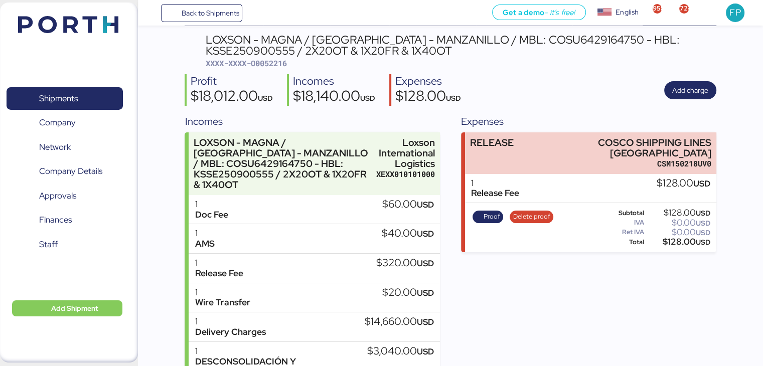
click at [277, 67] on span "XXXX-XXXX-O0052216" at bounding box center [246, 63] width 81 height 10
copy span "O0052216"
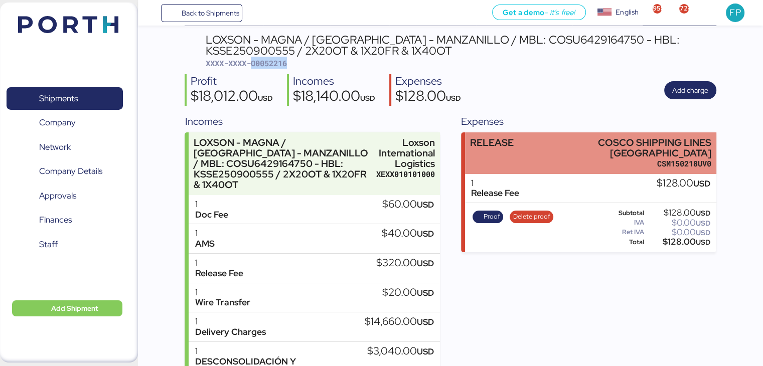
scroll to position [78, 0]
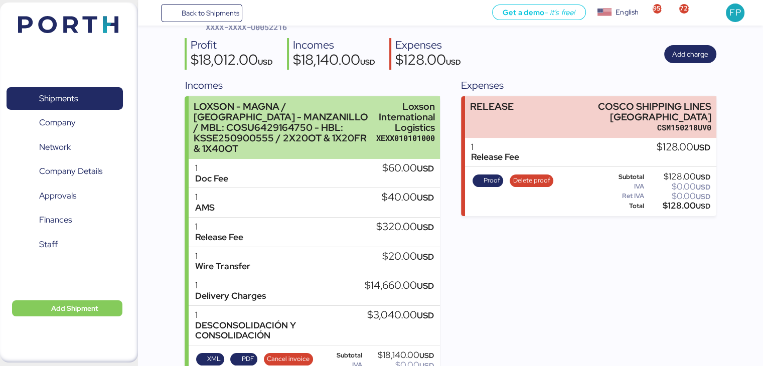
click at [403, 101] on div "Loxson International Logistics" at bounding box center [405, 117] width 59 height 32
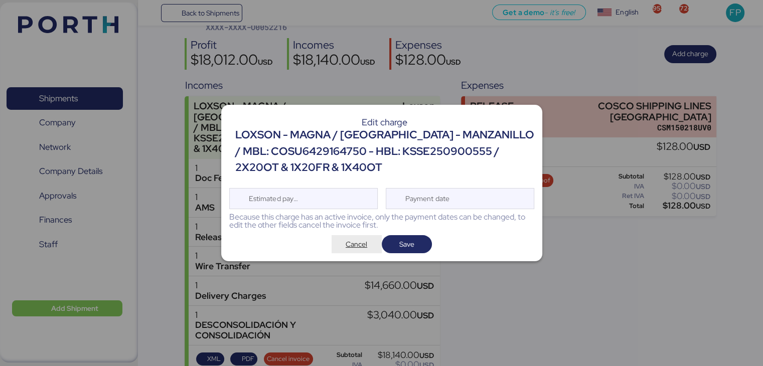
click at [351, 239] on span "Cancel" at bounding box center [357, 244] width 22 height 12
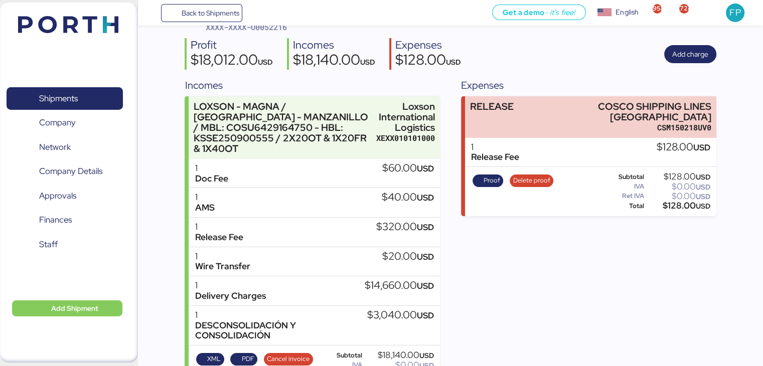
scroll to position [113, 0]
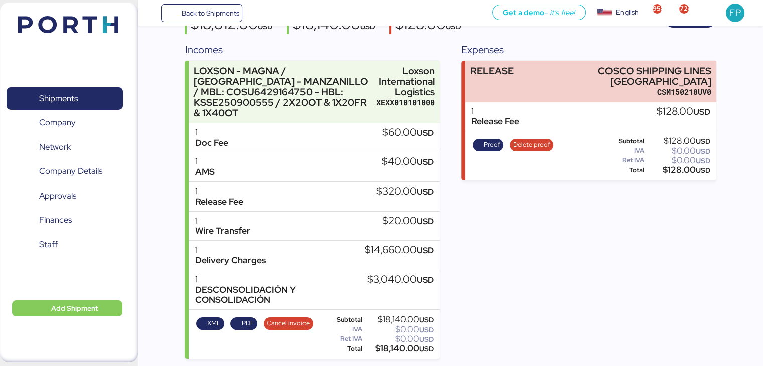
click at [391, 346] on div "$18,140.00 USD" at bounding box center [399, 349] width 70 height 8
copy div "18,140.00"
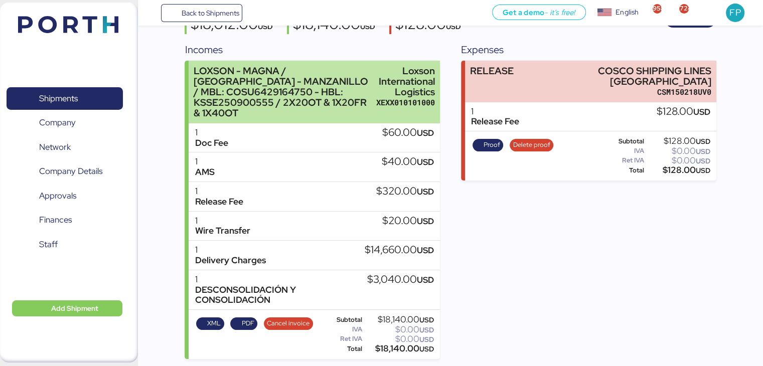
scroll to position [43, 0]
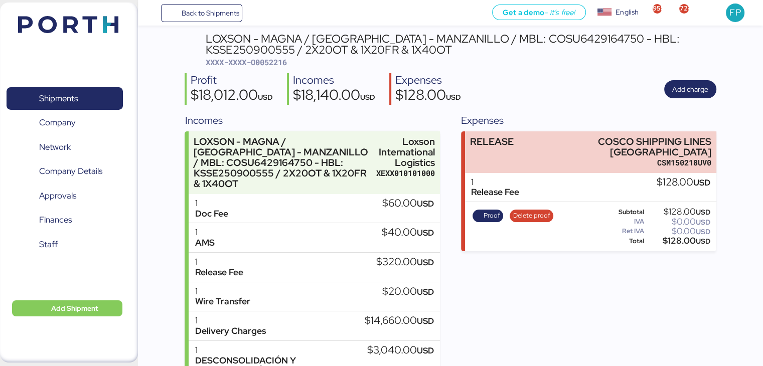
click at [522, 34] on div "LOXSON - MAGNA / SHANGHAI - MANZANILLO / MBL: COSU6429164750 - HBL: KSSE2509005…" at bounding box center [461, 44] width 510 height 23
copy div "COSU6429164750"
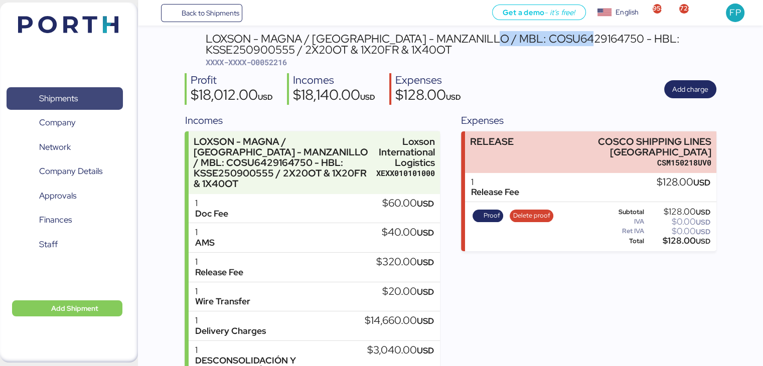
click at [74, 101] on span "Shipments" at bounding box center [58, 98] width 39 height 15
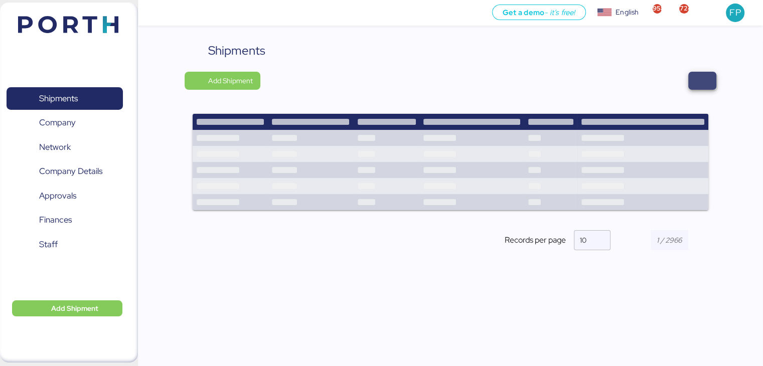
click at [696, 85] on span "button" at bounding box center [702, 81] width 12 height 14
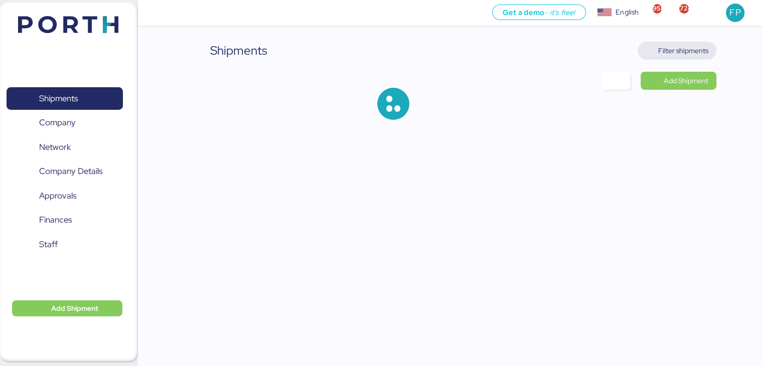
click at [680, 56] on span "Filter shipments" at bounding box center [683, 51] width 50 height 12
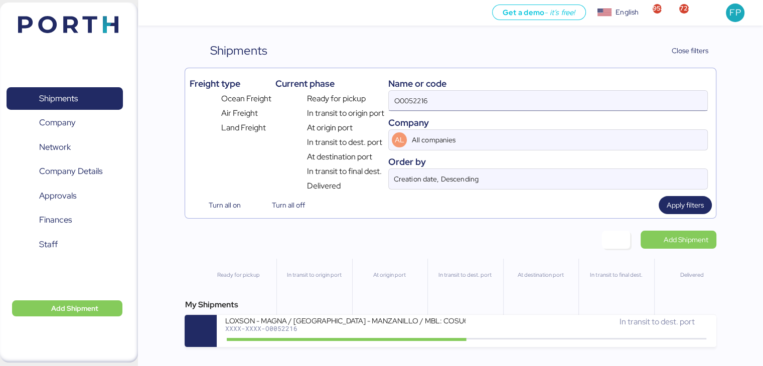
click at [415, 93] on input "O0052216" at bounding box center [548, 101] width 318 height 20
paste input "132"
type input "O0052132"
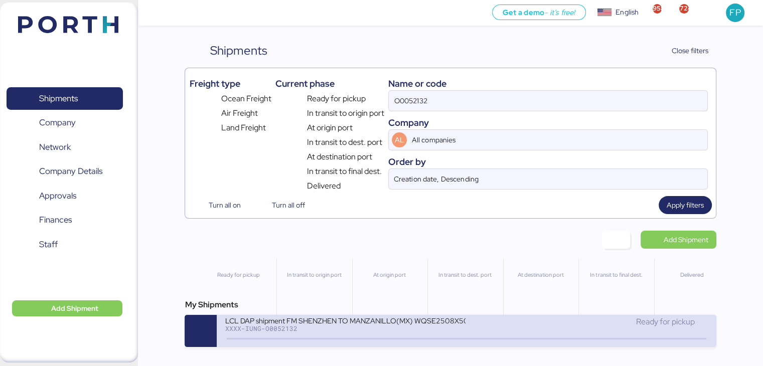
click at [348, 329] on div "XXXX-IUNG-O0052132" at bounding box center [345, 328] width 241 height 7
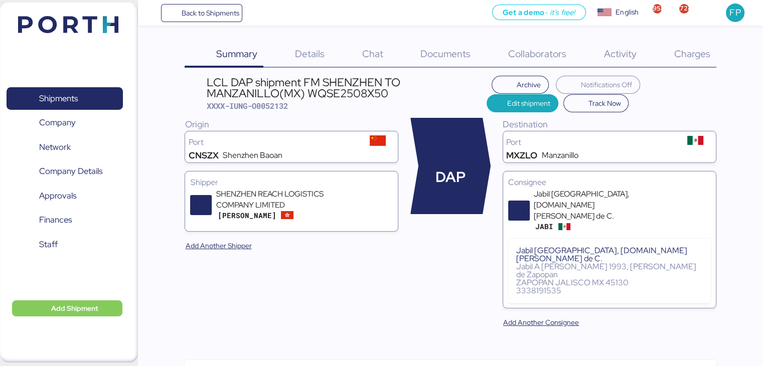
click at [691, 59] on span "Charges" at bounding box center [691, 53] width 36 height 13
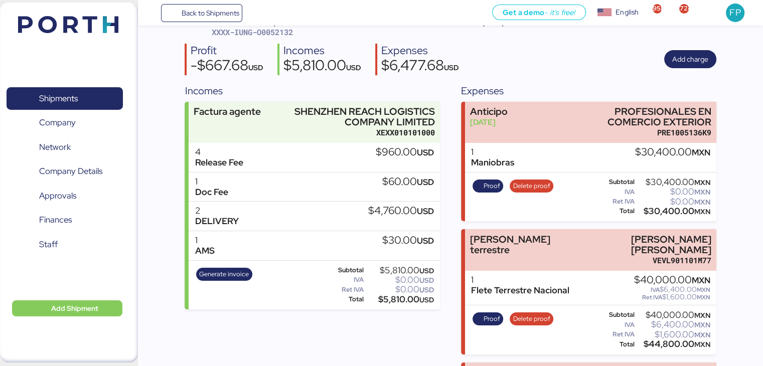
scroll to position [59, 0]
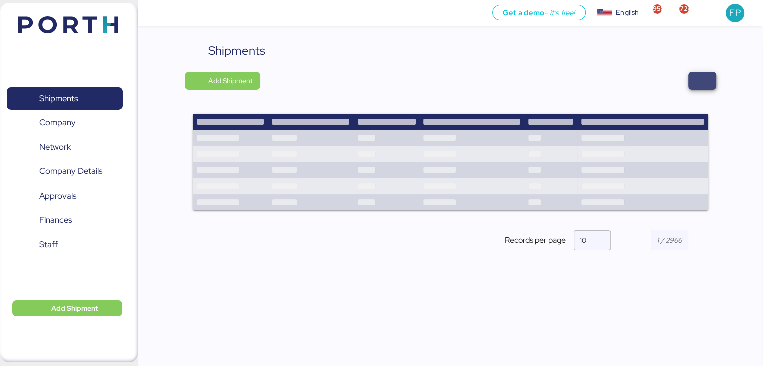
click at [698, 82] on span "button" at bounding box center [702, 81] width 12 height 14
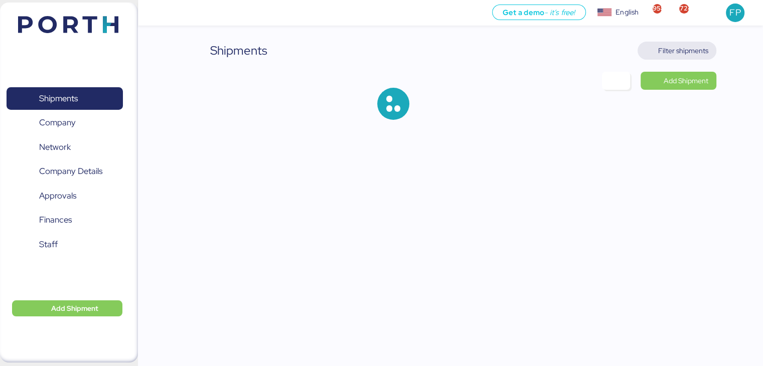
click at [656, 47] on span "Filter shipments" at bounding box center [676, 51] width 63 height 14
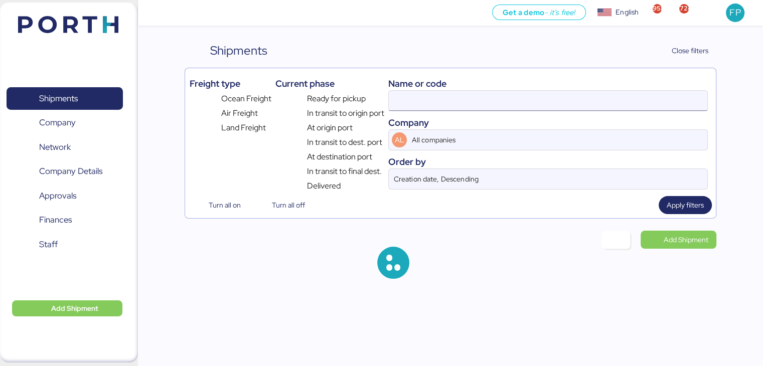
click at [403, 98] on input at bounding box center [548, 101] width 318 height 20
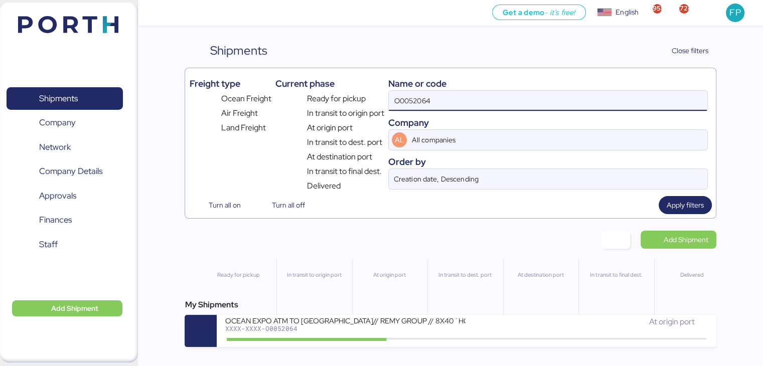
click at [403, 90] on div "O0052064" at bounding box center [547, 100] width 319 height 21
click at [403, 91] on input "O0052064" at bounding box center [548, 101] width 318 height 20
click at [407, 97] on input "O0052064" at bounding box center [548, 101] width 318 height 20
paste input "77"
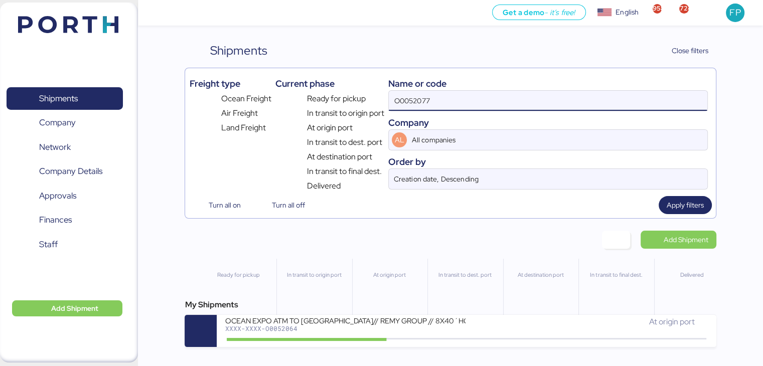
type input "O0052077"
click at [353, 313] on div "My Shipments FCL DAP shipment FM SHENZHEN TO MANZANILLO(MX) WQSE2507X47 XXXX-XX…" at bounding box center [450, 323] width 531 height 48
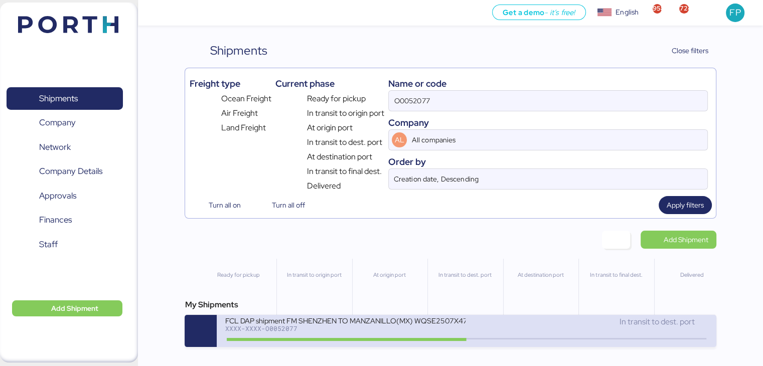
click at [368, 328] on div "XXXX-XXXX-O0052077" at bounding box center [345, 328] width 241 height 7
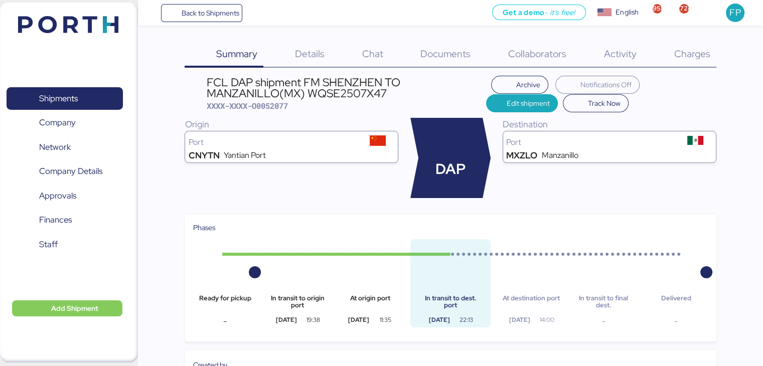
click at [657, 53] on div "Charges 0" at bounding box center [679, 55] width 74 height 26
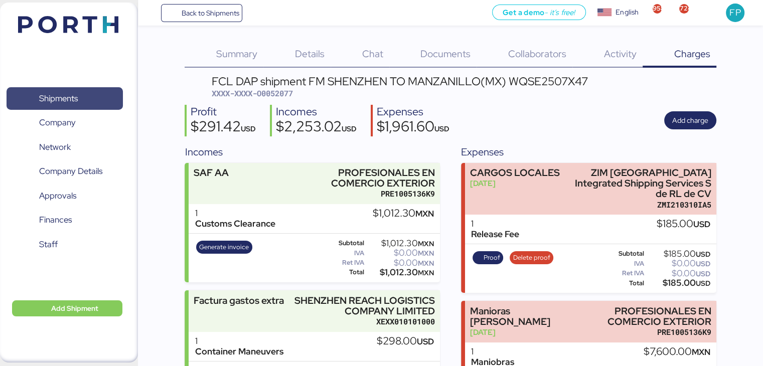
click at [96, 95] on span "Shipments" at bounding box center [65, 98] width 108 height 15
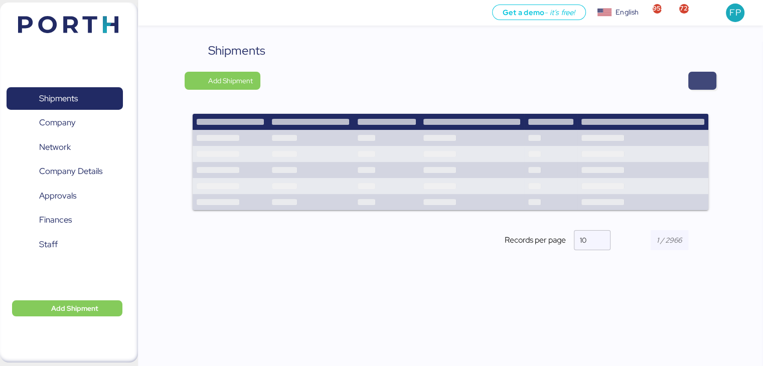
click at [706, 85] on span "button" at bounding box center [702, 81] width 12 height 14
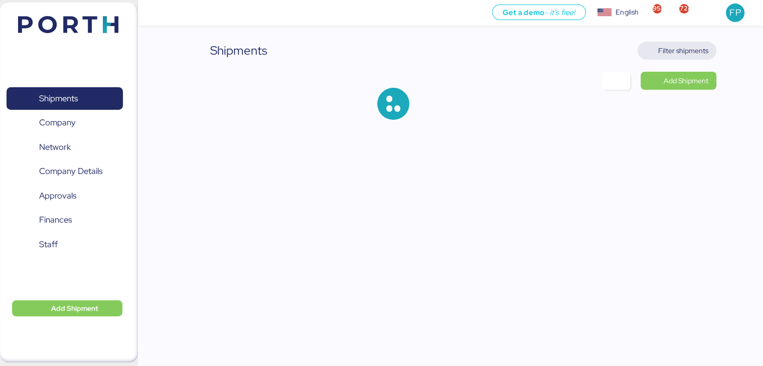
click at [688, 52] on span "Filter shipments" at bounding box center [683, 51] width 50 height 12
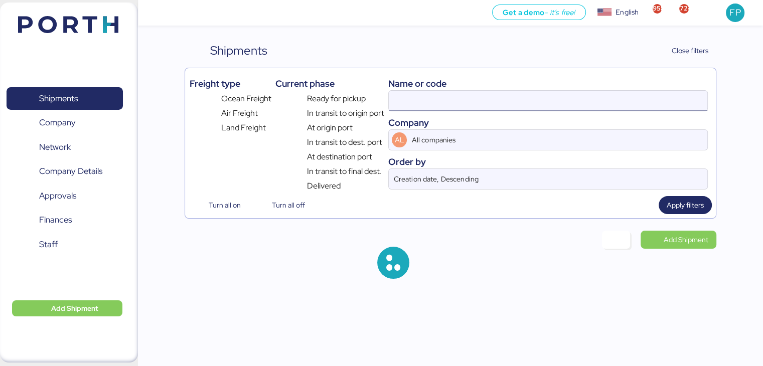
click at [418, 100] on input at bounding box center [548, 101] width 318 height 20
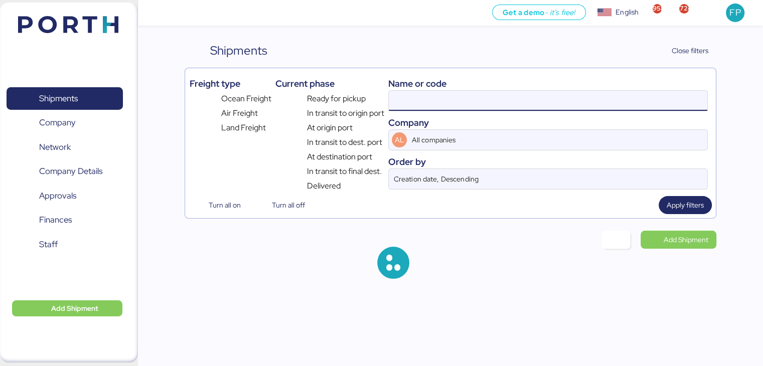
click at [407, 101] on input at bounding box center [548, 101] width 318 height 20
type input "O0052016"
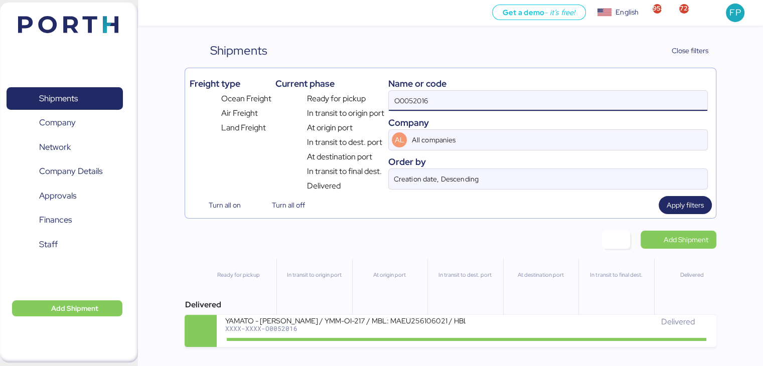
click at [407, 105] on input "O0052016" at bounding box center [548, 101] width 318 height 20
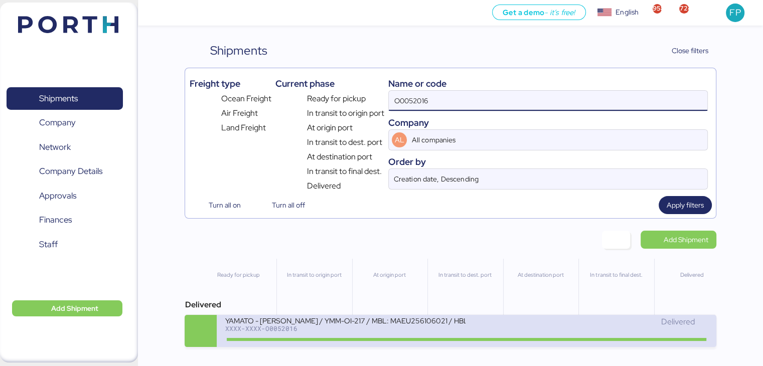
click at [348, 335] on div "YAMATO - [PERSON_NAME] / YMM-OI-217 / MBL: MAEU256106021 / HBL: YTJNGO100068 / …" at bounding box center [346, 327] width 242 height 22
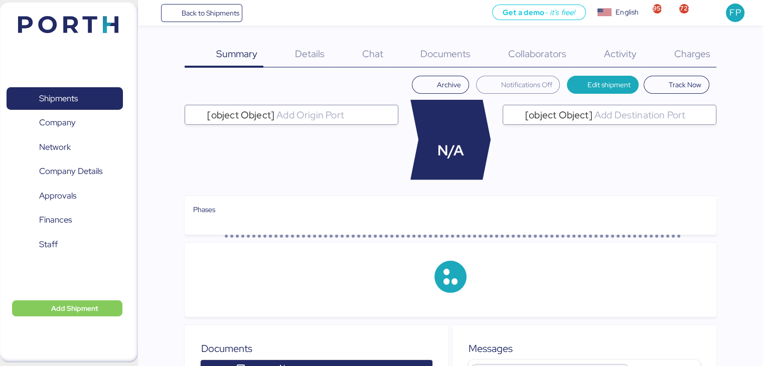
click at [702, 54] on span "Charges" at bounding box center [691, 53] width 36 height 13
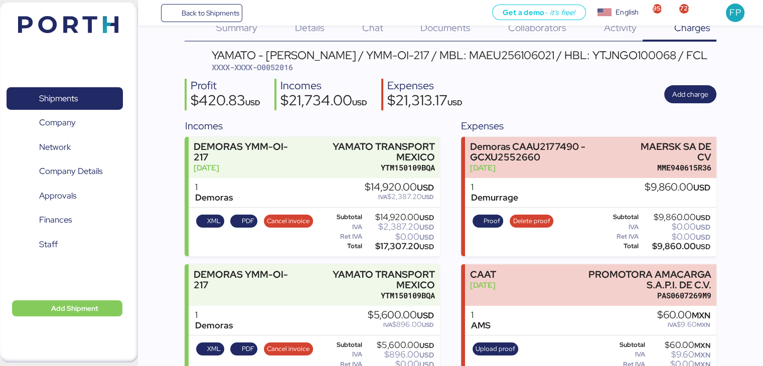
scroll to position [25, 0]
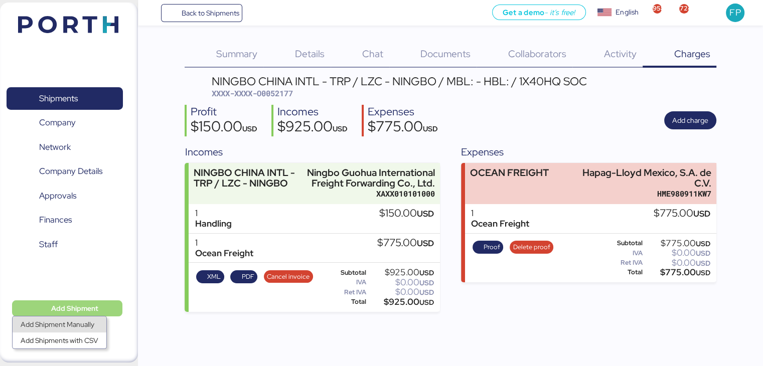
click at [79, 323] on div "Add Shipment Manually" at bounding box center [60, 324] width 78 height 14
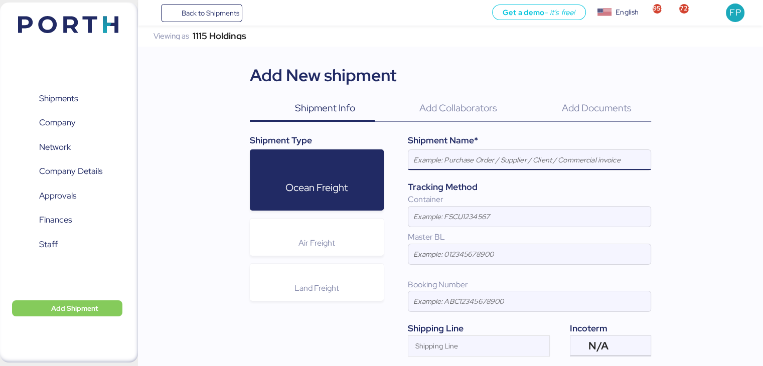
paste input "EXW- POL: MANZANILLO-POD: [GEOGRAPHIC_DATA] //SHENZHEN GRENTECH RF"
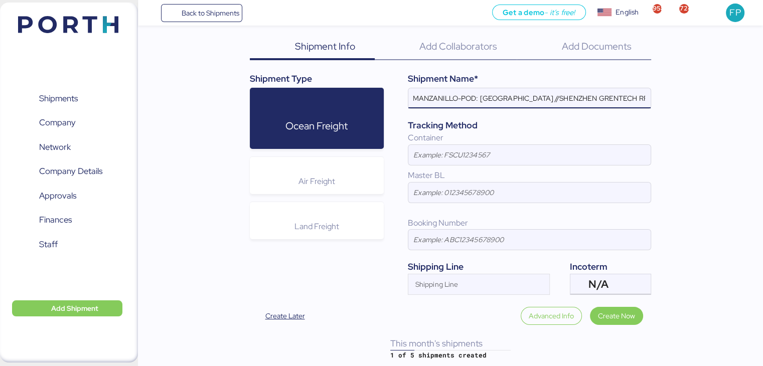
scroll to position [63, 0]
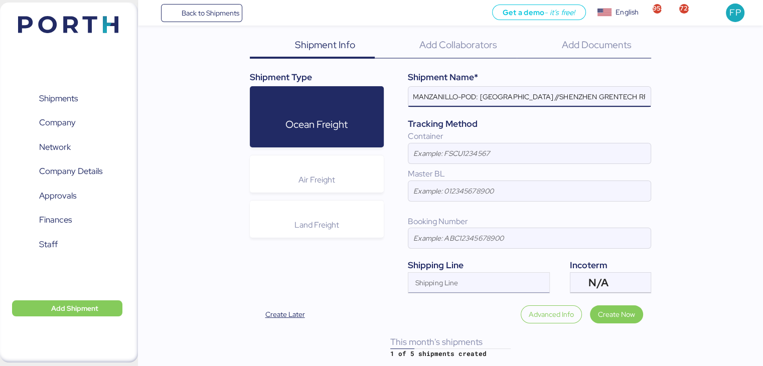
type input "EXW- POL: MANZANILLO-POD: [GEOGRAPHIC_DATA] //SHENZHEN GRENTECH RF 1*40-1*20"
click at [507, 283] on input "Shipping Line" at bounding box center [469, 286] width 123 height 12
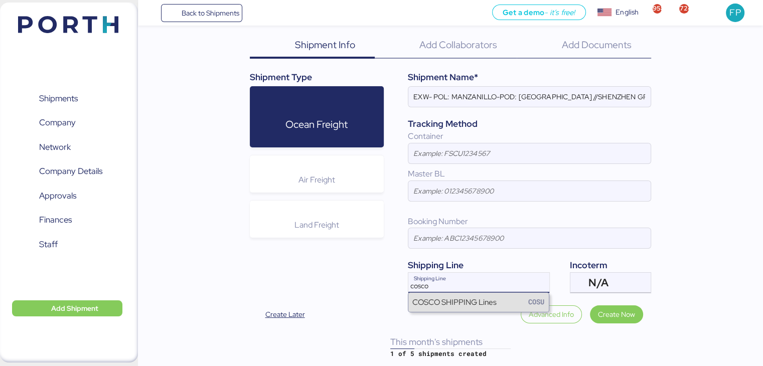
type input "cosco"
click at [515, 299] on div "COSCO SHIPPING Lines COSU" at bounding box center [478, 302] width 140 height 19
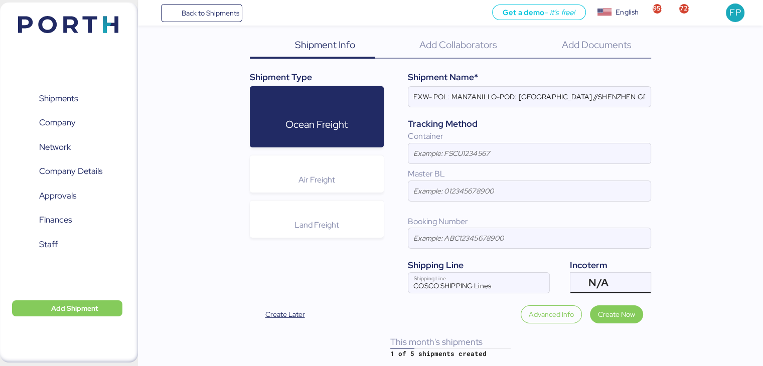
click at [606, 273] on div "N/A" at bounding box center [609, 283] width 42 height 20
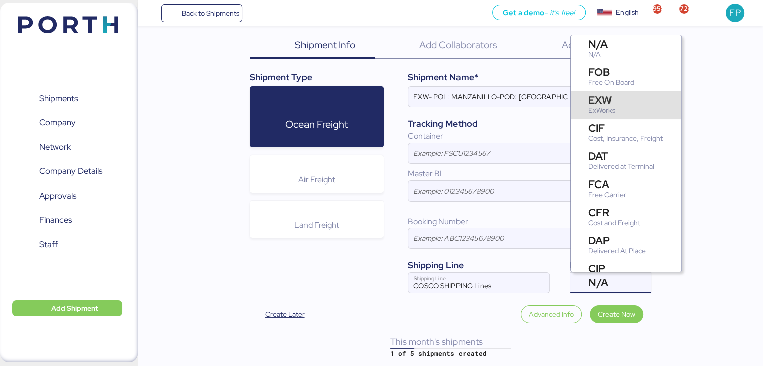
click at [606, 102] on div "EXW" at bounding box center [601, 100] width 27 height 11
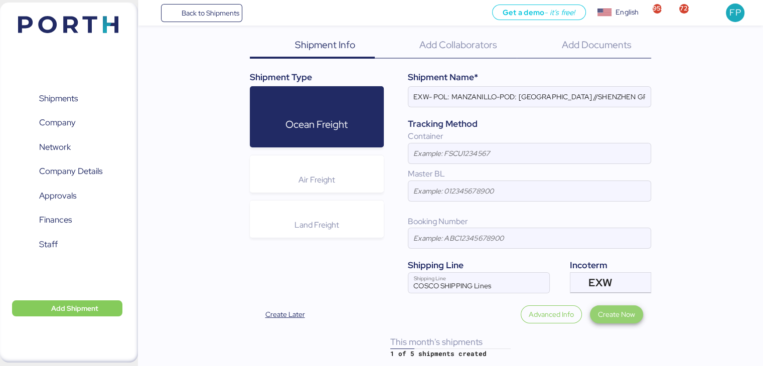
click at [609, 319] on span "Create Now" at bounding box center [616, 314] width 37 height 12
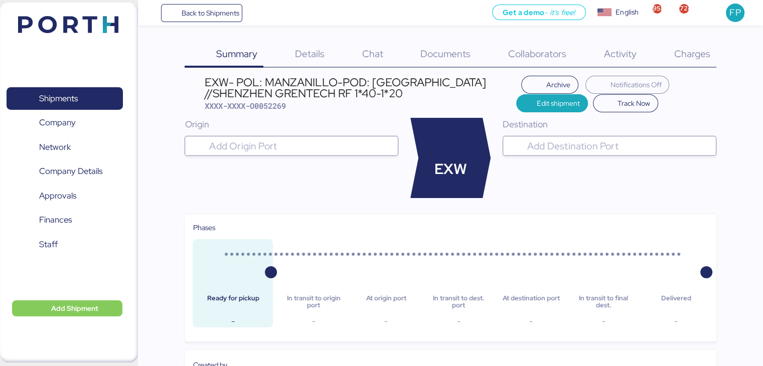
click at [273, 153] on div at bounding box center [300, 146] width 187 height 20
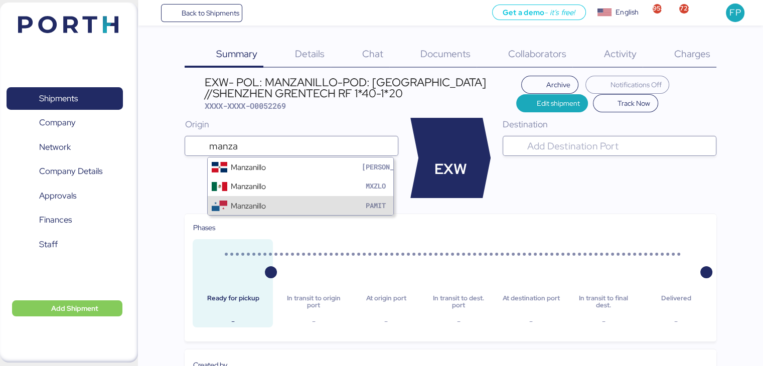
type input "manza"
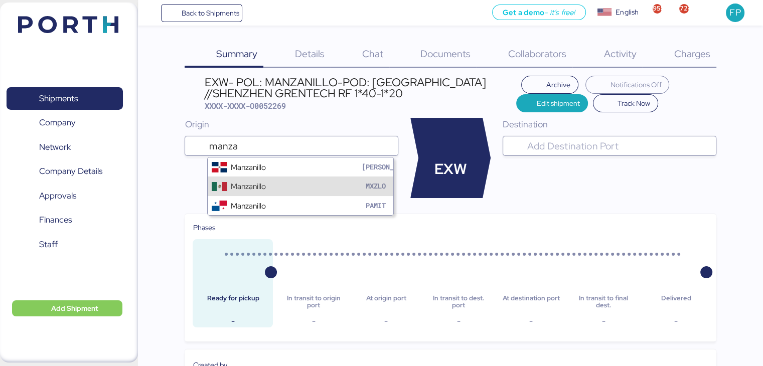
click at [285, 191] on div "Manzanillo MXZLO" at bounding box center [301, 186] width 186 height 19
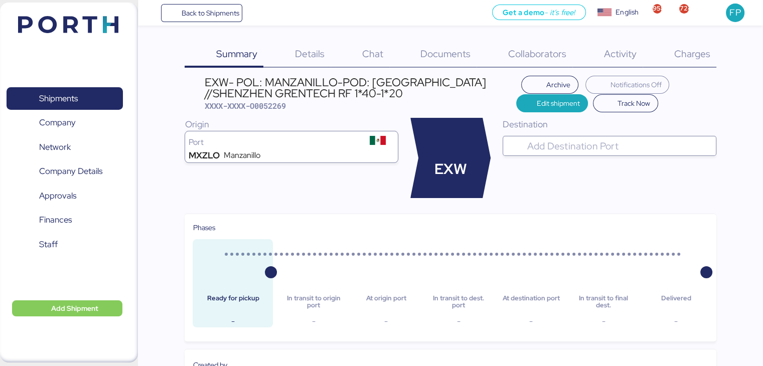
click at [618, 139] on div at bounding box center [618, 146] width 187 height 20
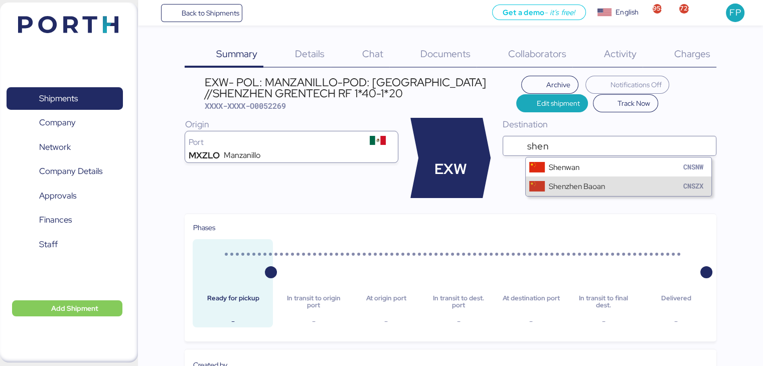
type input "shen"
click at [604, 184] on div "Shenzhen Baoan" at bounding box center [577, 187] width 56 height 12
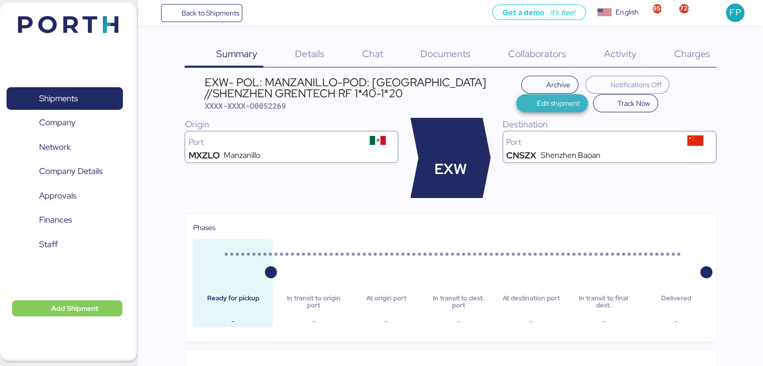
click at [537, 104] on span "Edit shipment" at bounding box center [558, 103] width 43 height 12
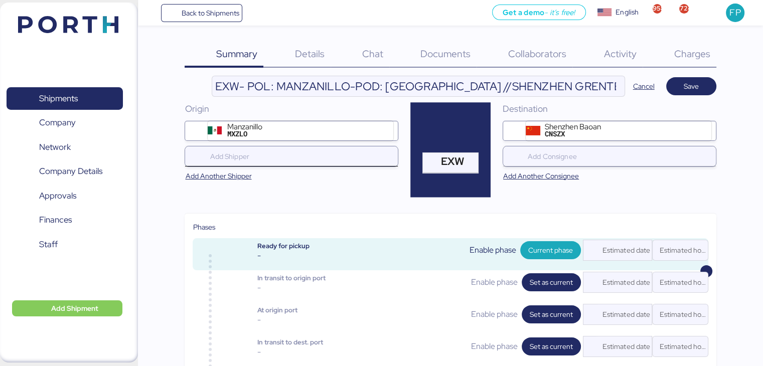
click at [342, 158] on input "search" at bounding box center [294, 156] width 172 height 12
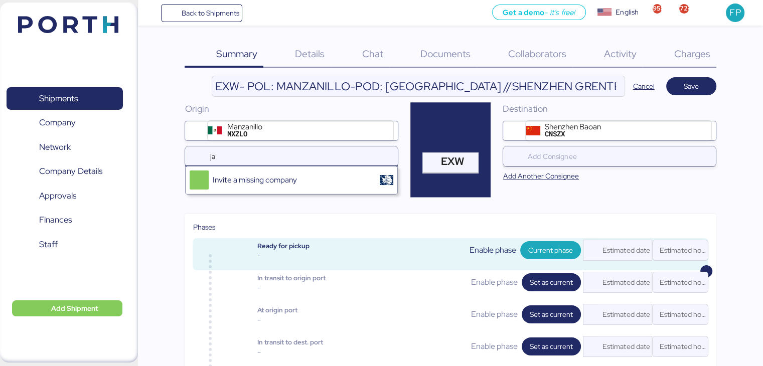
type input "j"
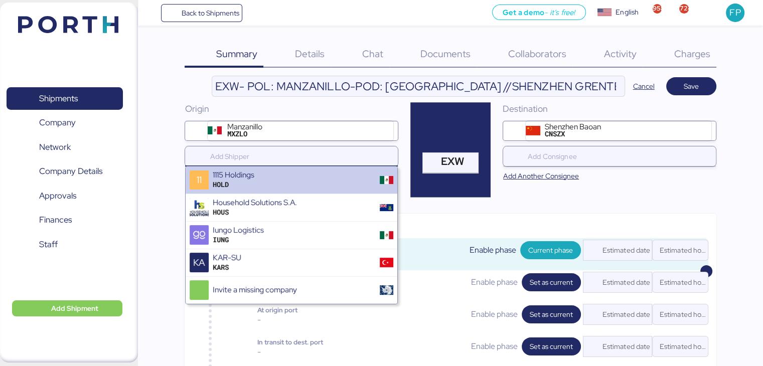
type input "j"
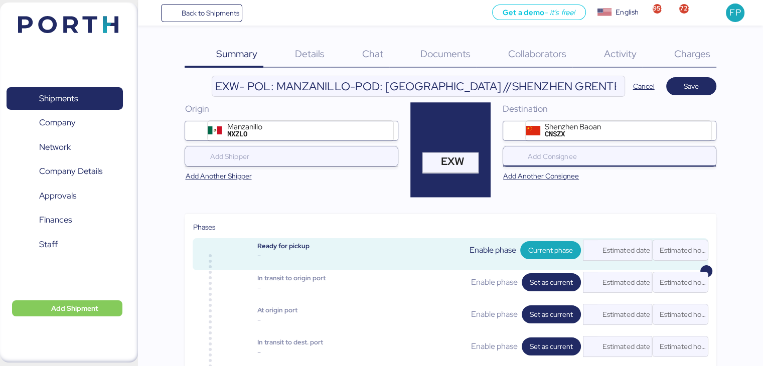
click at [561, 154] on input "search" at bounding box center [612, 156] width 172 height 12
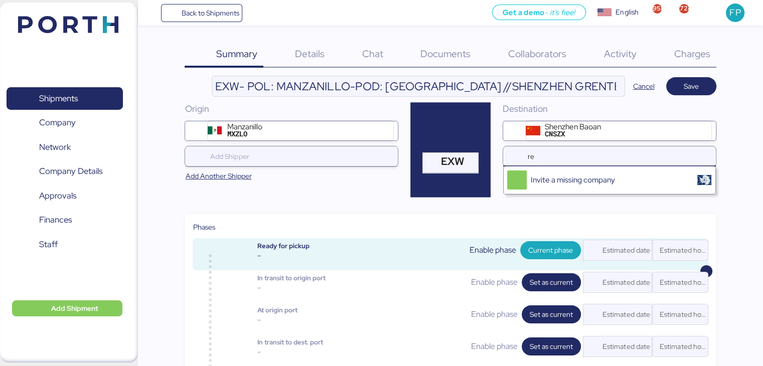
type input "r"
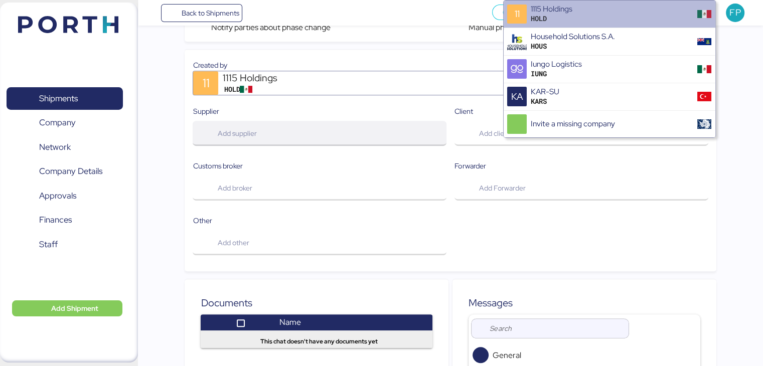
scroll to position [443, 0]
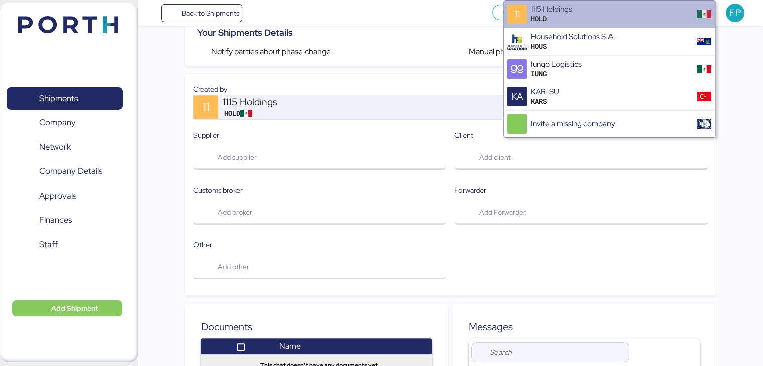
click at [393, 108] on div "1115 Holdings HOLD" at bounding box center [462, 107] width 489 height 24
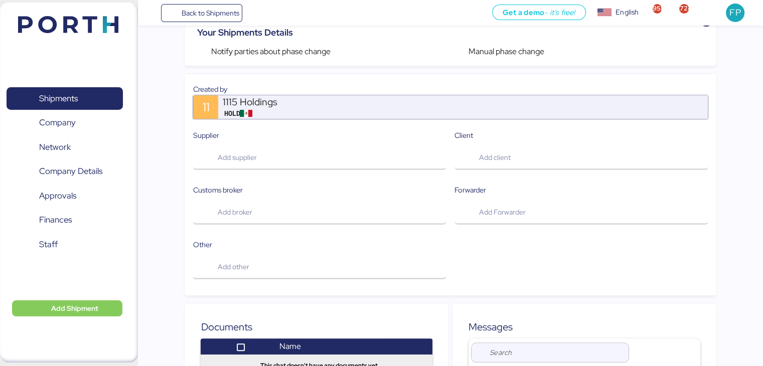
click at [393, 108] on div "1115 Holdings HOLD" at bounding box center [462, 107] width 489 height 24
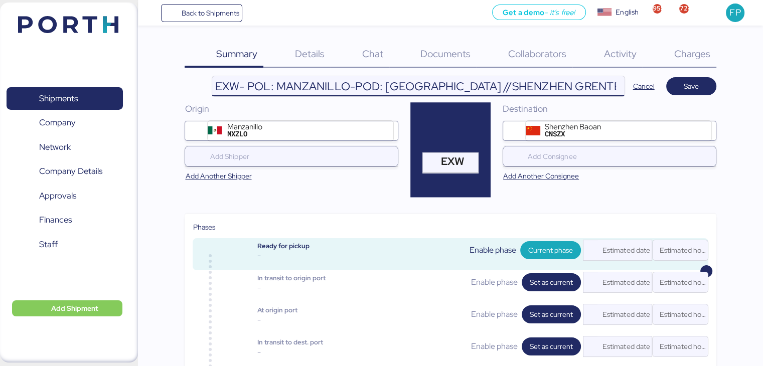
scroll to position [0, 32]
drag, startPoint x: 215, startPoint y: 89, endPoint x: 658, endPoint y: 118, distance: 444.7
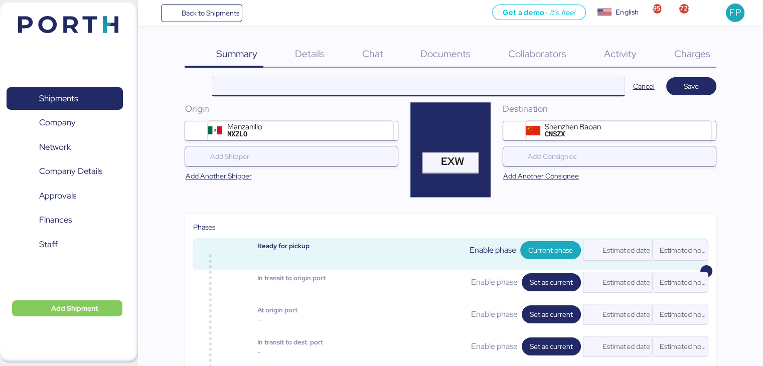
scroll to position [0, 0]
type input "CANCELADO"
click at [698, 91] on span "Save" at bounding box center [691, 86] width 34 height 14
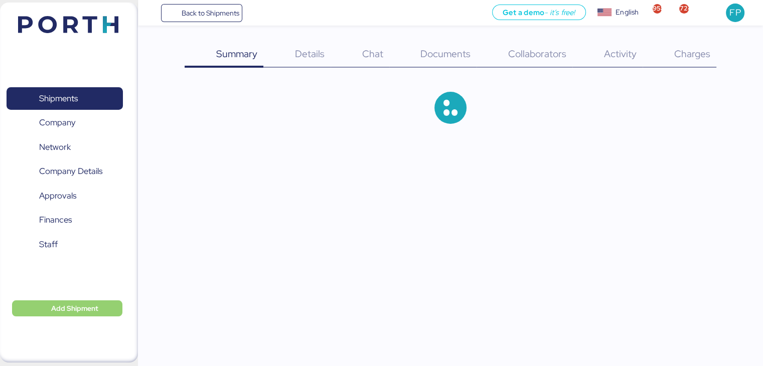
click at [111, 303] on span "Add Shipment" at bounding box center [67, 308] width 94 height 12
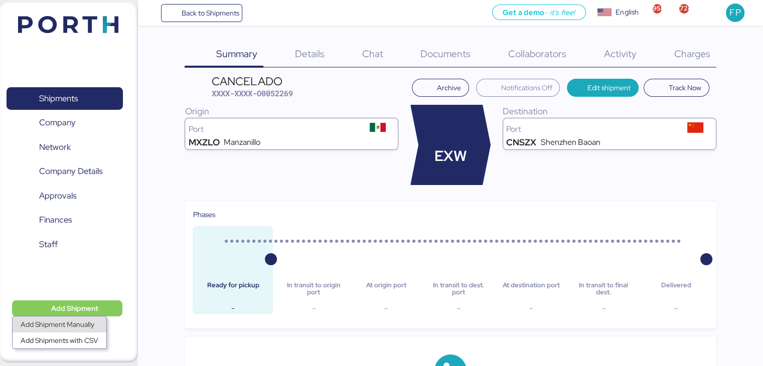
click at [80, 318] on div "Add Shipment Manually" at bounding box center [60, 324] width 78 height 14
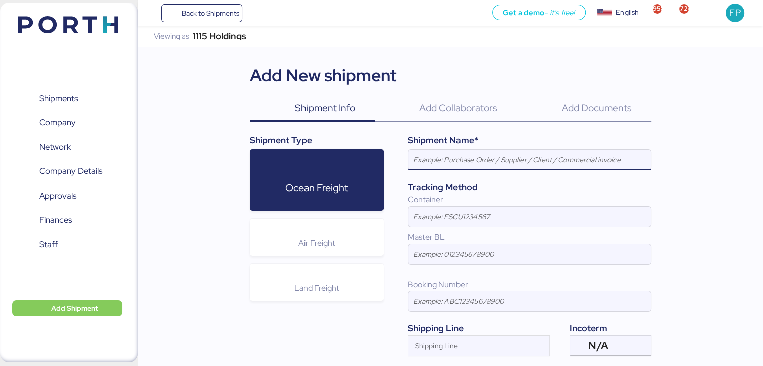
click at [228, 37] on div "1115 Holdings" at bounding box center [220, 36] width 54 height 7
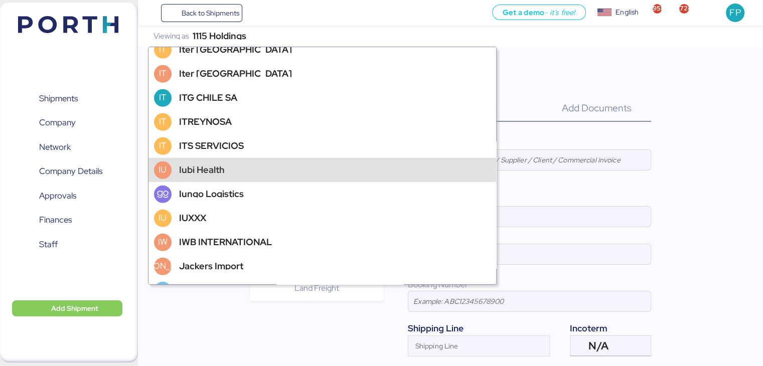
scroll to position [29584, 0]
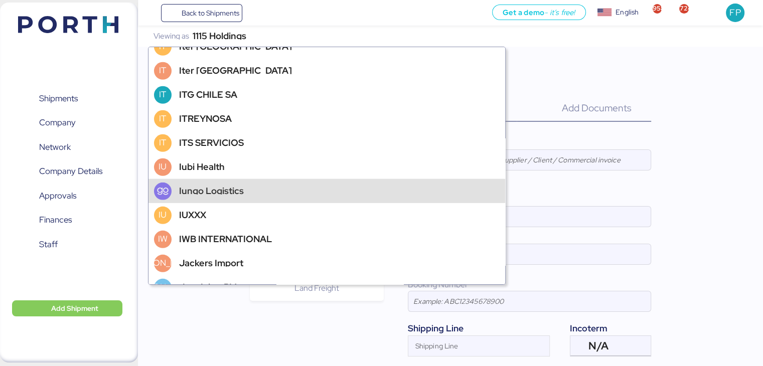
click at [241, 185] on div "Iungo Logistics" at bounding box center [326, 191] width 357 height 24
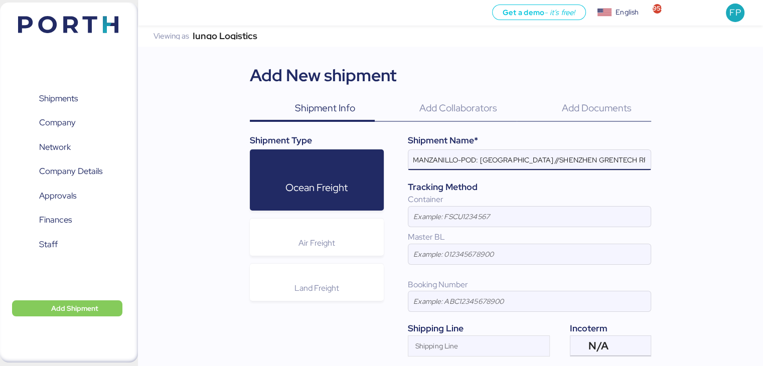
scroll to position [63, 0]
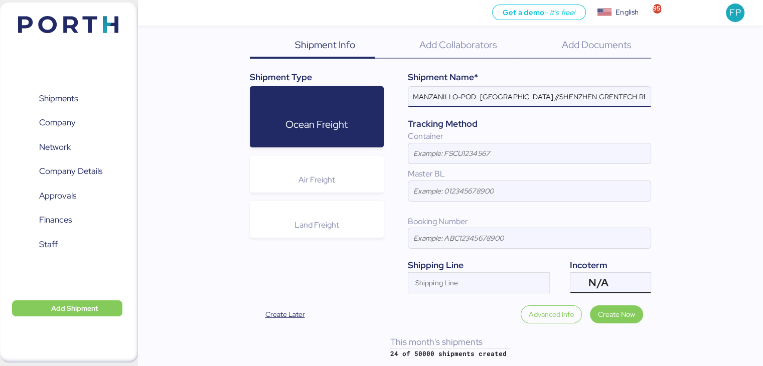
type input "EXW- POL: MANZANILLO-POD: [GEOGRAPHIC_DATA] //SHENZHEN GRENTECH RF 1*40-1*20"
click at [602, 279] on span "N/A" at bounding box center [598, 282] width 20 height 9
click at [613, 279] on div "N/A" at bounding box center [609, 283] width 42 height 20
click at [613, 280] on div "N/A" at bounding box center [609, 283] width 42 height 20
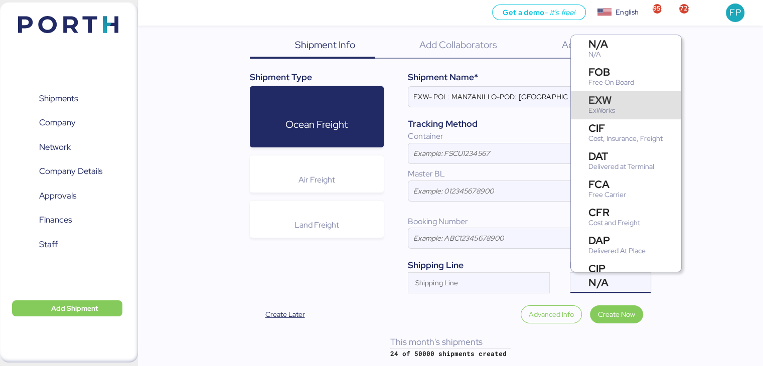
click at [610, 99] on div "EXW" at bounding box center [601, 100] width 27 height 11
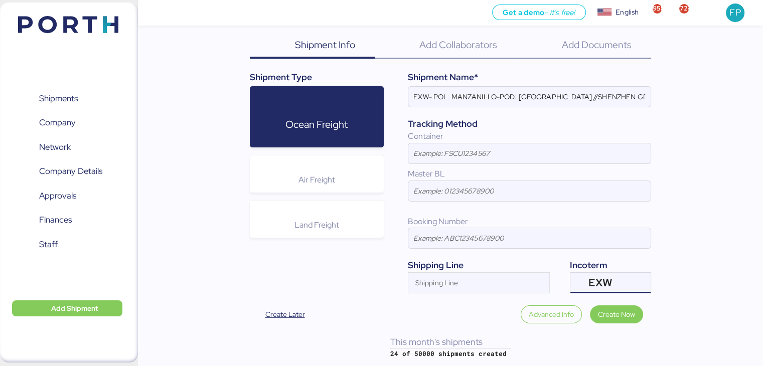
click at [499, 292] on div "Add New shipment Shipment Info 0 Add Collaborators 0 Add Documents 0 Shipment T…" at bounding box center [450, 165] width 401 height 332
click at [488, 285] on input "Shipping Line" at bounding box center [469, 286] width 123 height 12
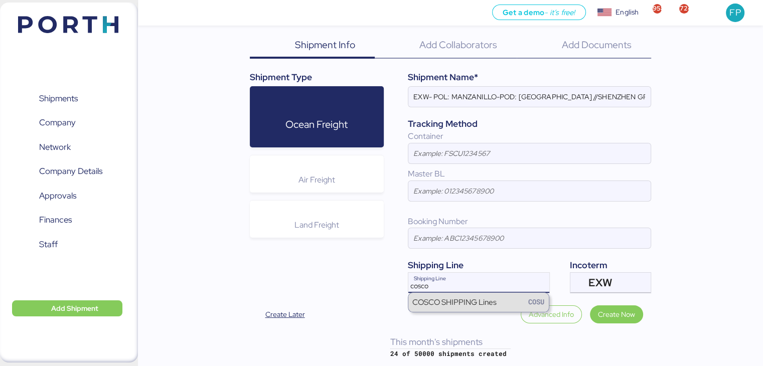
type input "cosco"
click at [474, 297] on div "COSCO SHIPPING Lines" at bounding box center [454, 302] width 84 height 12
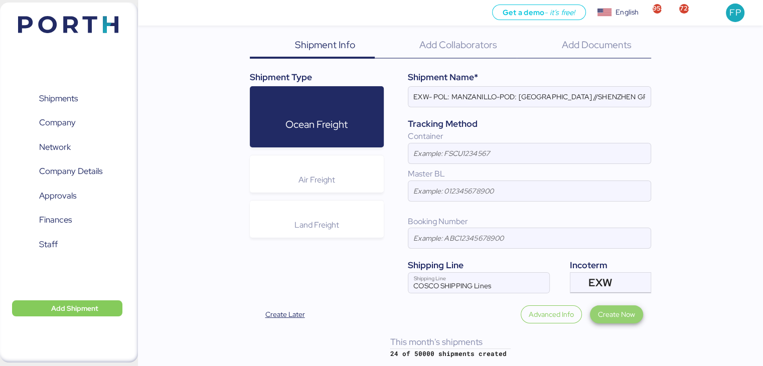
click at [600, 313] on span "Create Now" at bounding box center [616, 314] width 37 height 12
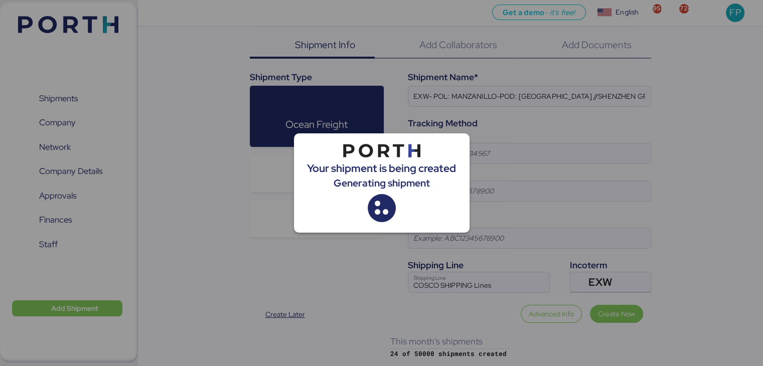
click at [520, 135] on div at bounding box center [381, 183] width 763 height 366
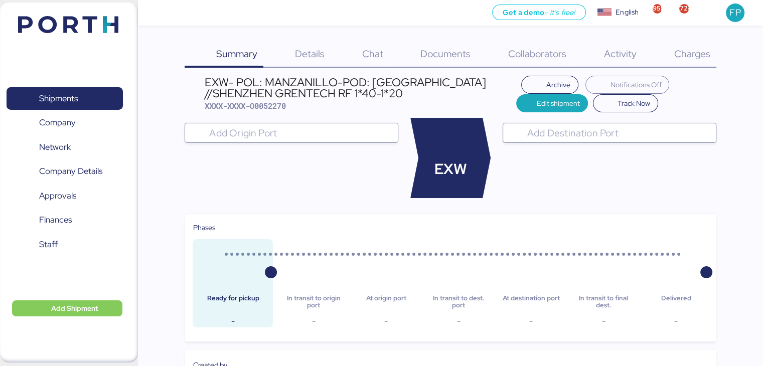
click at [295, 135] on input "search" at bounding box center [300, 133] width 187 height 12
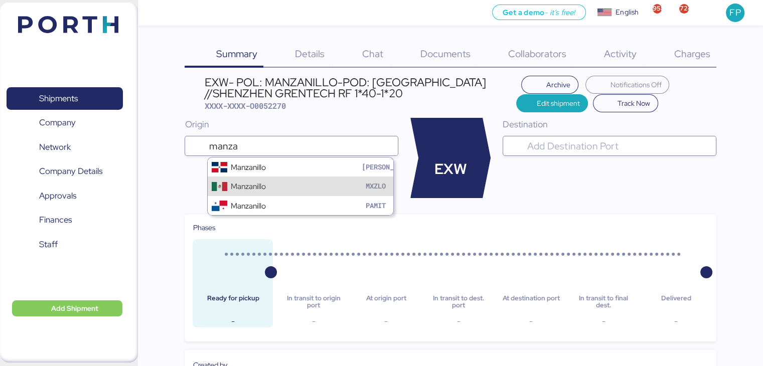
type input "manza"
click at [270, 183] on div "Manzanillo MXZLO" at bounding box center [301, 186] width 186 height 19
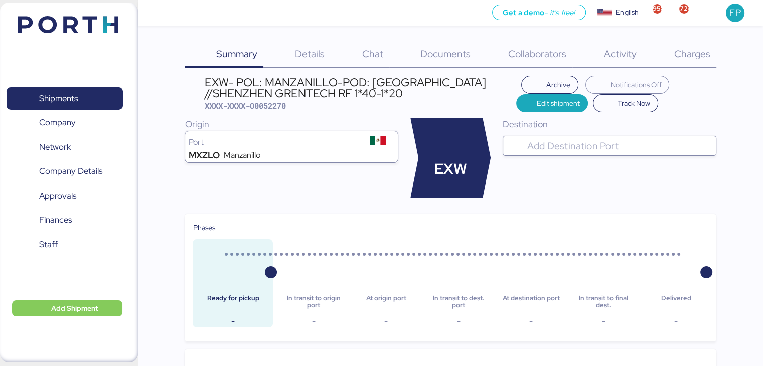
click at [557, 159] on div "Destination" at bounding box center [609, 158] width 214 height 80
click at [566, 149] on input "search" at bounding box center [618, 146] width 187 height 12
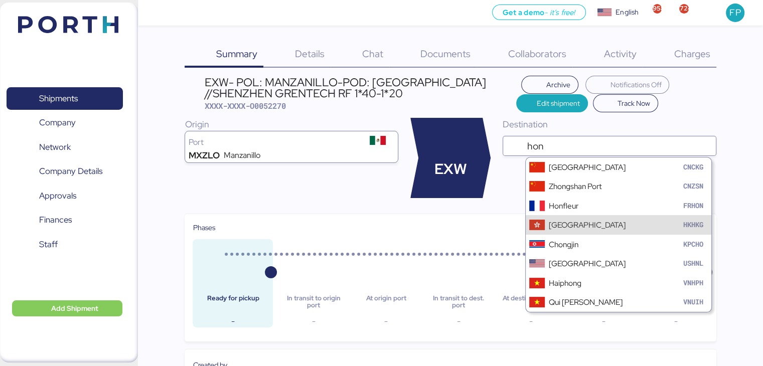
type input "hon"
click at [565, 224] on div "Hong Kong" at bounding box center [587, 225] width 77 height 12
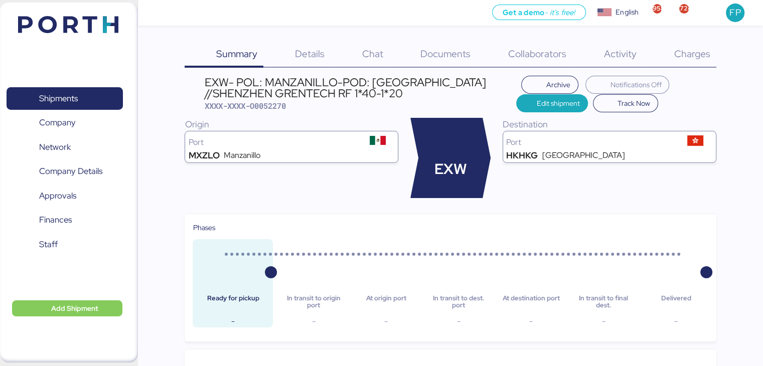
click at [539, 107] on span "Edit shipment" at bounding box center [558, 103] width 43 height 12
click at [553, 105] on span "Edit shipment" at bounding box center [558, 103] width 43 height 12
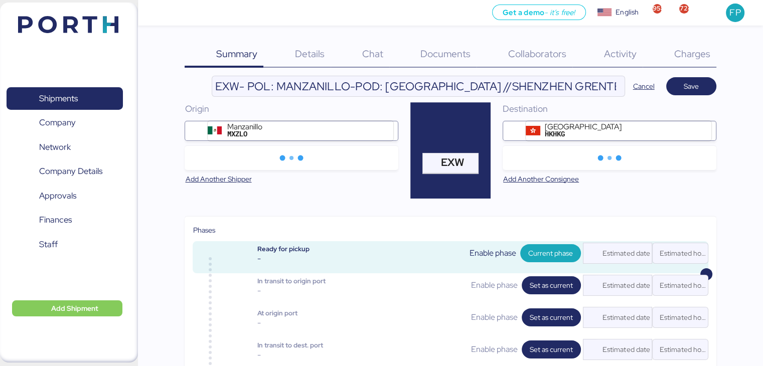
click at [457, 46] on div "Documents 0" at bounding box center [433, 55] width 88 height 26
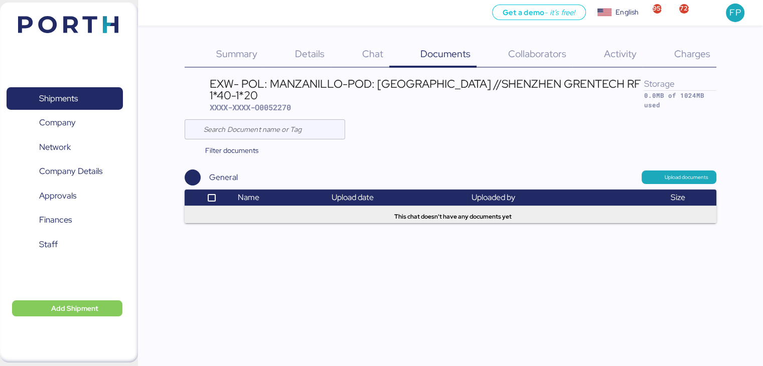
click at [672, 60] on div "Charges 0" at bounding box center [679, 55] width 74 height 26
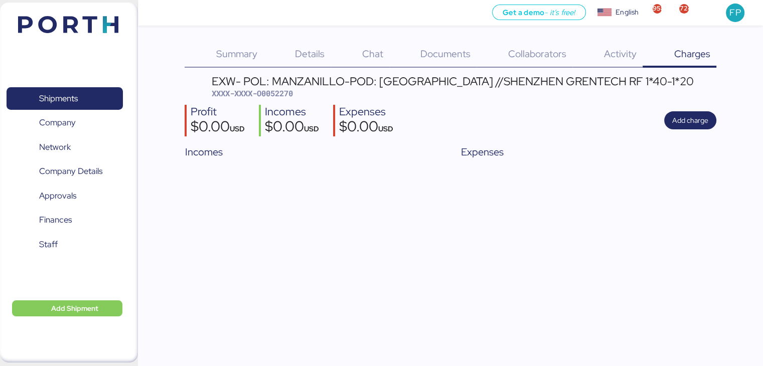
click at [301, 54] on span "Details" at bounding box center [310, 53] width 30 height 13
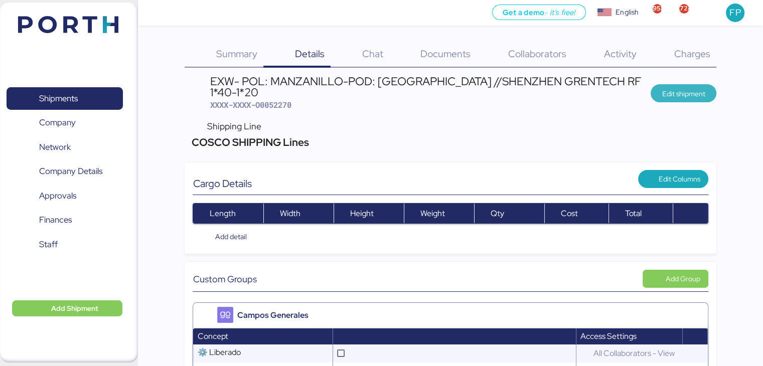
click at [688, 88] on span "Edit shipment" at bounding box center [682, 94] width 43 height 12
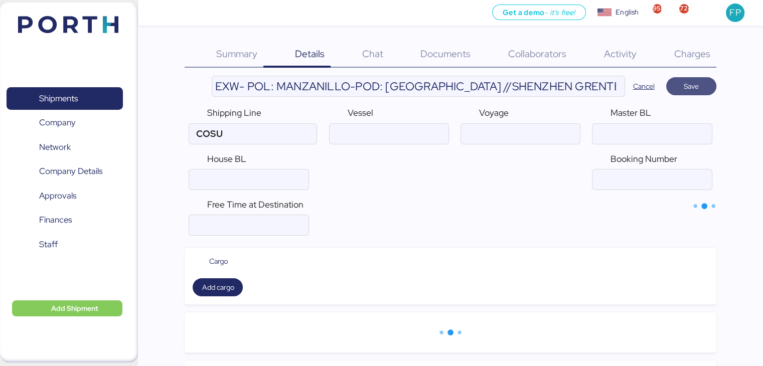
type input "COSCO SHIPPING Lines"
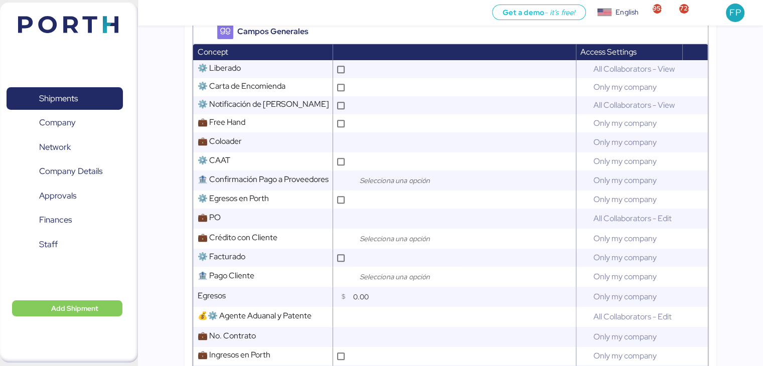
scroll to position [457, 0]
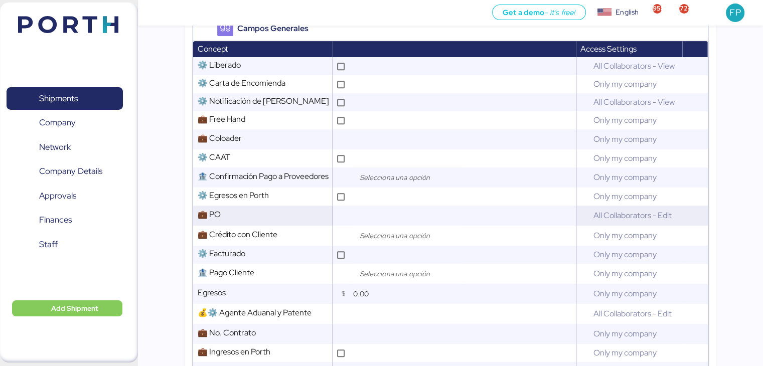
click at [386, 225] on input "text" at bounding box center [462, 216] width 225 height 20
click at [391, 226] on input "text" at bounding box center [462, 216] width 225 height 20
click at [416, 239] on input "search" at bounding box center [409, 236] width 105 height 12
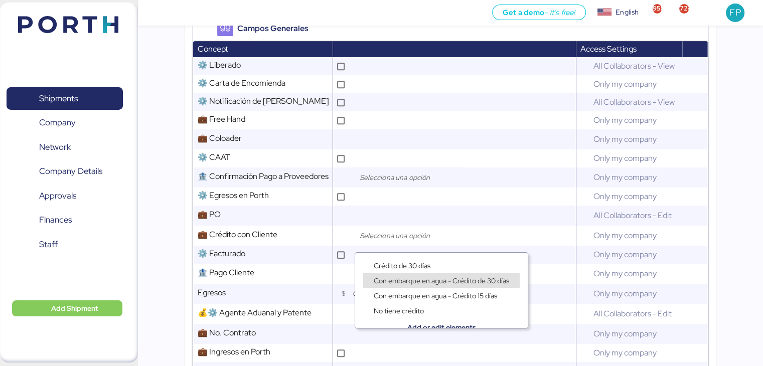
click at [411, 275] on div "Con embarque en agua - Crédito de 30 días" at bounding box center [441, 280] width 140 height 10
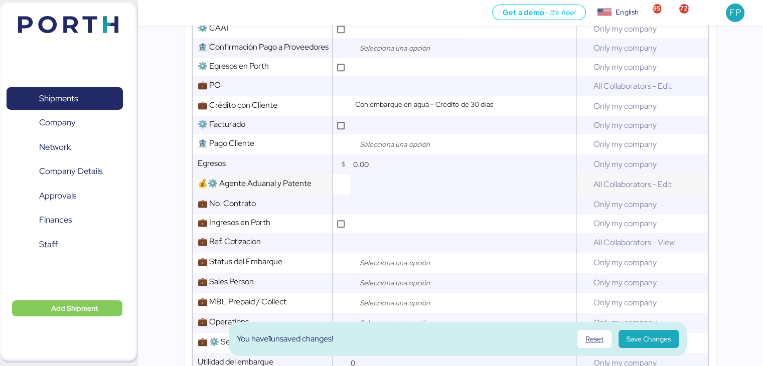
scroll to position [588, 0]
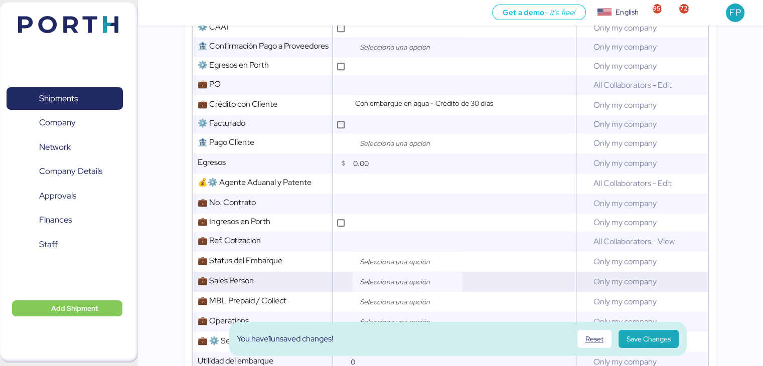
click at [385, 287] on input "search" at bounding box center [409, 282] width 105 height 12
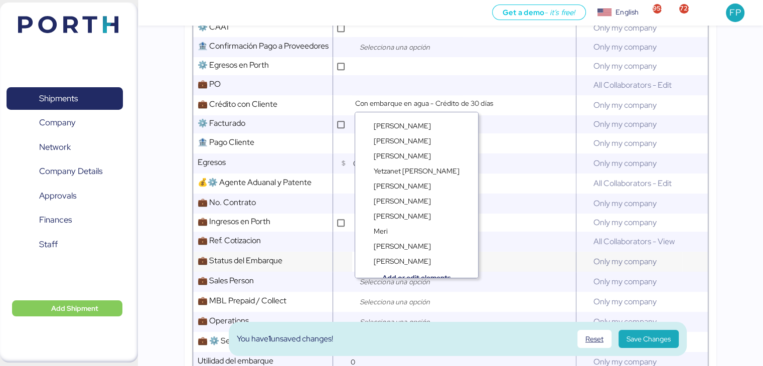
click at [341, 264] on div at bounding box center [344, 262] width 15 height 20
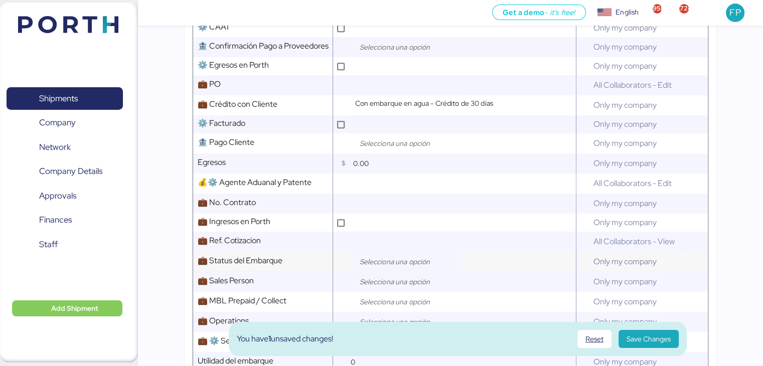
click at [357, 265] on div at bounding box center [354, 261] width 5 height 10
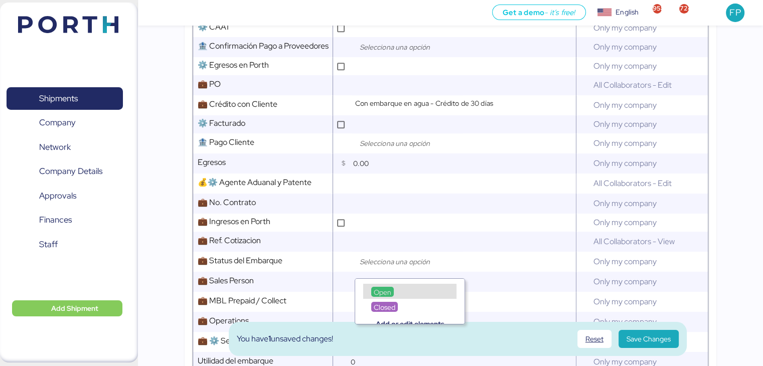
click at [383, 288] on span "Open" at bounding box center [383, 292] width 18 height 9
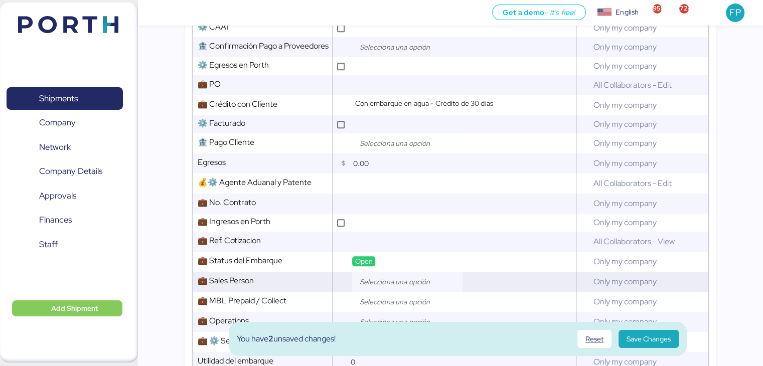
click at [385, 287] on input "search" at bounding box center [409, 282] width 105 height 12
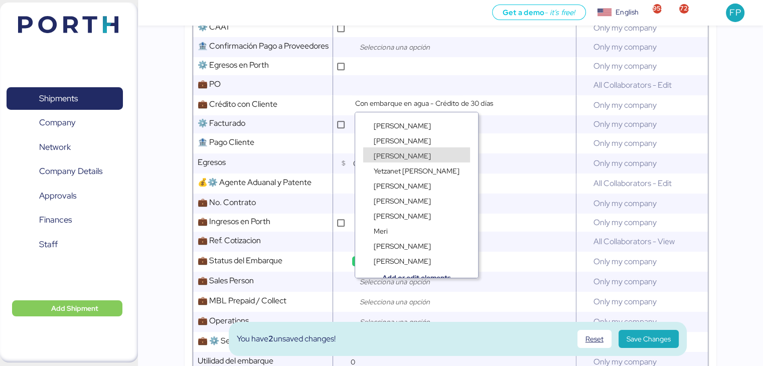
click at [397, 152] on span "Frida Perez" at bounding box center [402, 155] width 57 height 9
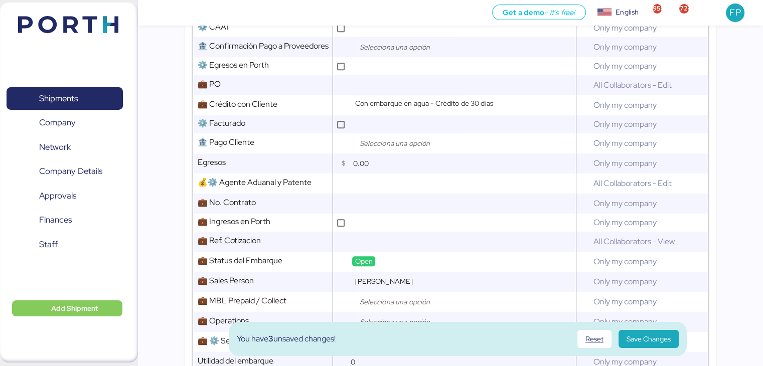
scroll to position [624, 0]
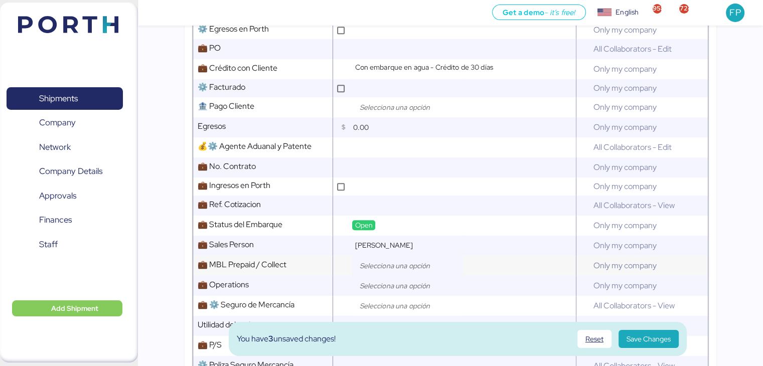
click at [391, 272] on input "search" at bounding box center [409, 266] width 105 height 12
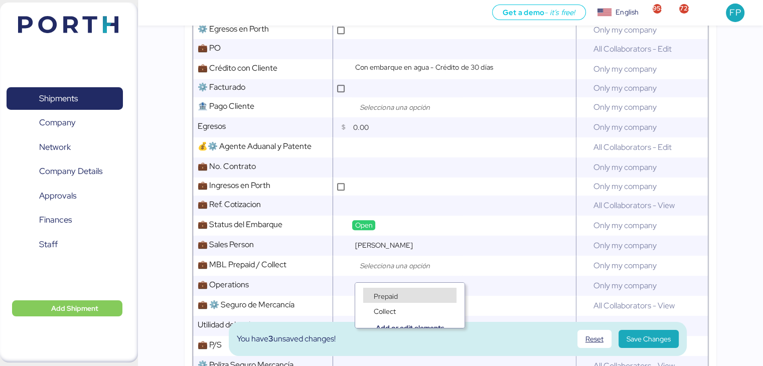
click at [385, 296] on span "Prepaid" at bounding box center [386, 296] width 24 height 9
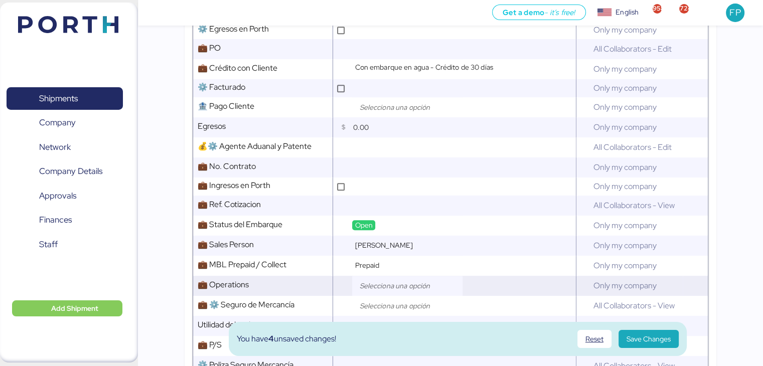
click at [385, 292] on input "search" at bounding box center [409, 286] width 105 height 12
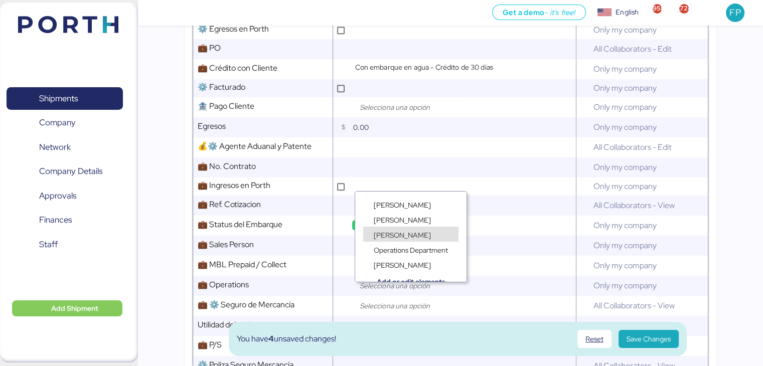
click at [388, 234] on span "Ruth Uribe" at bounding box center [402, 235] width 57 height 9
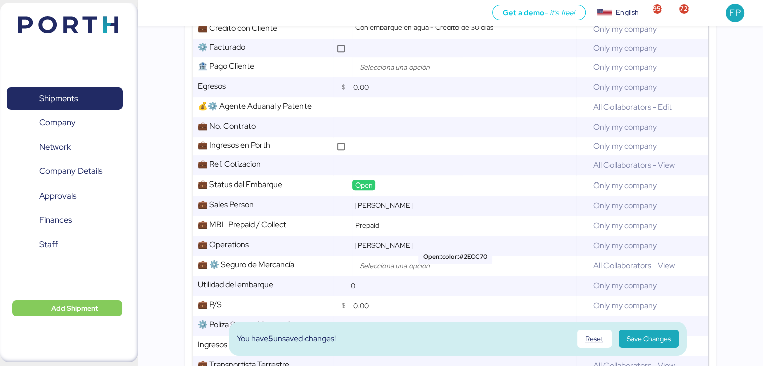
scroll to position [665, 0]
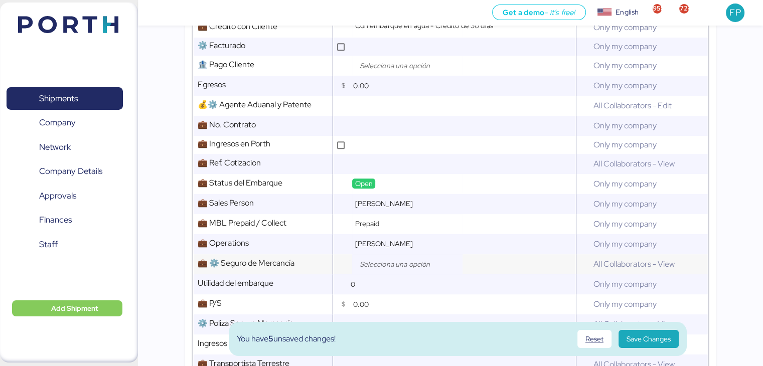
click at [381, 270] on input "search" at bounding box center [409, 264] width 105 height 12
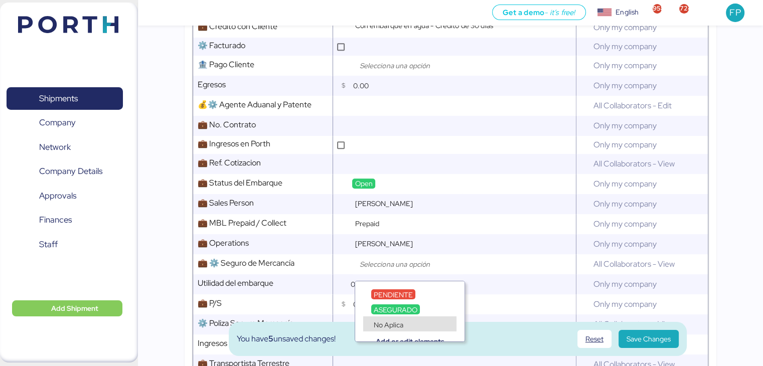
click at [388, 326] on div "Add or edit elements" at bounding box center [409, 333] width 109 height 15
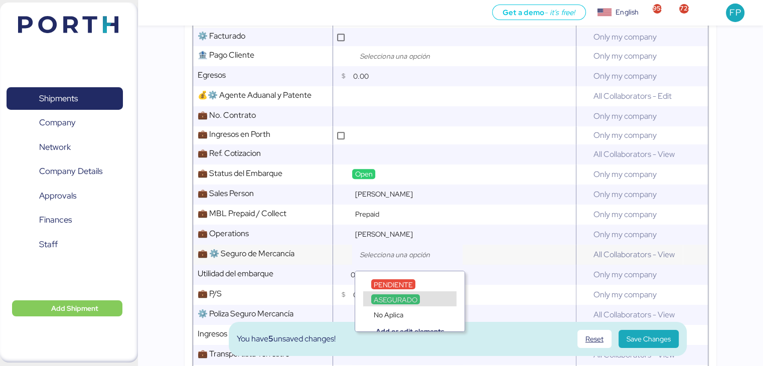
scroll to position [675, 0]
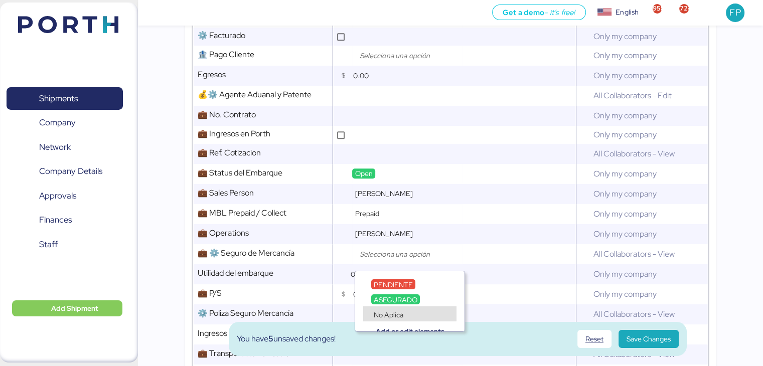
click at [395, 313] on span "No Aplica" at bounding box center [389, 314] width 30 height 9
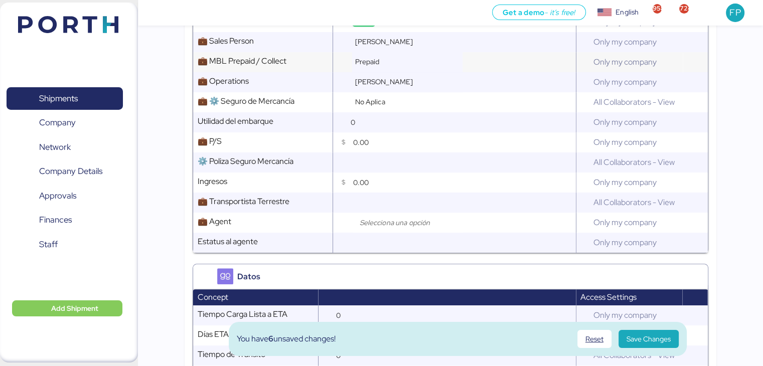
scroll to position [828, 0]
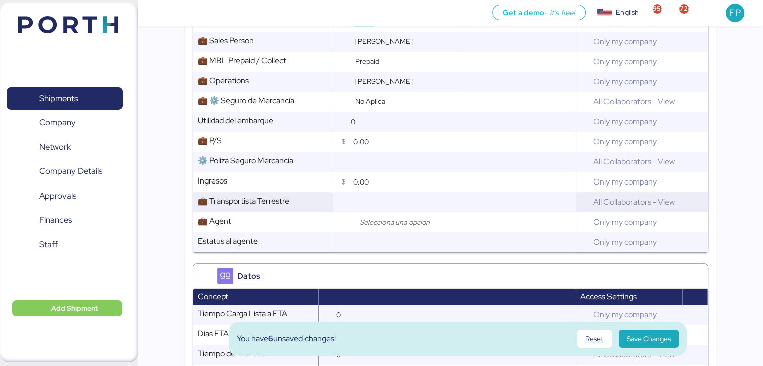
click at [398, 205] on input "text" at bounding box center [462, 202] width 225 height 20
type input "CLIPPER"
click at [399, 232] on div at bounding box center [407, 222] width 110 height 20
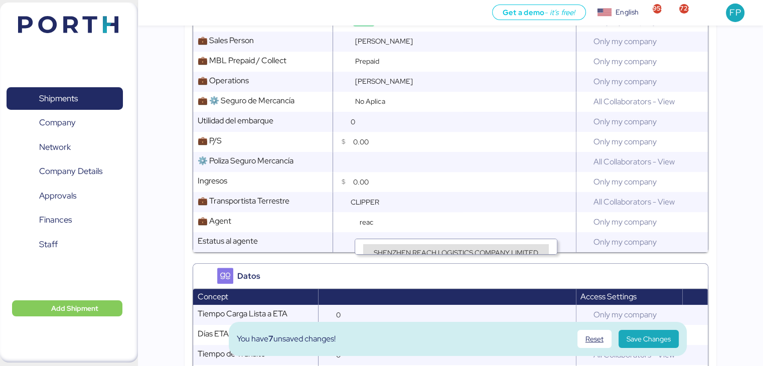
type input "reac"
click at [431, 253] on span "SHENZHEN REACH LOGISTICS COMPANY LIMITED" at bounding box center [456, 252] width 164 height 9
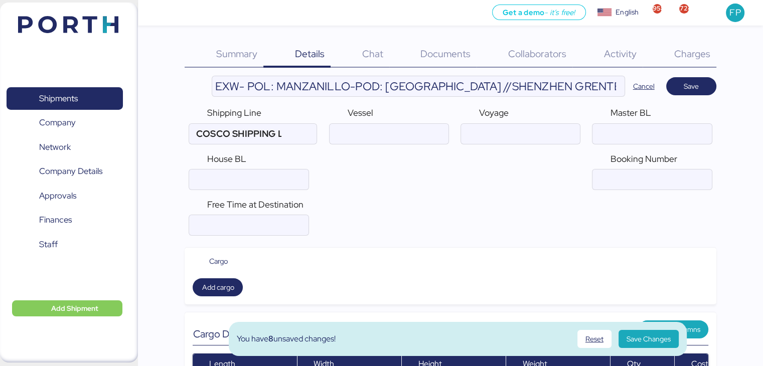
scroll to position [0, 0]
click at [661, 340] on span "Save Changes" at bounding box center [648, 339] width 44 height 12
click at [696, 55] on span "Charges" at bounding box center [691, 53] width 36 height 13
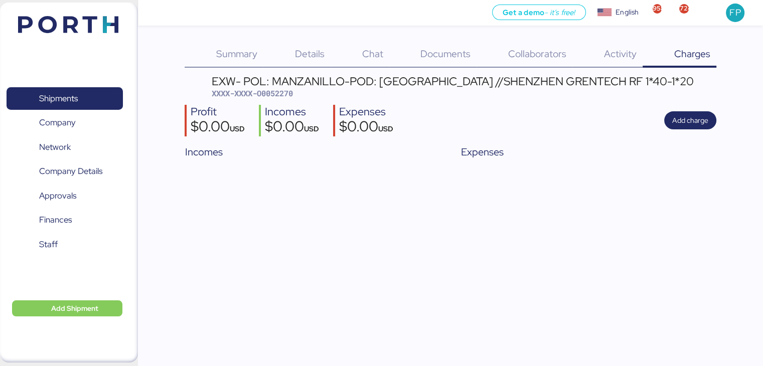
click at [278, 95] on span "XXXX-XXXX-O0052270" at bounding box center [252, 93] width 81 height 10
copy span "O0052270"
click at [296, 52] on span "Details" at bounding box center [310, 53] width 30 height 13
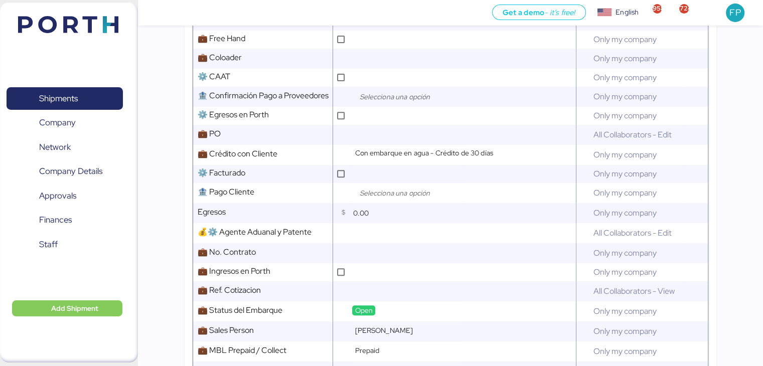
scroll to position [419, 0]
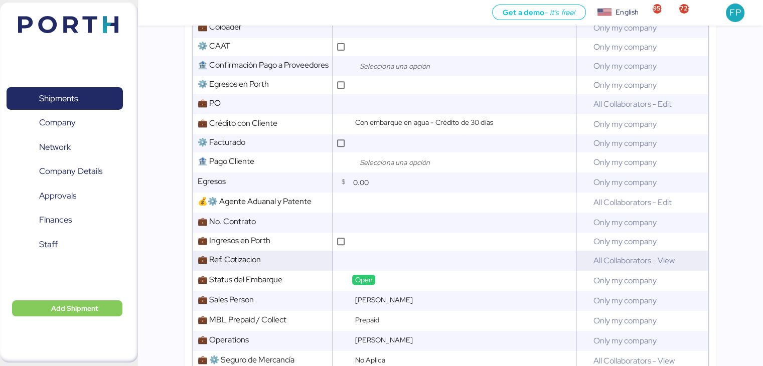
click at [369, 261] on input "text" at bounding box center [462, 261] width 225 height 20
paste input "https://app.clickup.com/t/86dy000pq"
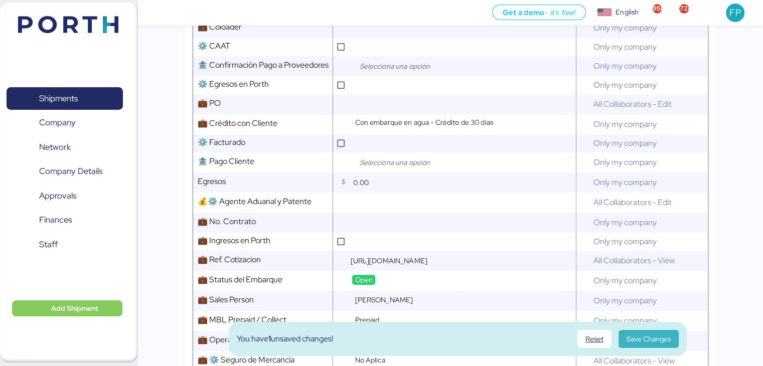
type input "https://app.clickup.com/t/86dy000pq"
click at [635, 332] on span "Save Changes" at bounding box center [648, 339] width 44 height 14
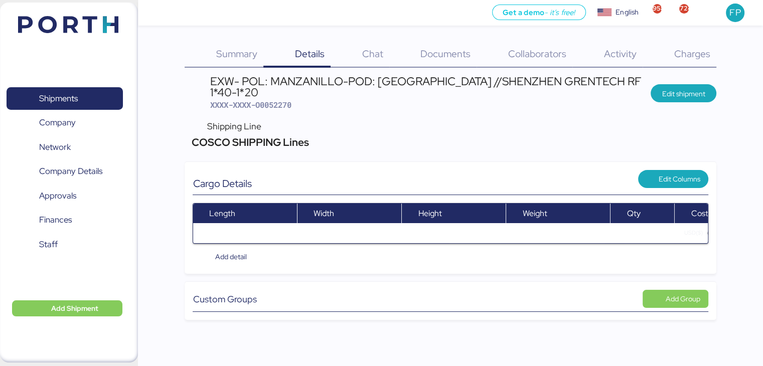
click at [688, 49] on span "Charges" at bounding box center [691, 53] width 36 height 13
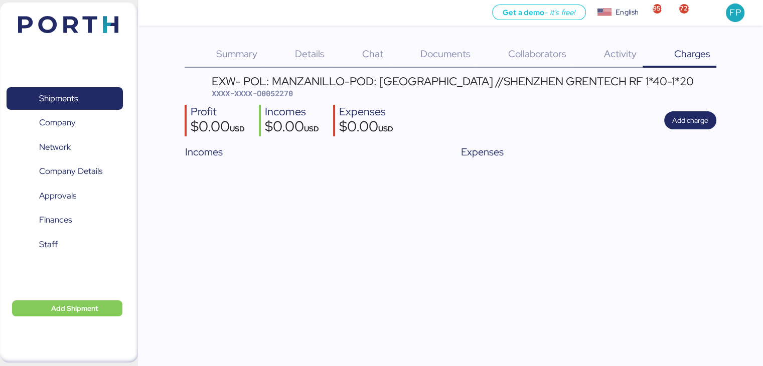
click at [282, 95] on span "XXXX-XXXX-O0052270" at bounding box center [252, 93] width 81 height 10
copy span "O0052270"
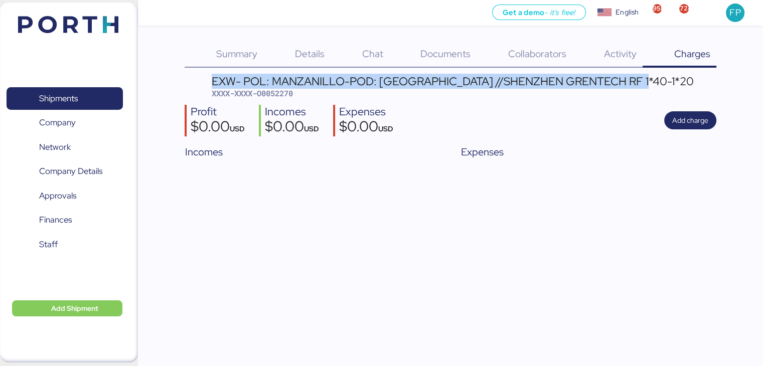
drag, startPoint x: 204, startPoint y: 84, endPoint x: 638, endPoint y: 83, distance: 434.3
click at [638, 83] on header "EXW- POL: MANZANILLO-POD: Hong Kong //SHENZHEN GRENTECH RF 1*40-1*20 XXXX-XXXX-…" at bounding box center [450, 88] width 531 height 24
copy div "EXW- POL: MANZANILLO-POD: Hong Kong //SHENZHEN GRENTECH RF 1*40-1*20"
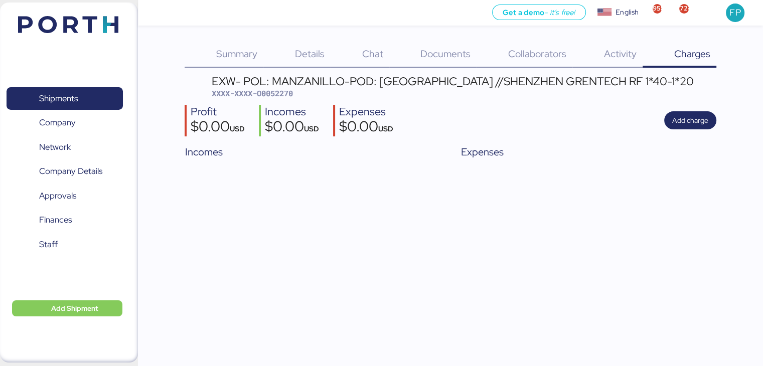
click at [283, 91] on span "XXXX-XXXX-O0052270" at bounding box center [252, 93] width 81 height 10
copy span "O0052270"
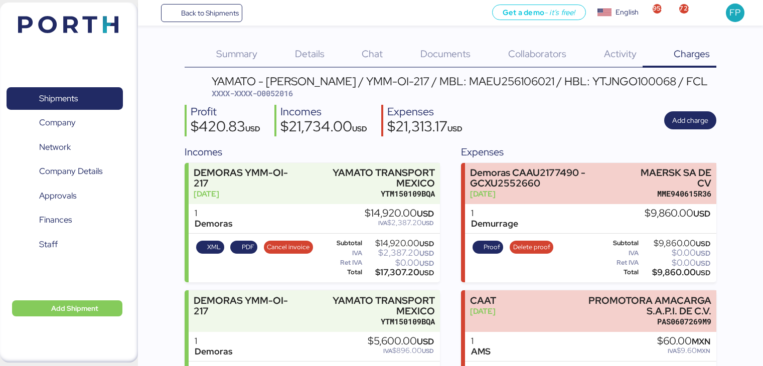
scroll to position [25, 0]
